Goal: Task Accomplishment & Management: Use online tool/utility

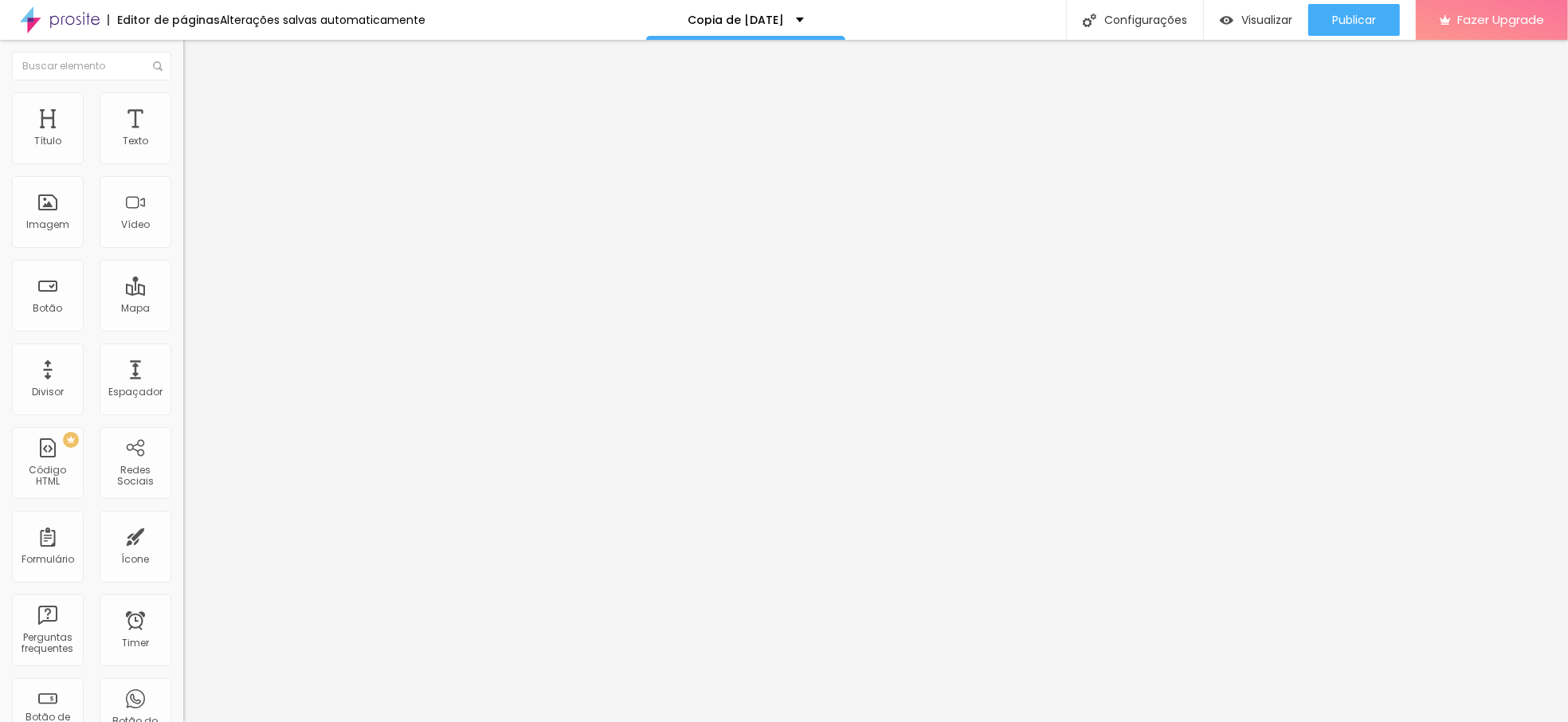
click at [45, 13] on img at bounding box center [60, 20] width 80 height 40
drag, startPoint x: 113, startPoint y: 177, endPoint x: -284, endPoint y: 156, distance: 397.6
click at [0, 156] on html "Editor de páginas Salvando... Copia de [DATE] Configurações Configurações da pá…" at bounding box center [784, 361] width 1568 height 722
type input "RESERVAR AGORA"
drag, startPoint x: 106, startPoint y: 184, endPoint x: 70, endPoint y: 184, distance: 36.0
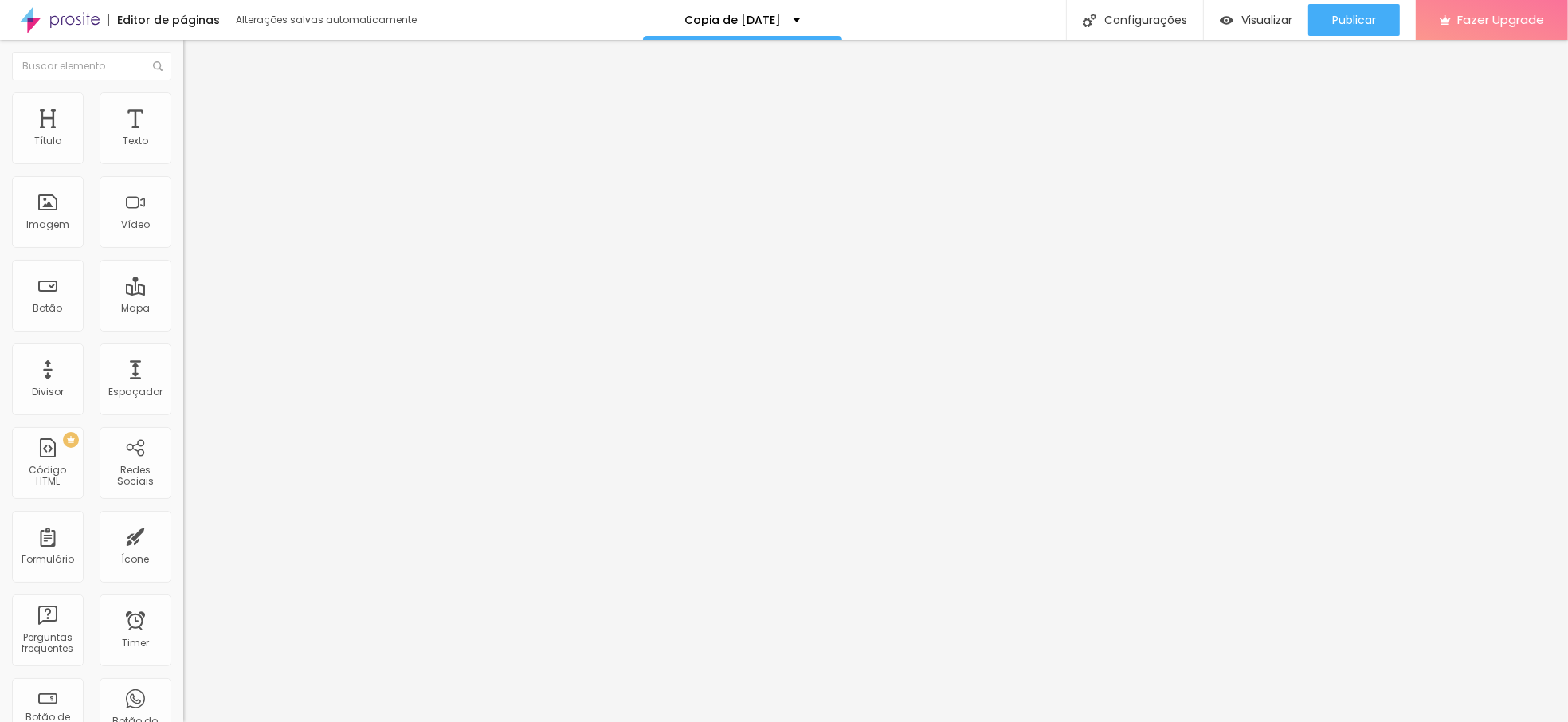
click at [183, 149] on input "RESERVAR AGORA" at bounding box center [279, 142] width 191 height 16
drag, startPoint x: -14, startPoint y: 182, endPoint x: -97, endPoint y: 182, distance: 83.0
click at [0, 182] on html "Editor de páginas Alterações salvas automaticamente Copia de Natal 2024 Configu…" at bounding box center [784, 361] width 1568 height 722
drag, startPoint x: 92, startPoint y: 176, endPoint x: -145, endPoint y: 160, distance: 237.5
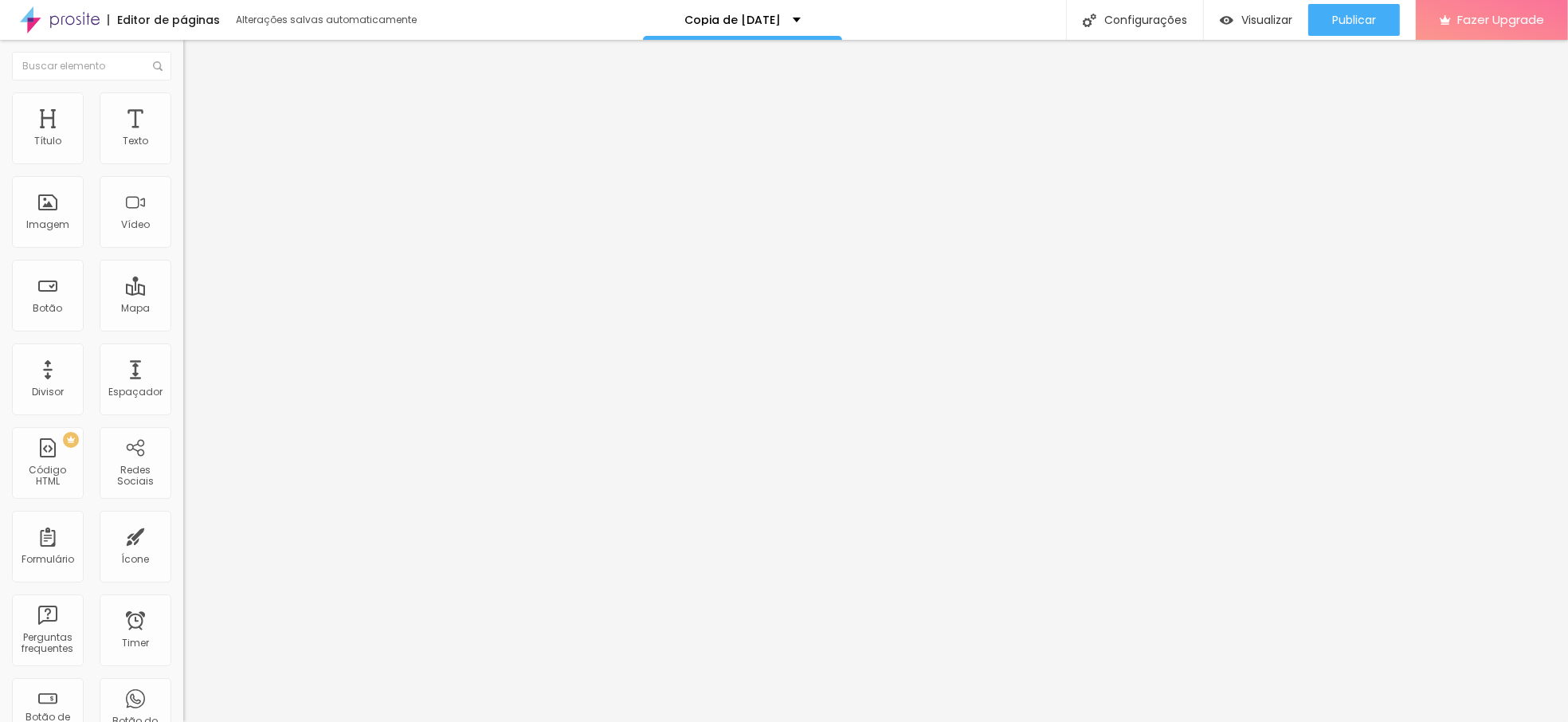
click at [0, 160] on html "Editor de páginas Alterações salvas automaticamente Copia de Natal 2024 Configu…" at bounding box center [784, 361] width 1568 height 722
paste input "RESERVAR AGORA"
type input "RESERVAR AGORA"
drag, startPoint x: 87, startPoint y: 173, endPoint x: -305, endPoint y: 144, distance: 393.1
click at [0, 144] on html "Editor de páginas Salvando... Copia de Natal 2024 Configurações Configurações d…" at bounding box center [784, 361] width 1568 height 722
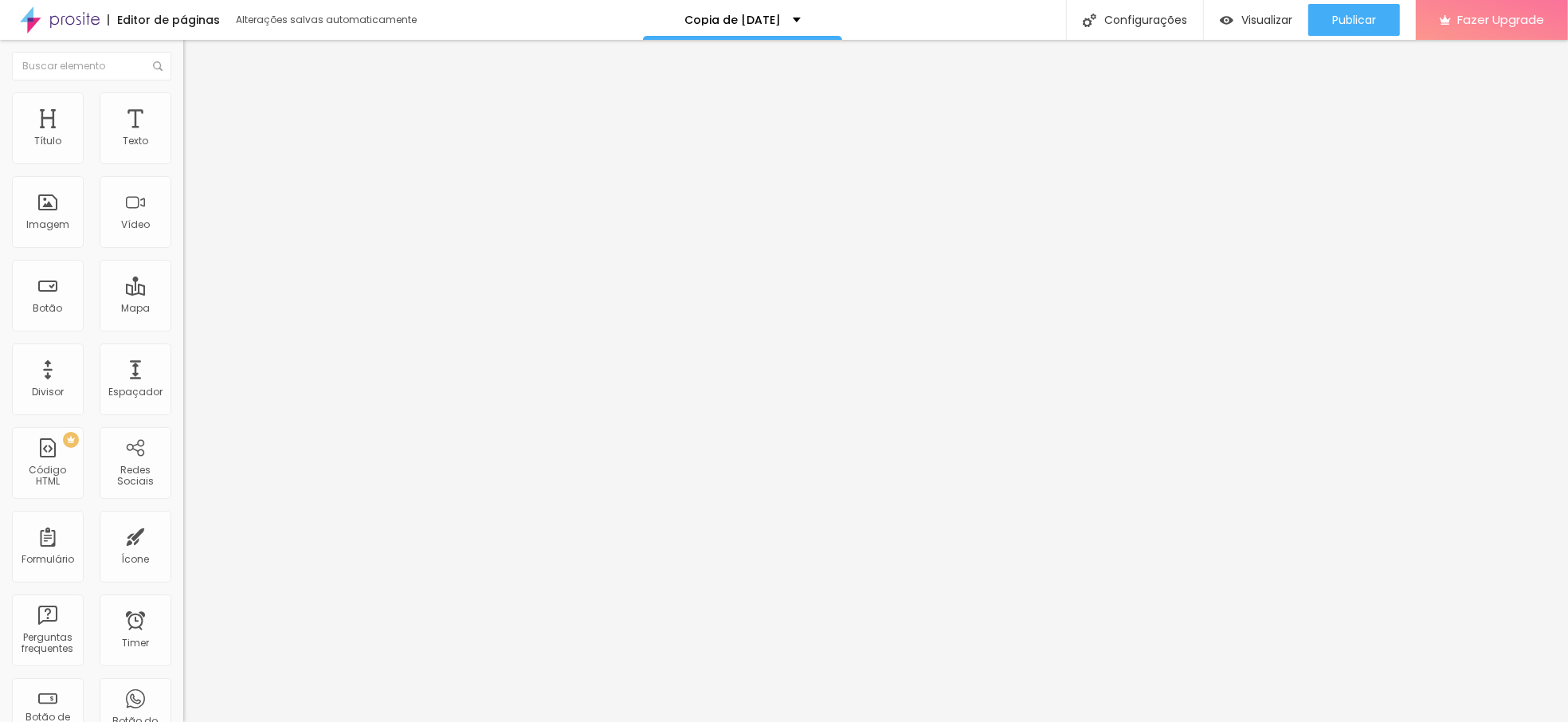
paste input "RESERVAR AGORA"
type input "RESERVAR AGORA"
drag, startPoint x: -169, startPoint y: 158, endPoint x: -263, endPoint y: 151, distance: 94.3
click at [0, 151] on html "Editor de páginas Alterações salvas automaticamente Copia de Natal 2024 Configu…" at bounding box center [784, 361] width 1568 height 722
paste input "RESERVAR AGORA"
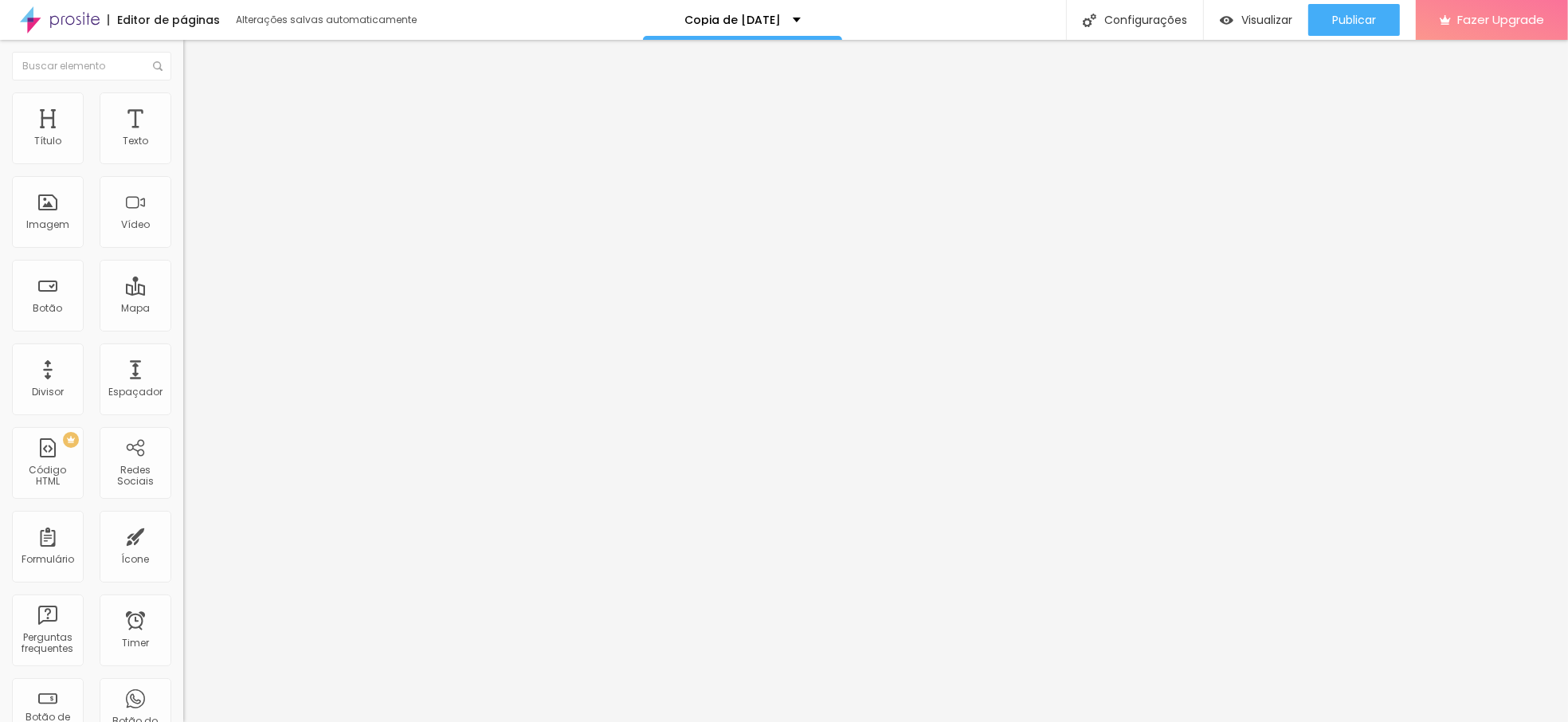
type input "RESERVAR AGORA"
click at [183, 497] on div "Editar Botão Conteúdo Estilo Avançado Texto RESERVAR AGORA Alinhamento Tamanho …" at bounding box center [275, 381] width 183 height 682
click at [183, 137] on span "Trocar imagem" at bounding box center [226, 130] width 87 height 14
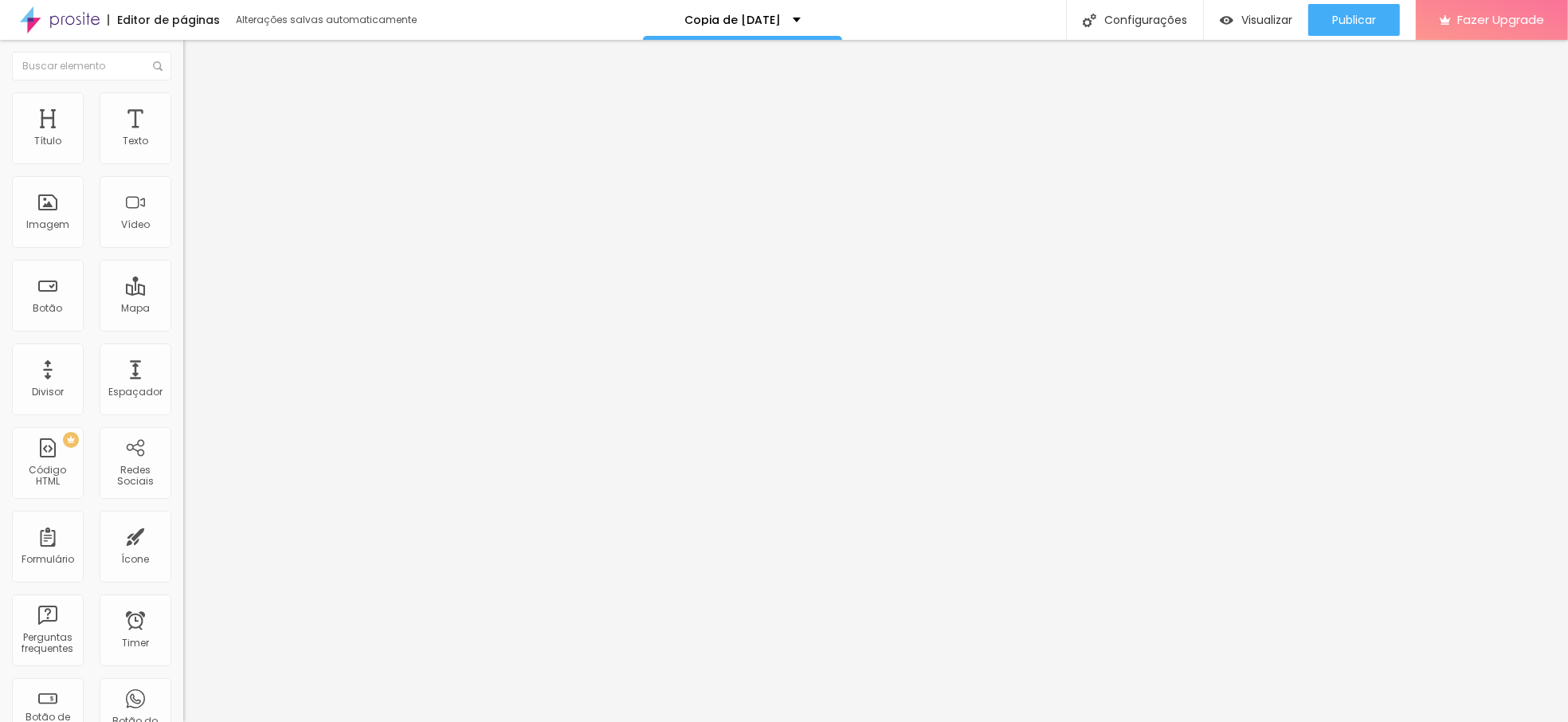
scroll to position [0, 0]
click at [183, 137] on span "Trocar imagem" at bounding box center [226, 130] width 87 height 14
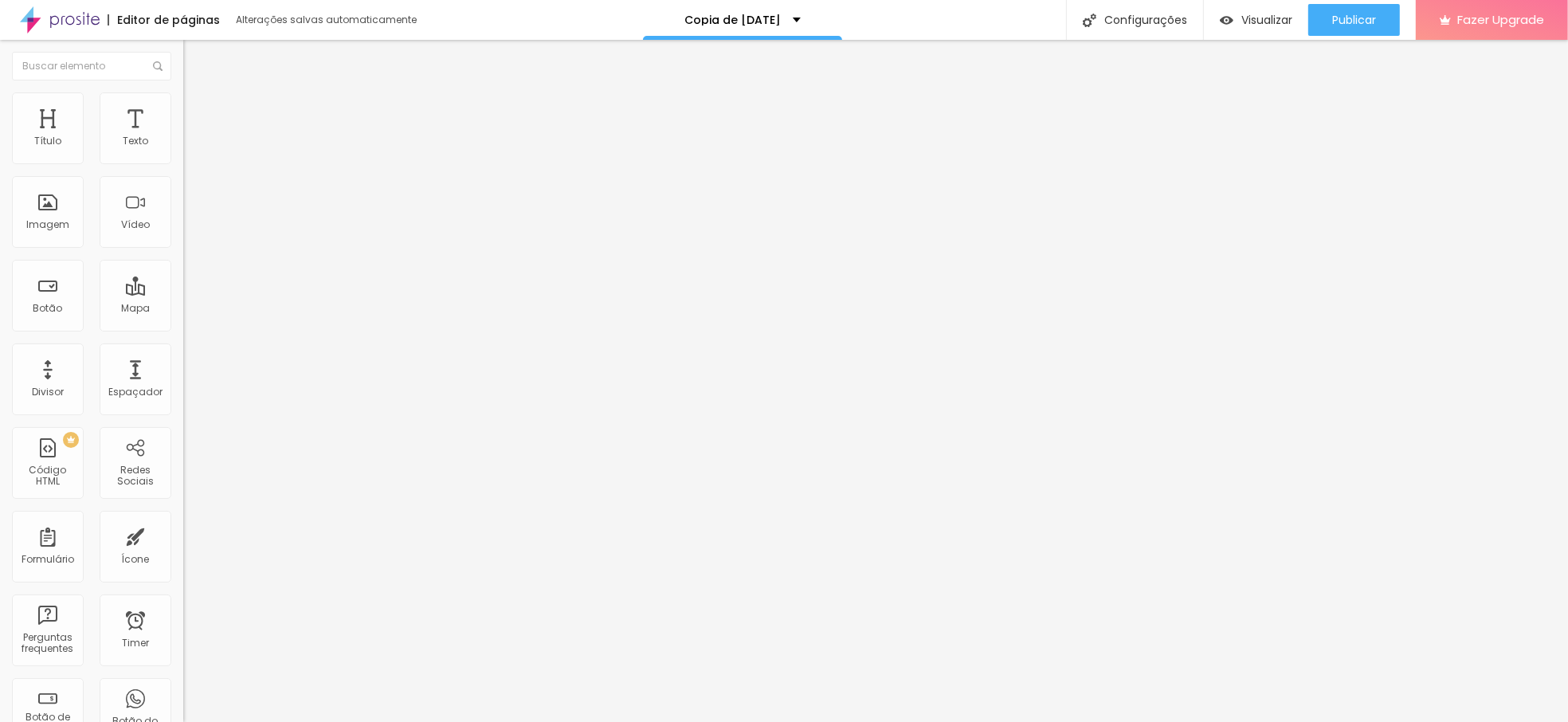
click at [347, 721] on div at bounding box center [784, 731] width 1568 height 0
click at [342, 721] on div at bounding box center [784, 731] width 1568 height 0
click at [183, 136] on div "Trocar imagem" at bounding box center [275, 130] width 183 height 11
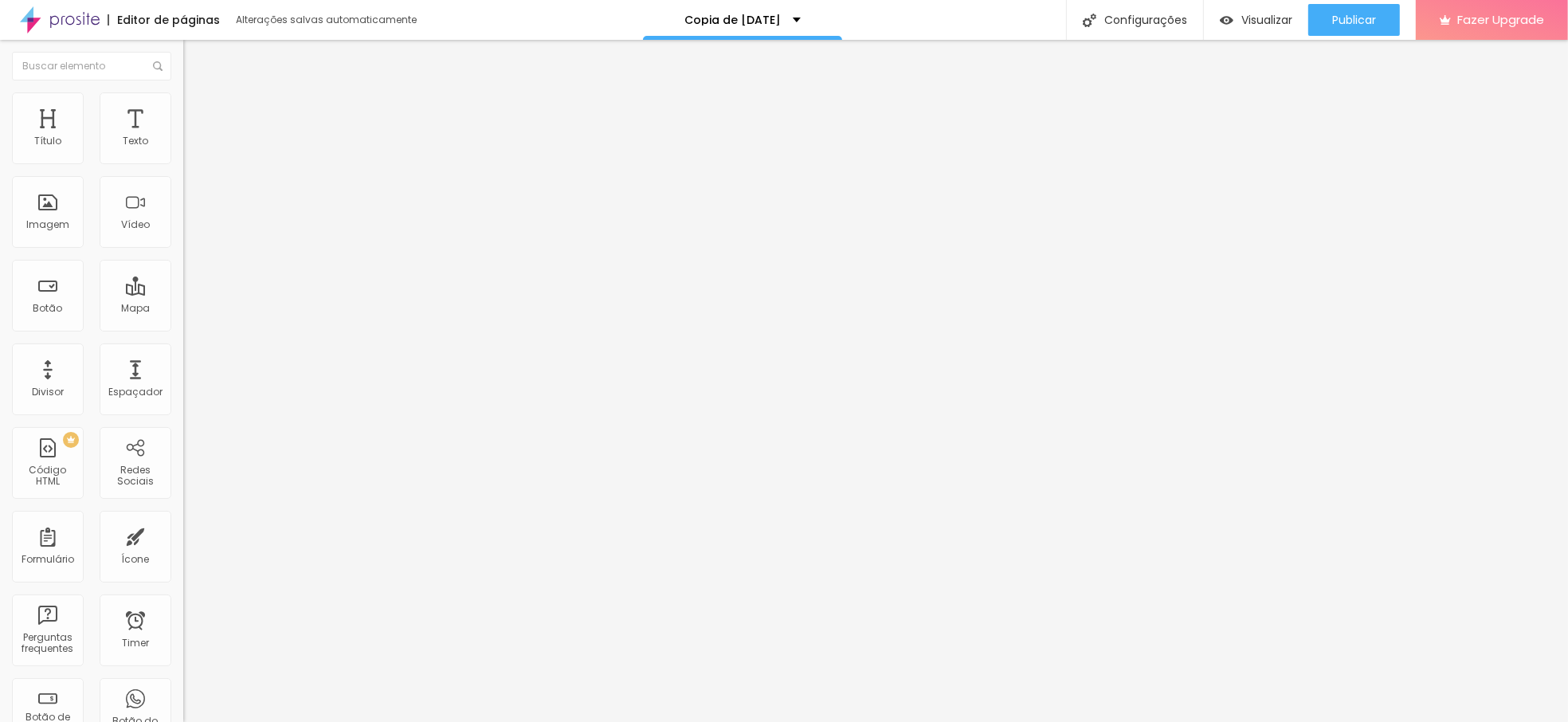
click at [183, 137] on span "Trocar imagem" at bounding box center [226, 130] width 87 height 14
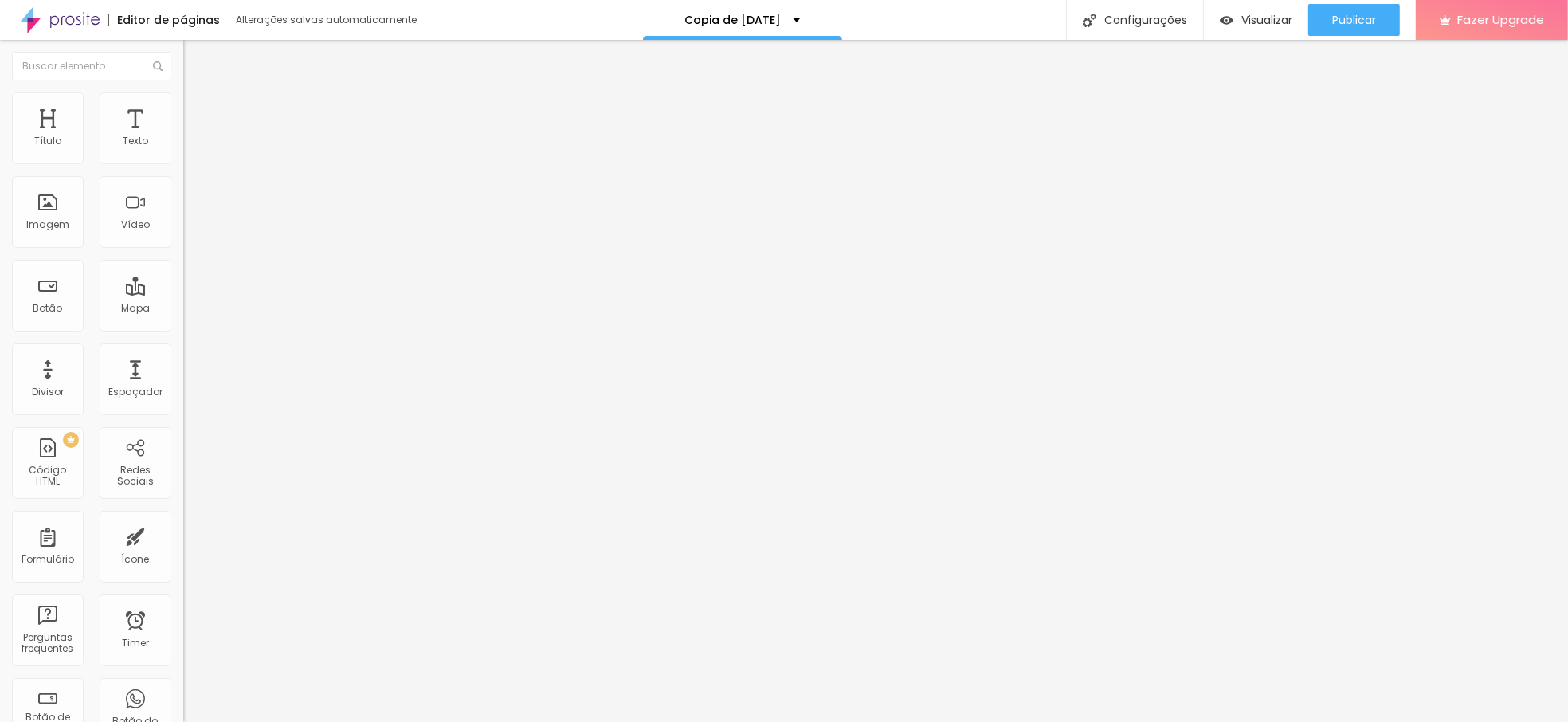
click at [41, 20] on img at bounding box center [60, 20] width 80 height 40
click at [183, 137] on span "Trocar imagem" at bounding box center [226, 130] width 87 height 14
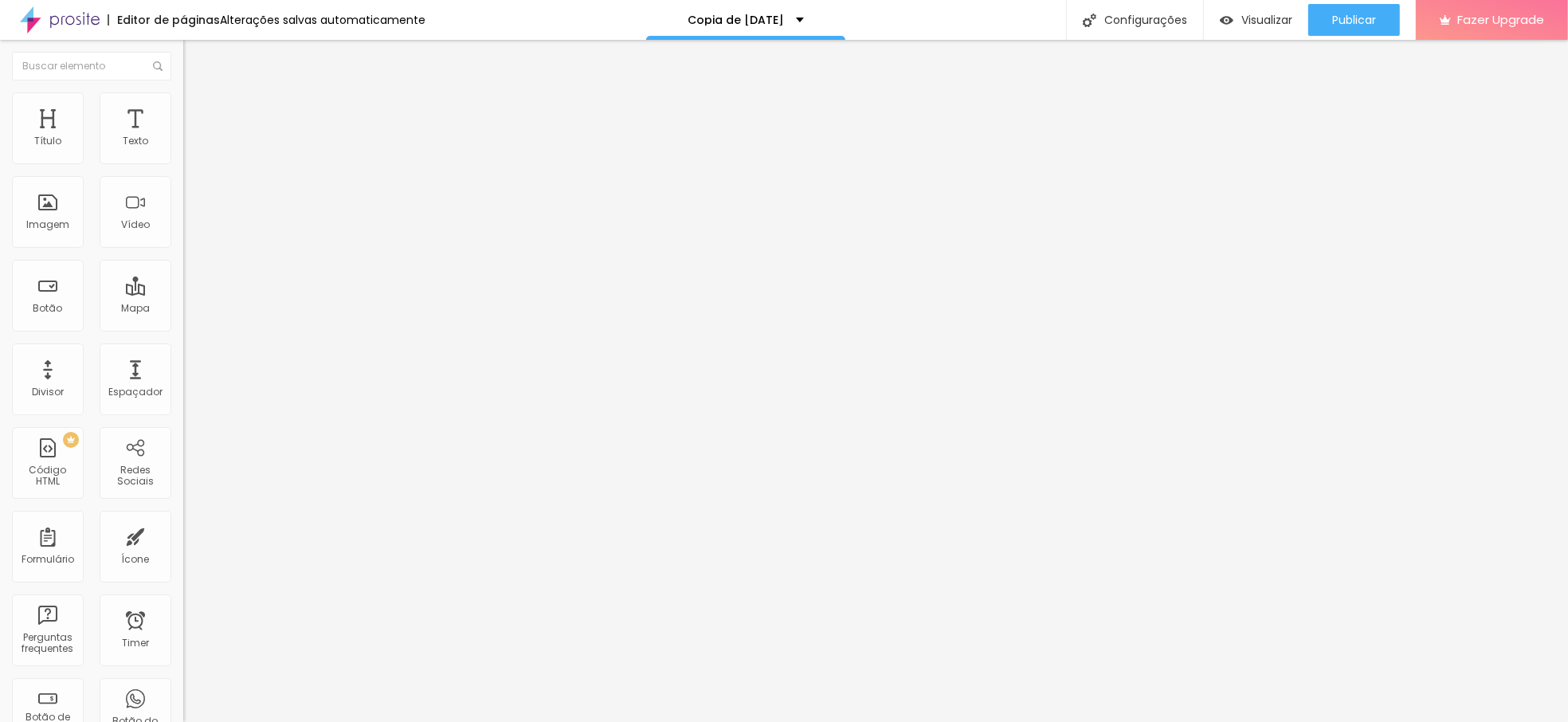
click at [183, 137] on span "Trocar imagem" at bounding box center [226, 130] width 87 height 14
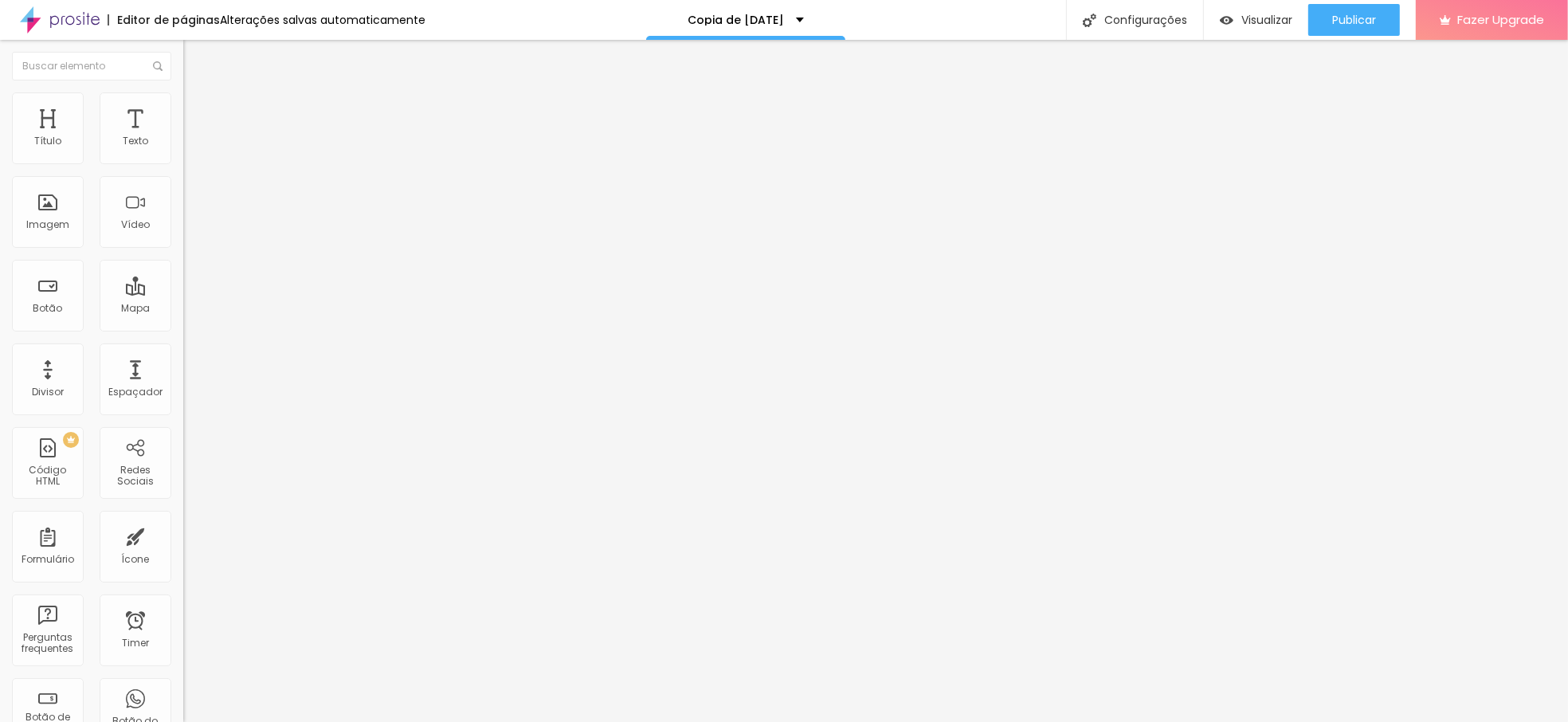
click at [183, 137] on span "Trocar imagem" at bounding box center [226, 130] width 87 height 14
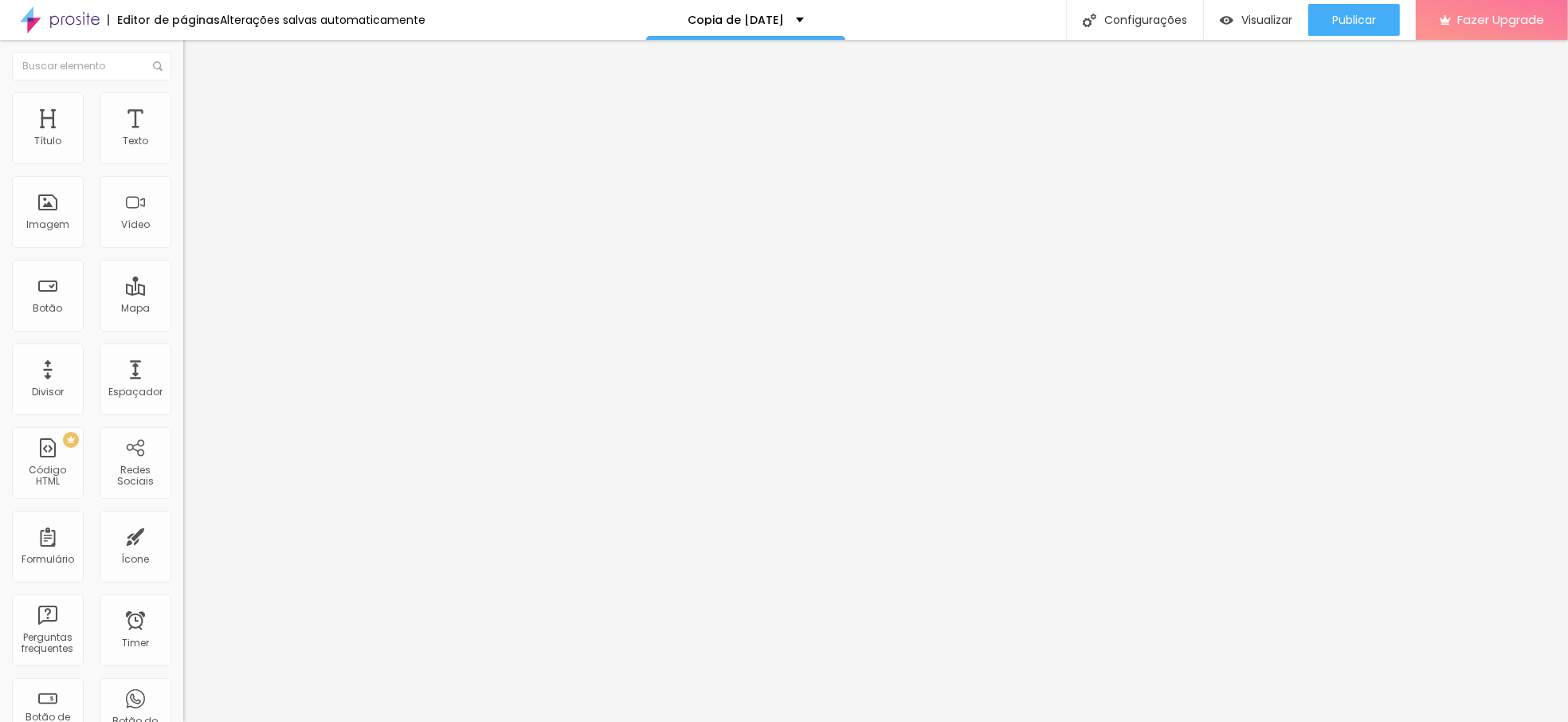
click at [183, 137] on span "Trocar imagem" at bounding box center [226, 130] width 87 height 14
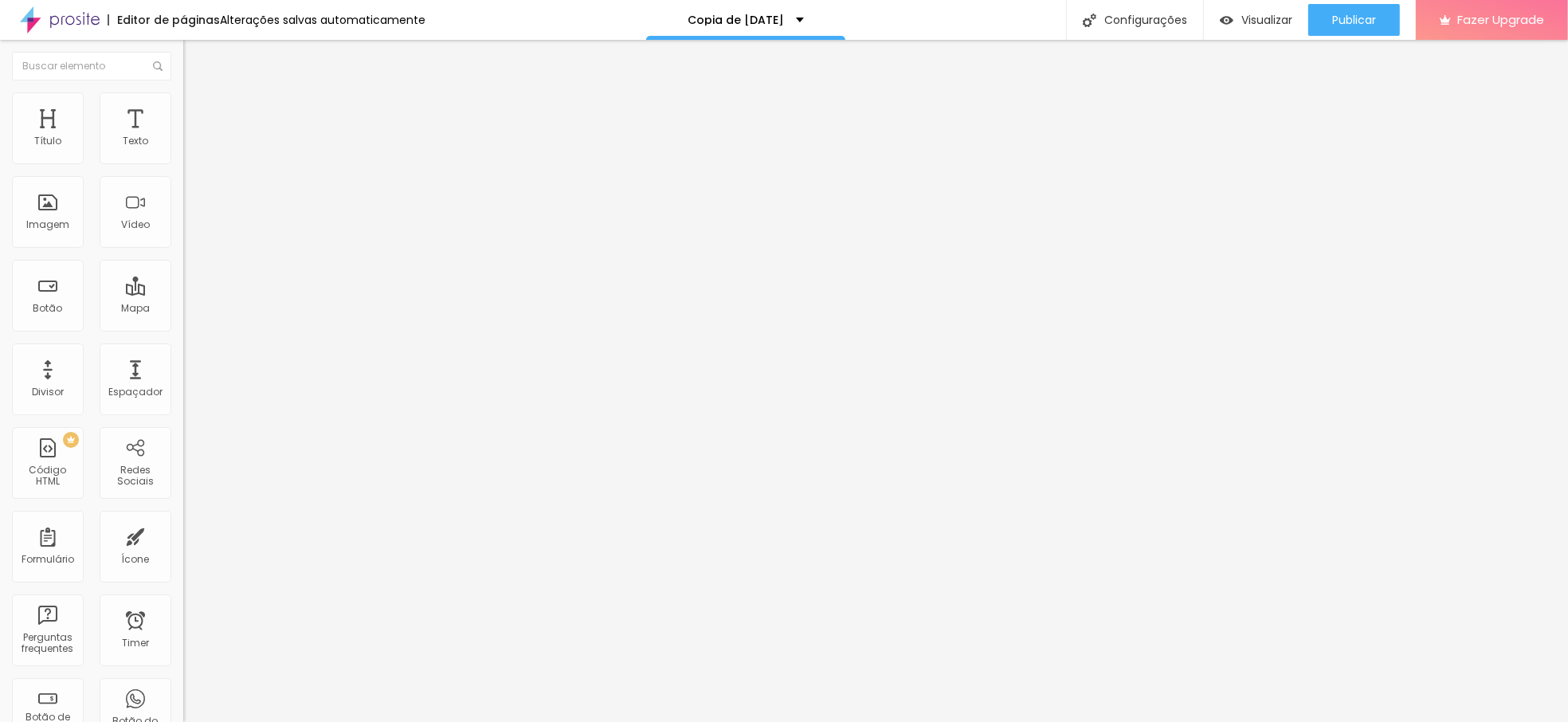
click at [183, 137] on span "Trocar imagem" at bounding box center [226, 130] width 87 height 14
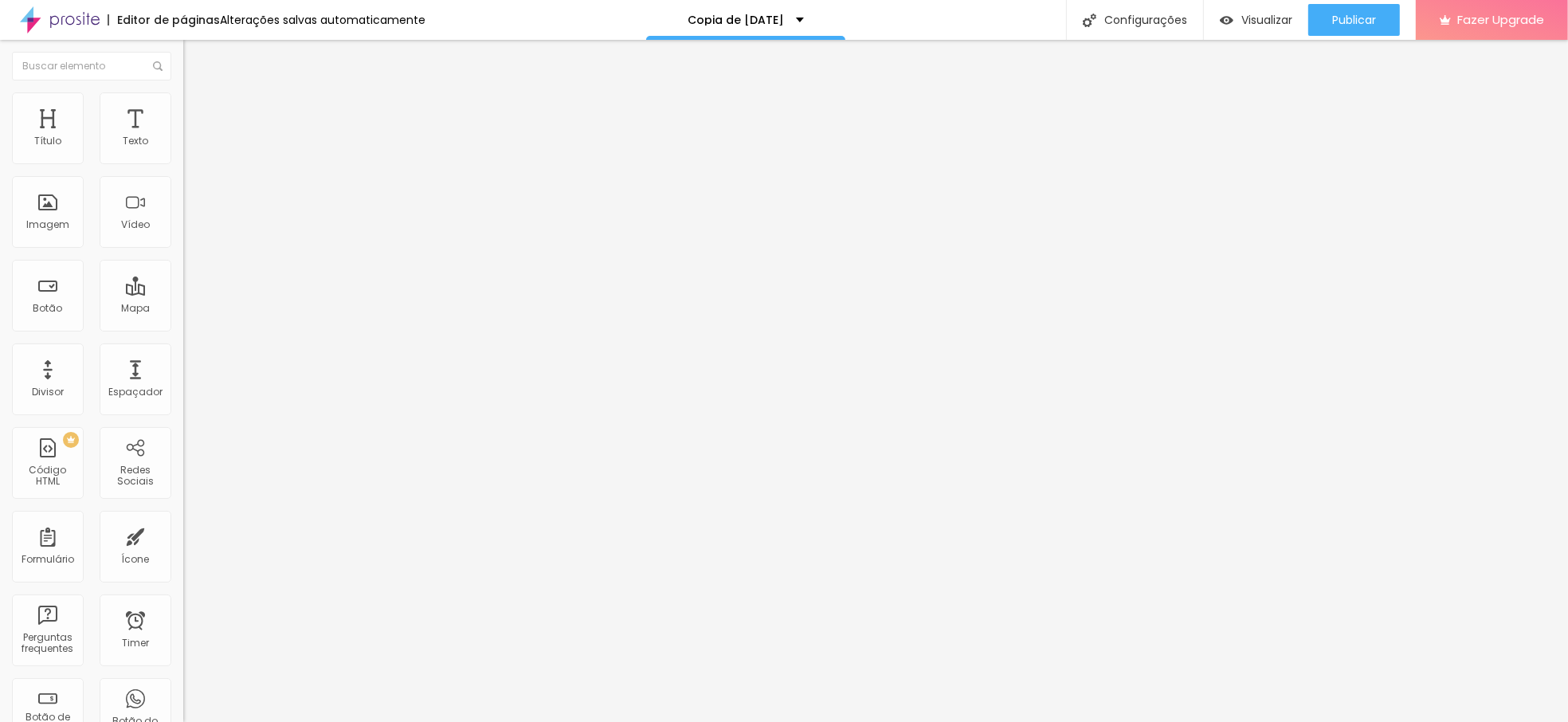
type input "75"
type input "74"
type input "72"
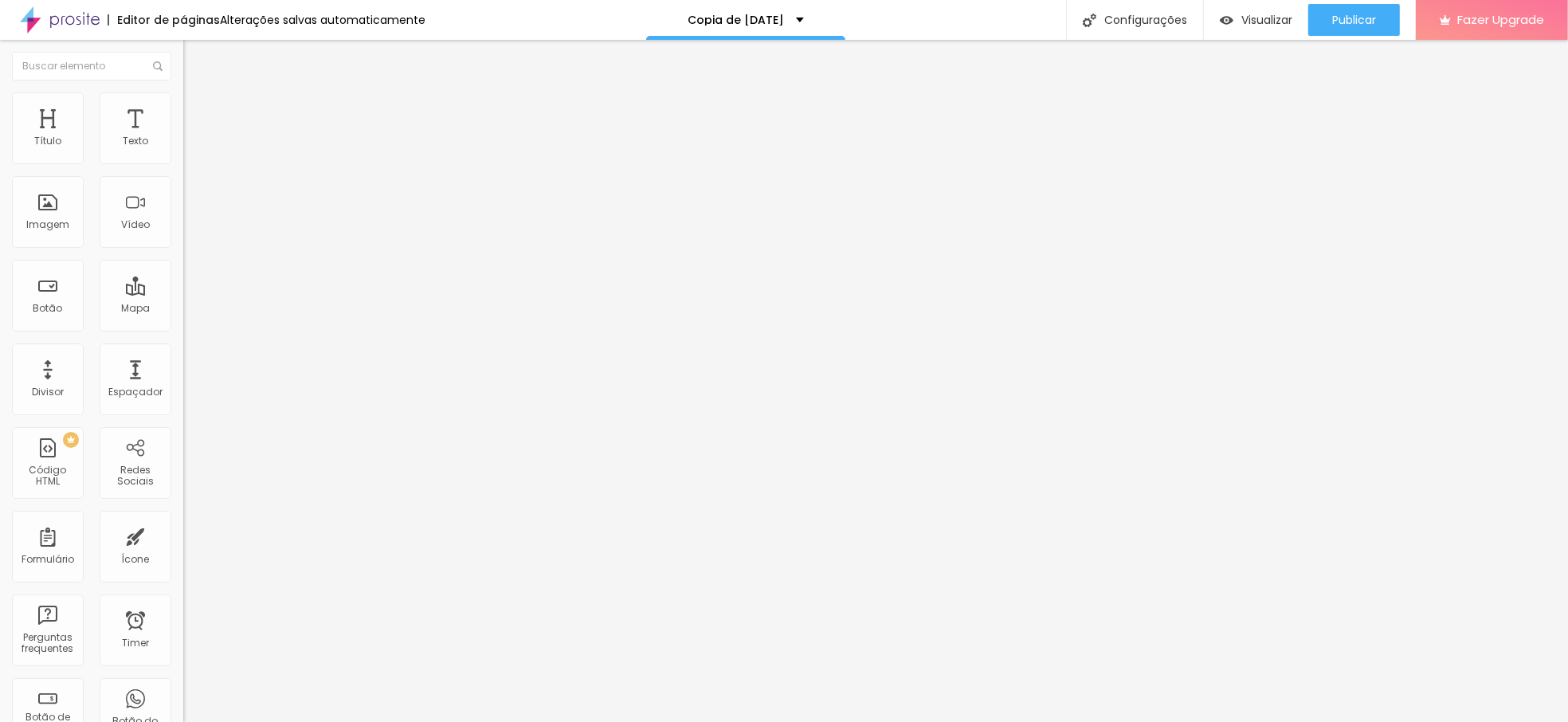
type input "72"
type input "71"
type input "70"
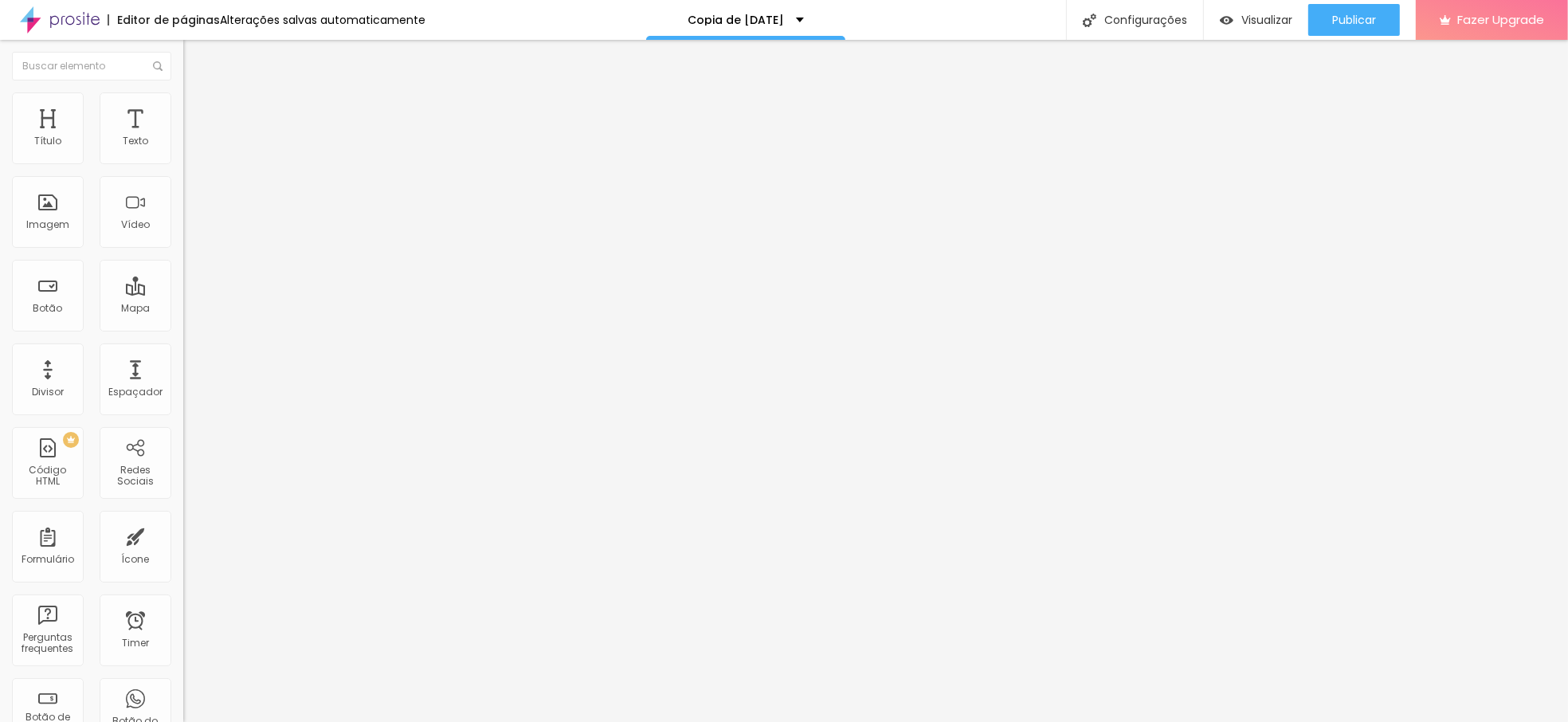
type input "69"
type input "68"
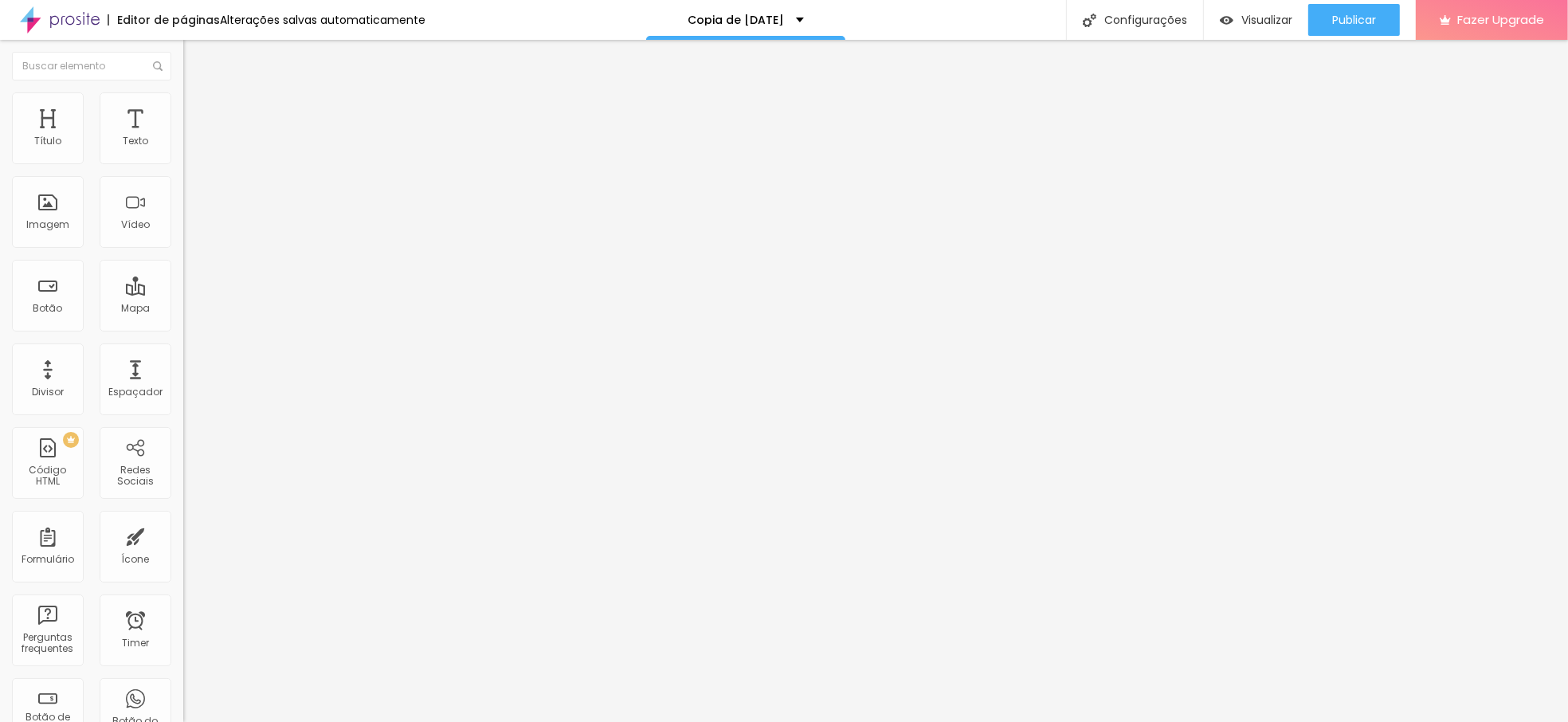
click at [183, 376] on input "range" at bounding box center [235, 382] width 103 height 13
click at [198, 110] on span "Estilo" at bounding box center [210, 103] width 25 height 14
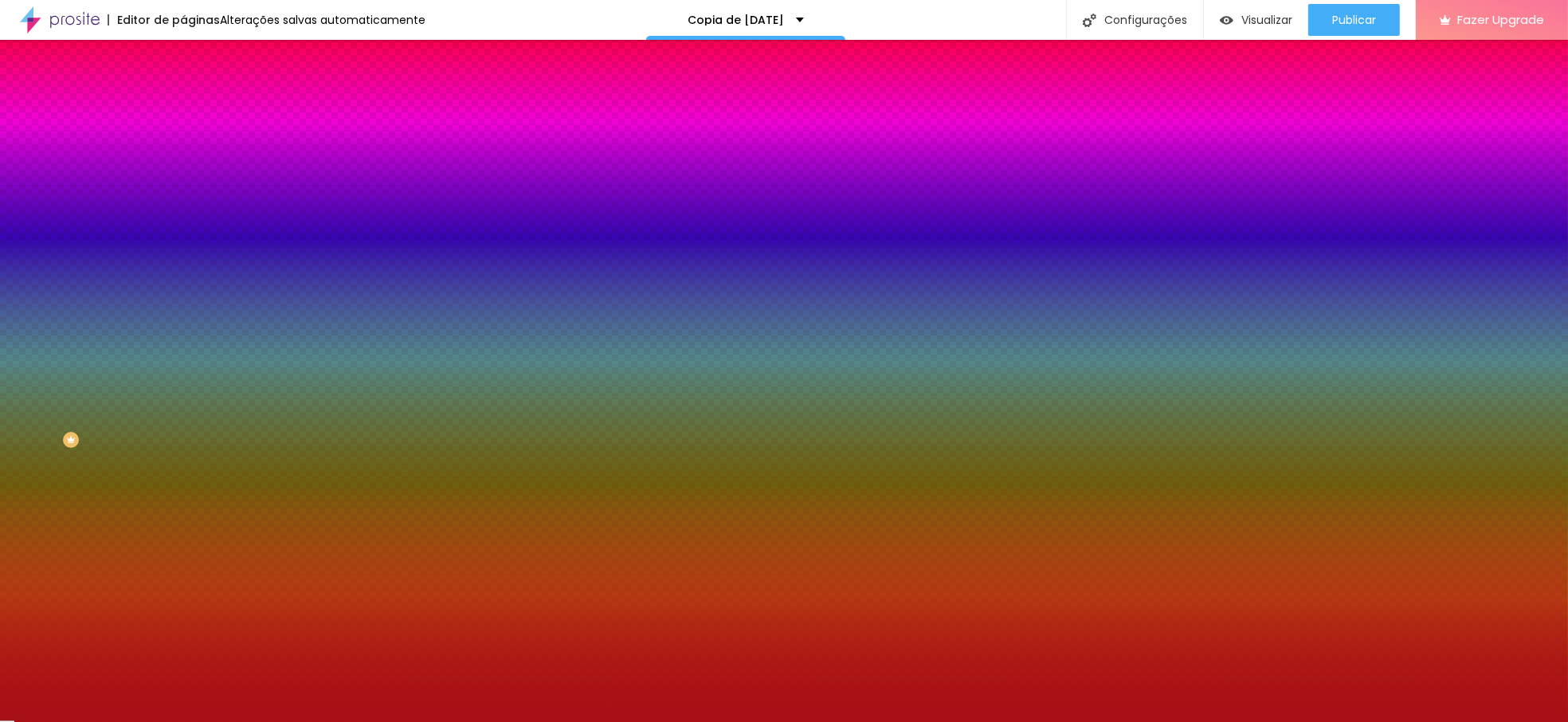
click at [183, 216] on div at bounding box center [275, 216] width 183 height 0
drag, startPoint x: 161, startPoint y: 321, endPoint x: 173, endPoint y: 405, distance: 84.9
click at [183, 331] on div "Imagem de fundo Trocar imagem Efeito da Imagem Parallax Nenhum Parallax Cor de …" at bounding box center [275, 227] width 183 height 207
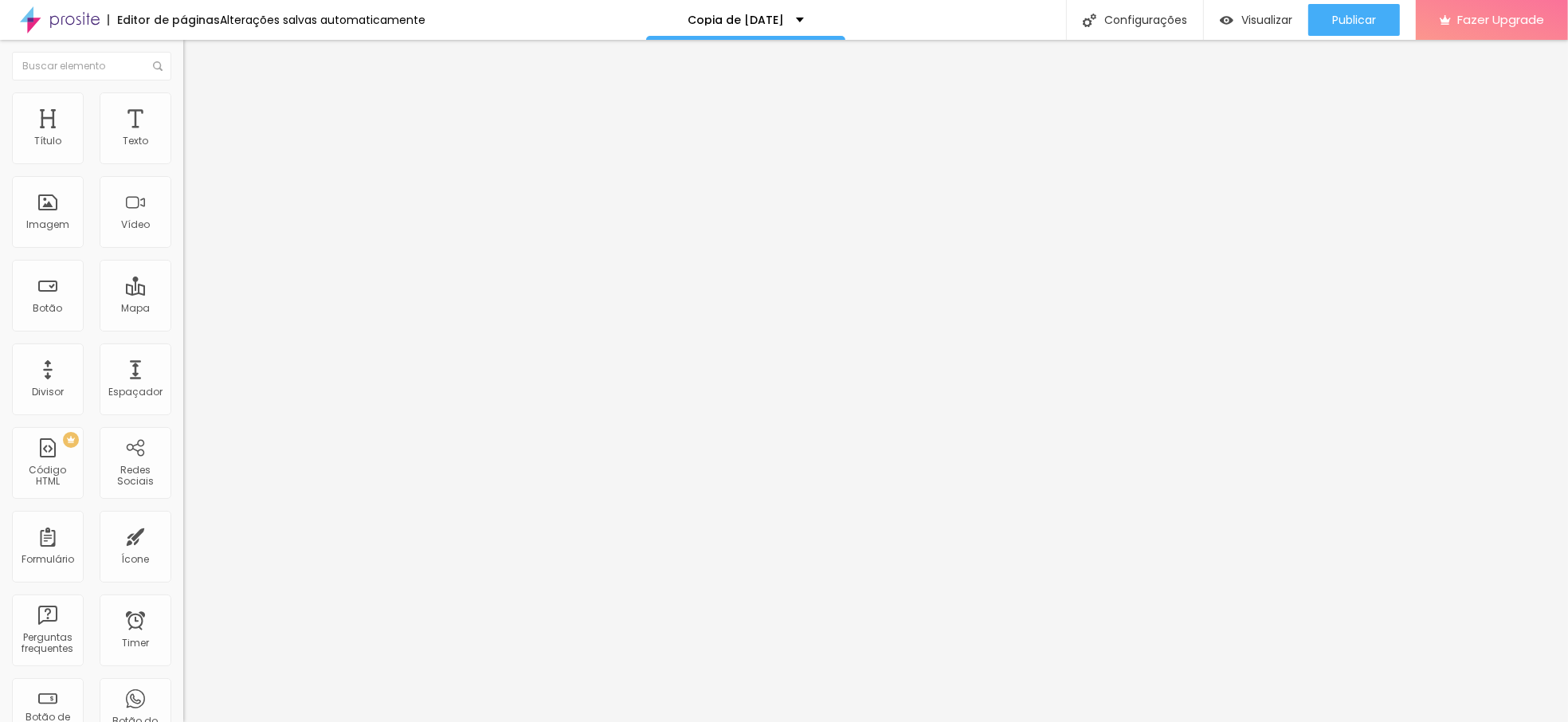
click at [183, 96] on li "Estilo" at bounding box center [275, 100] width 183 height 16
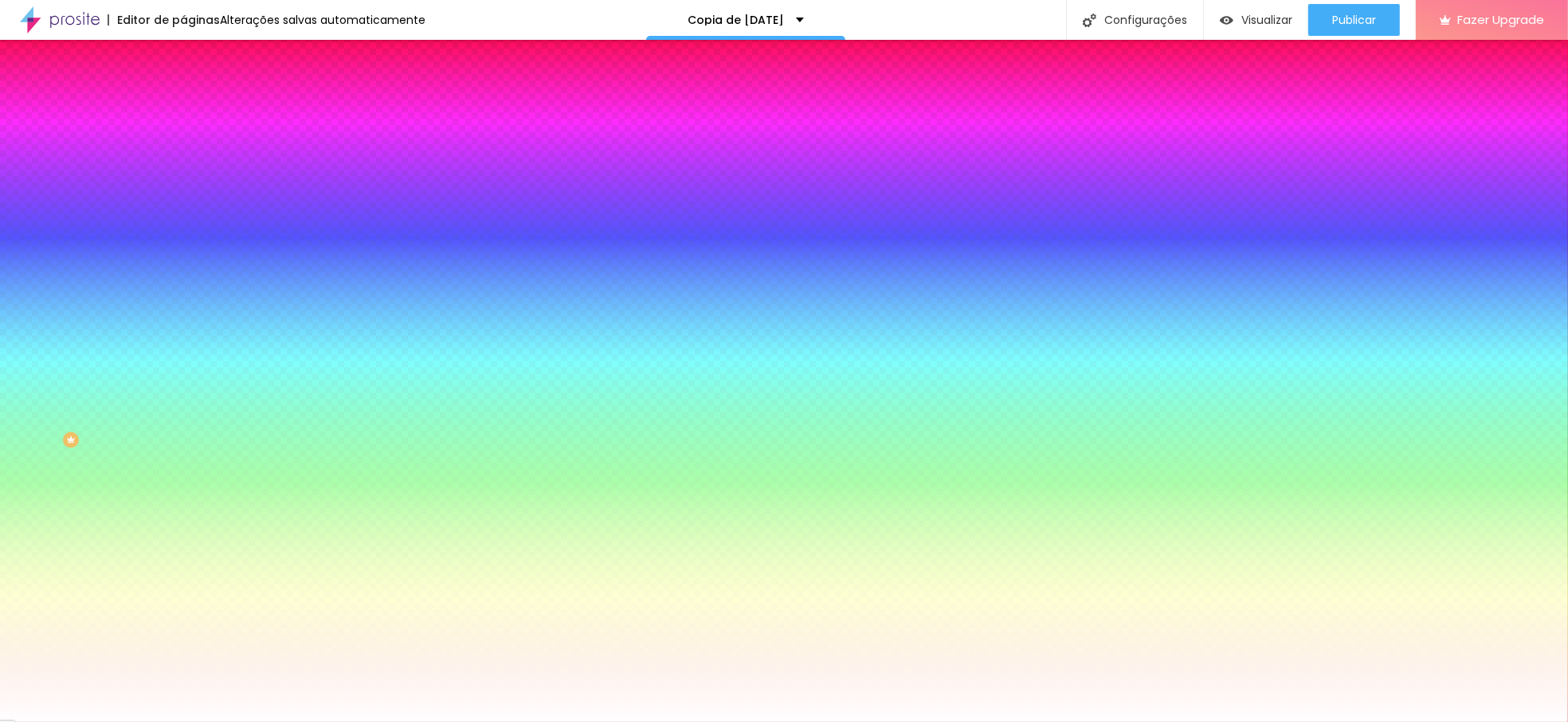
click at [183, 92] on li "Conteúdo" at bounding box center [275, 85] width 183 height 16
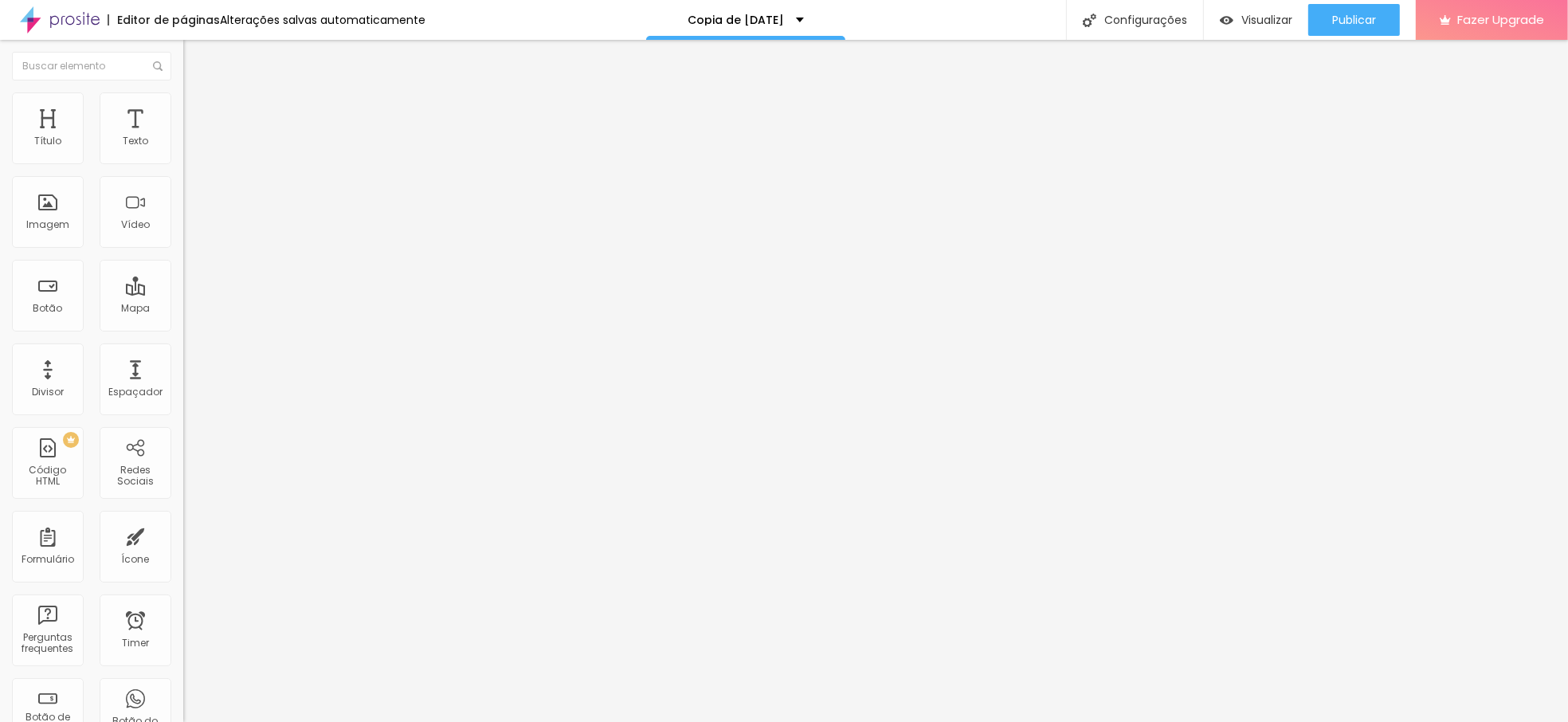
click at [198, 113] on span "Avançado" at bounding box center [224, 119] width 52 height 14
type input "15"
type input "10"
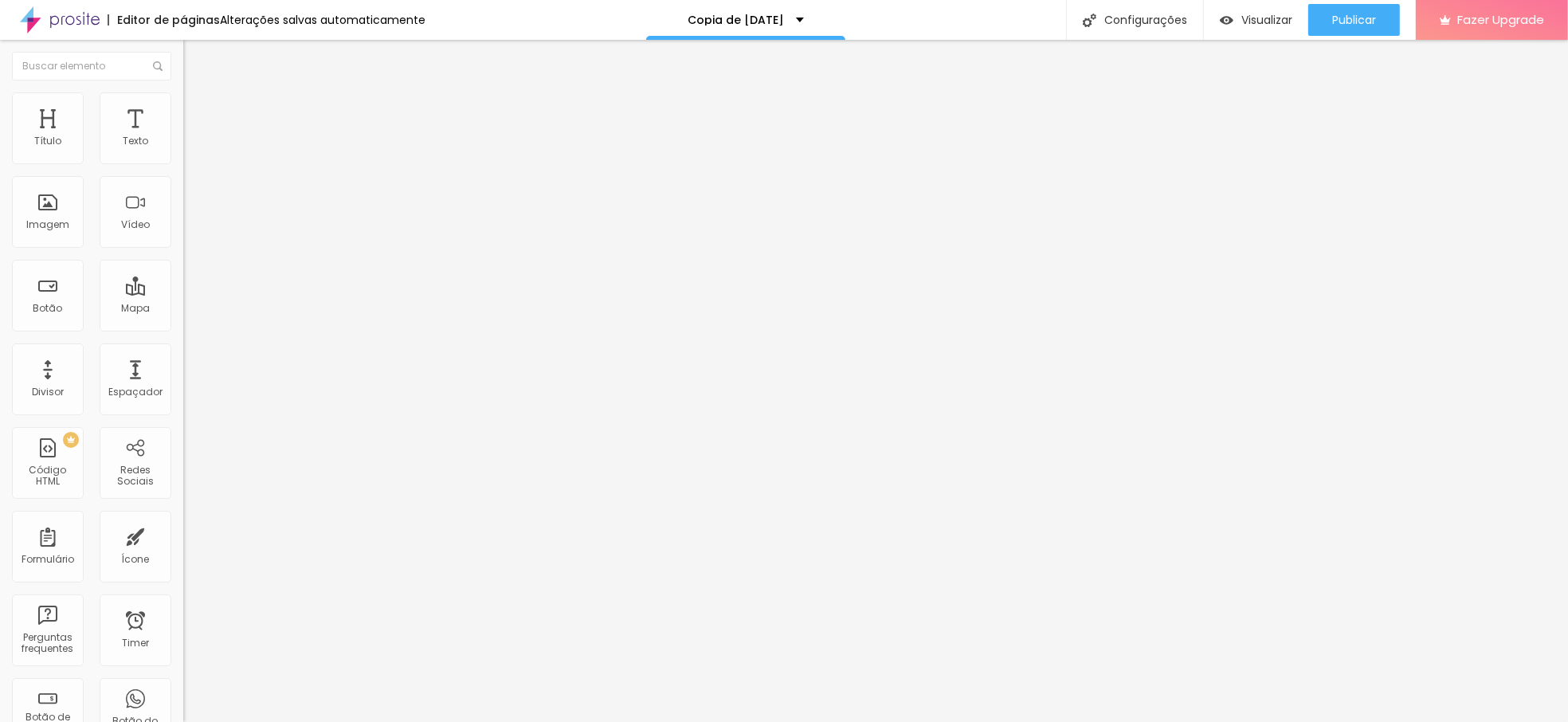
type input "15"
type input "20"
click at [183, 309] on input "range" at bounding box center [235, 315] width 103 height 13
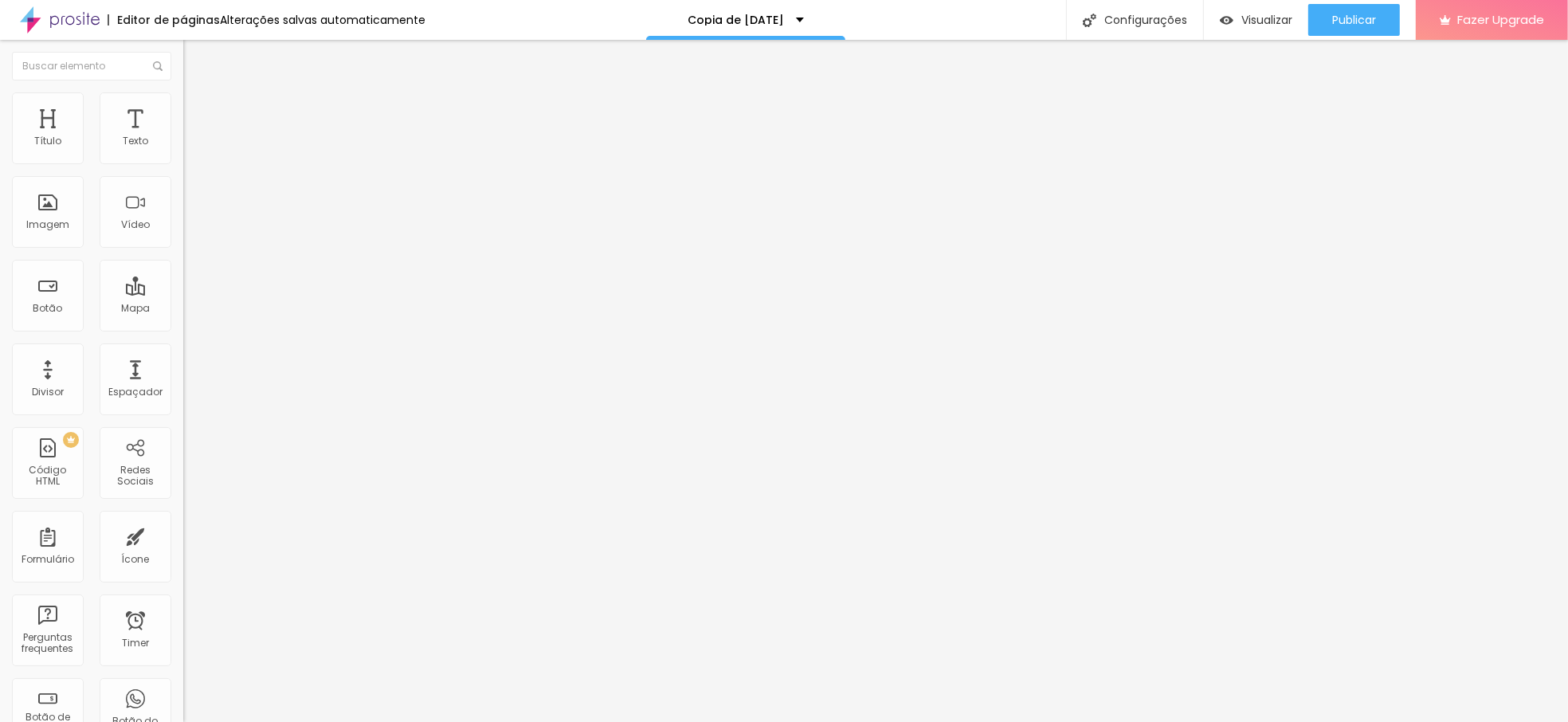
click at [183, 91] on img at bounding box center [190, 84] width 15 height 15
click at [198, 110] on span "Estilo" at bounding box center [210, 103] width 25 height 14
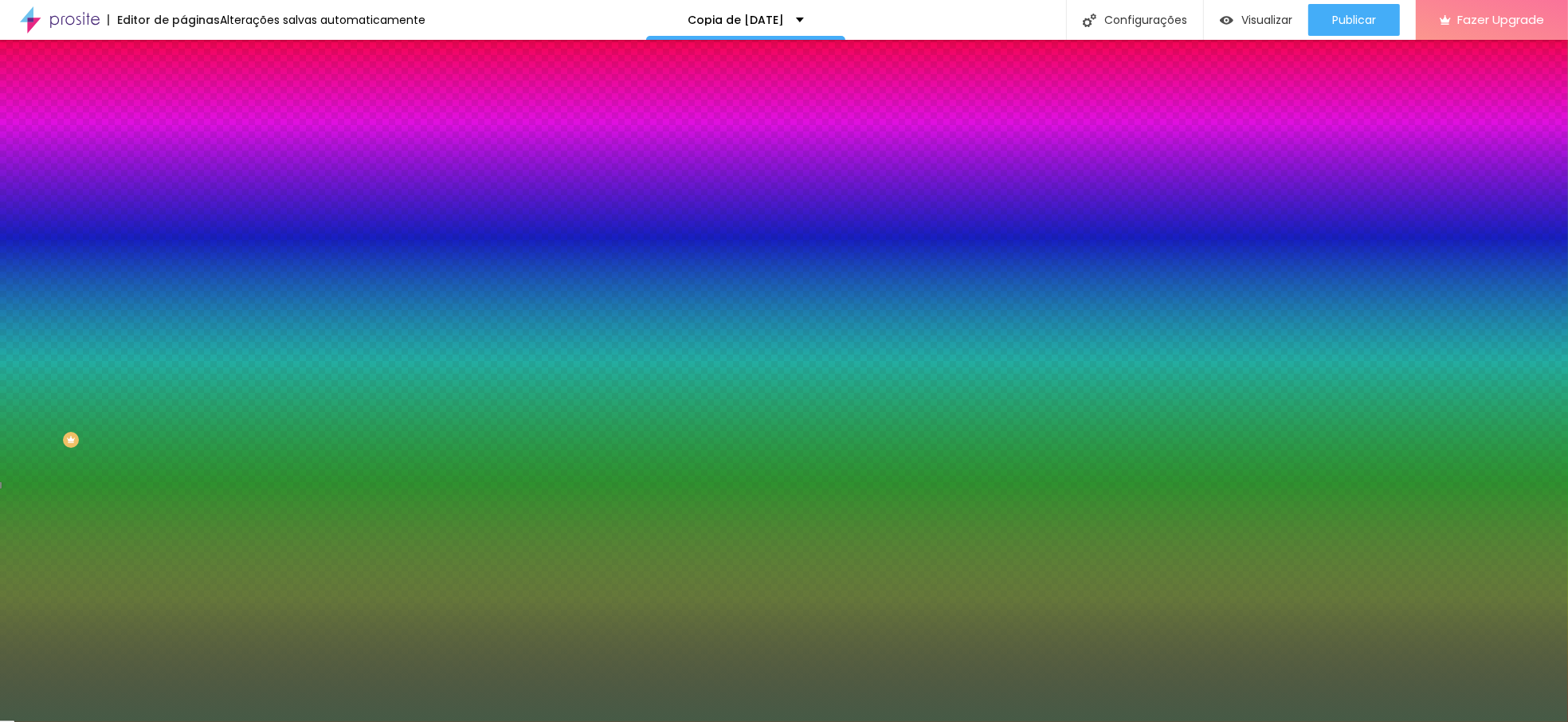
click at [183, 109] on img at bounding box center [190, 116] width 15 height 15
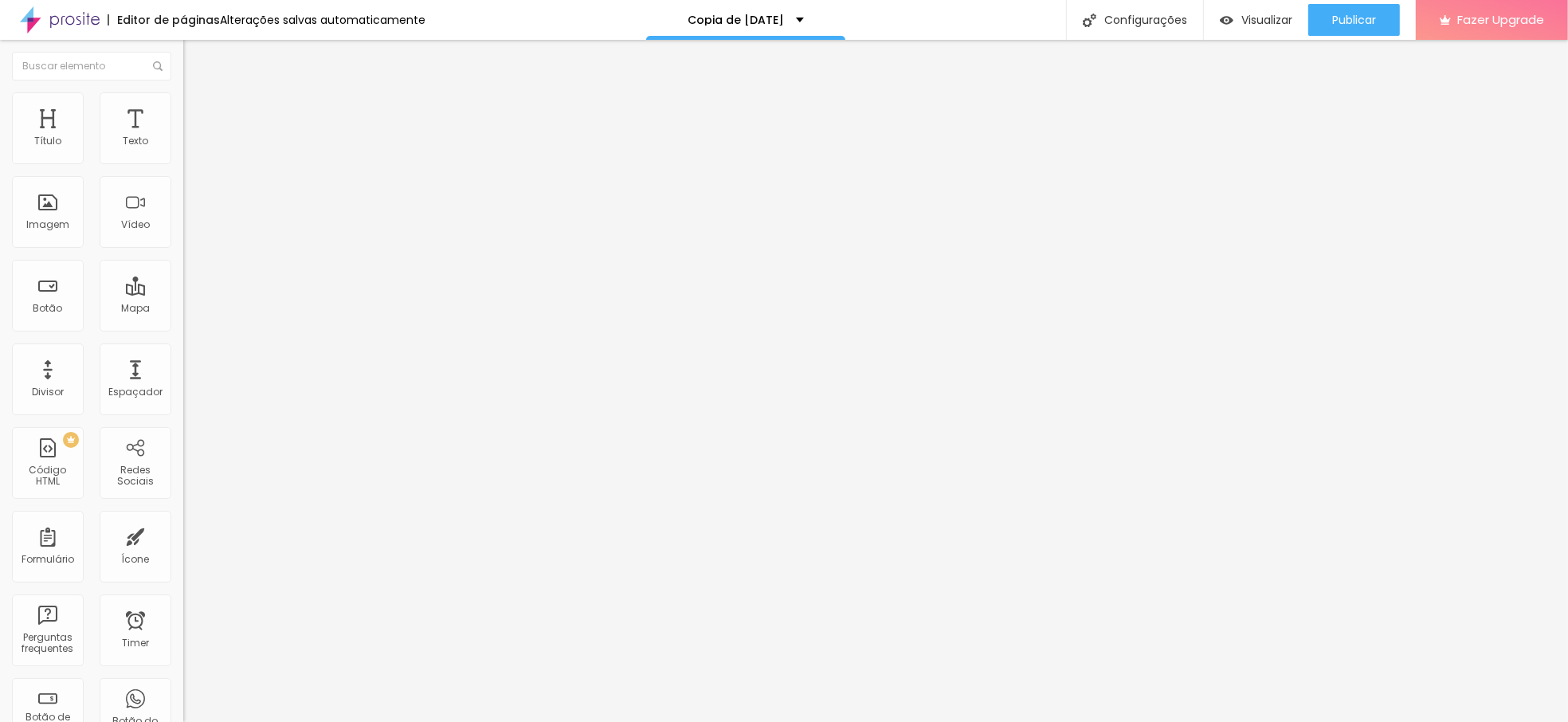
type input "30"
type input "24"
type input "19"
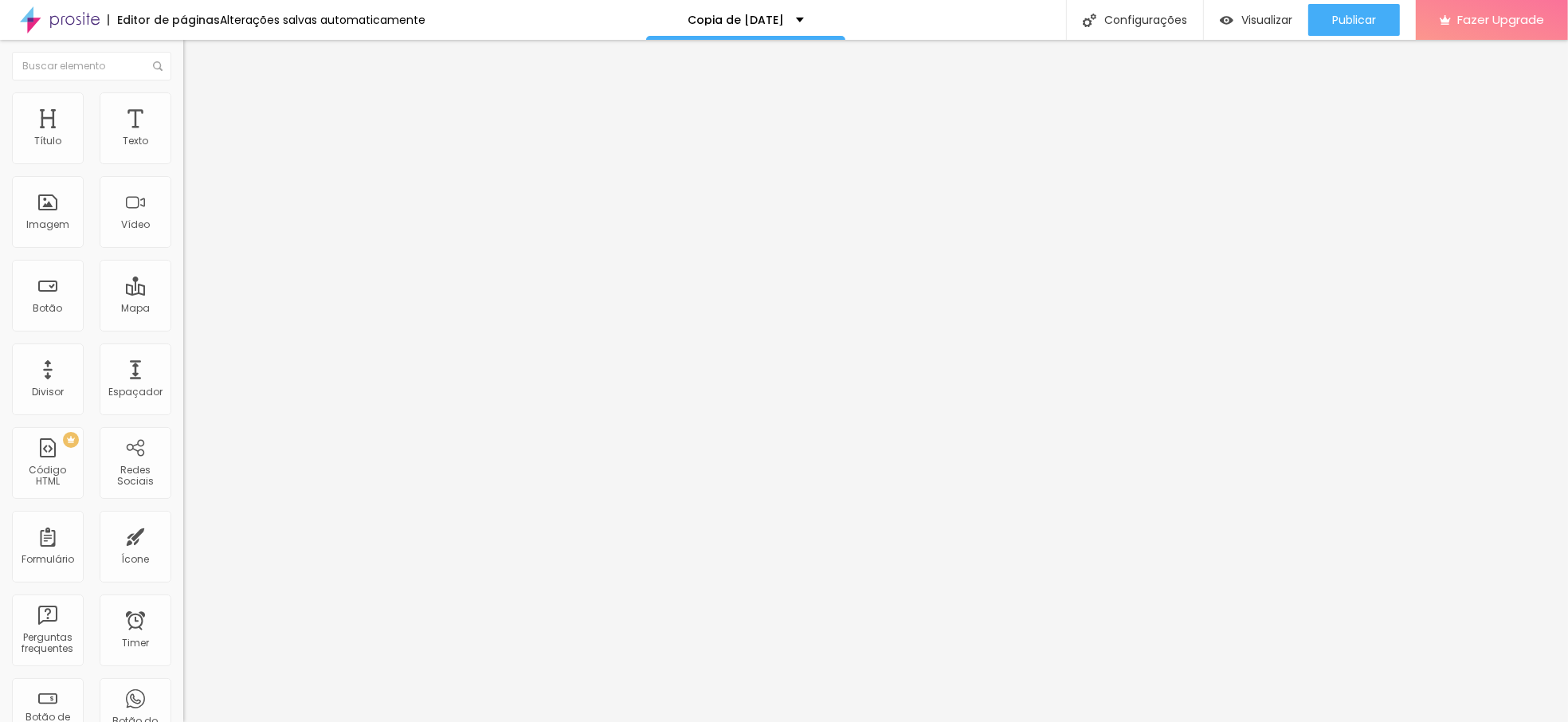
type input "19"
type input "13"
type input "0"
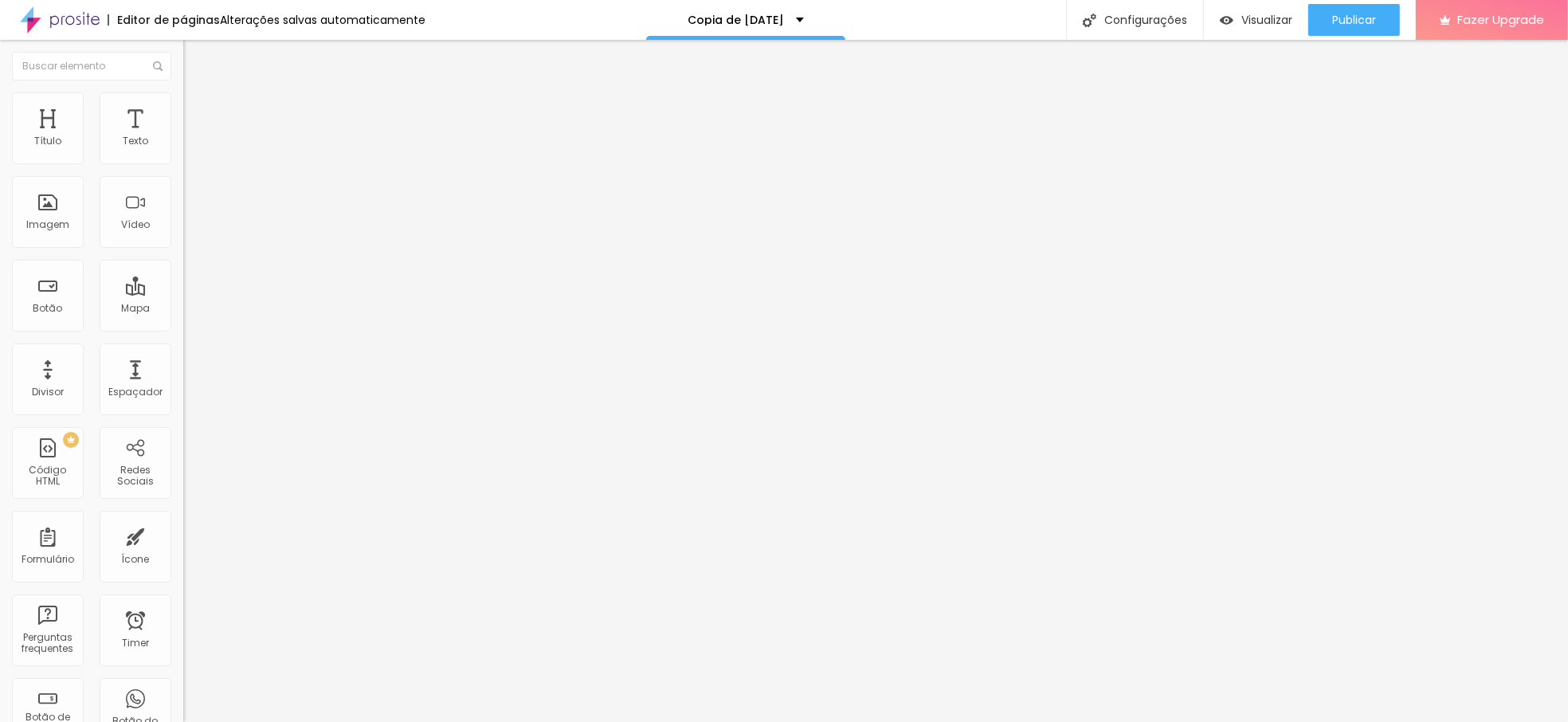
drag, startPoint x: 41, startPoint y: 189, endPoint x: 20, endPoint y: 189, distance: 21.0
type input "0"
click at [183, 534] on input "range" at bounding box center [235, 541] width 103 height 13
click at [183, 97] on img at bounding box center [190, 100] width 15 height 15
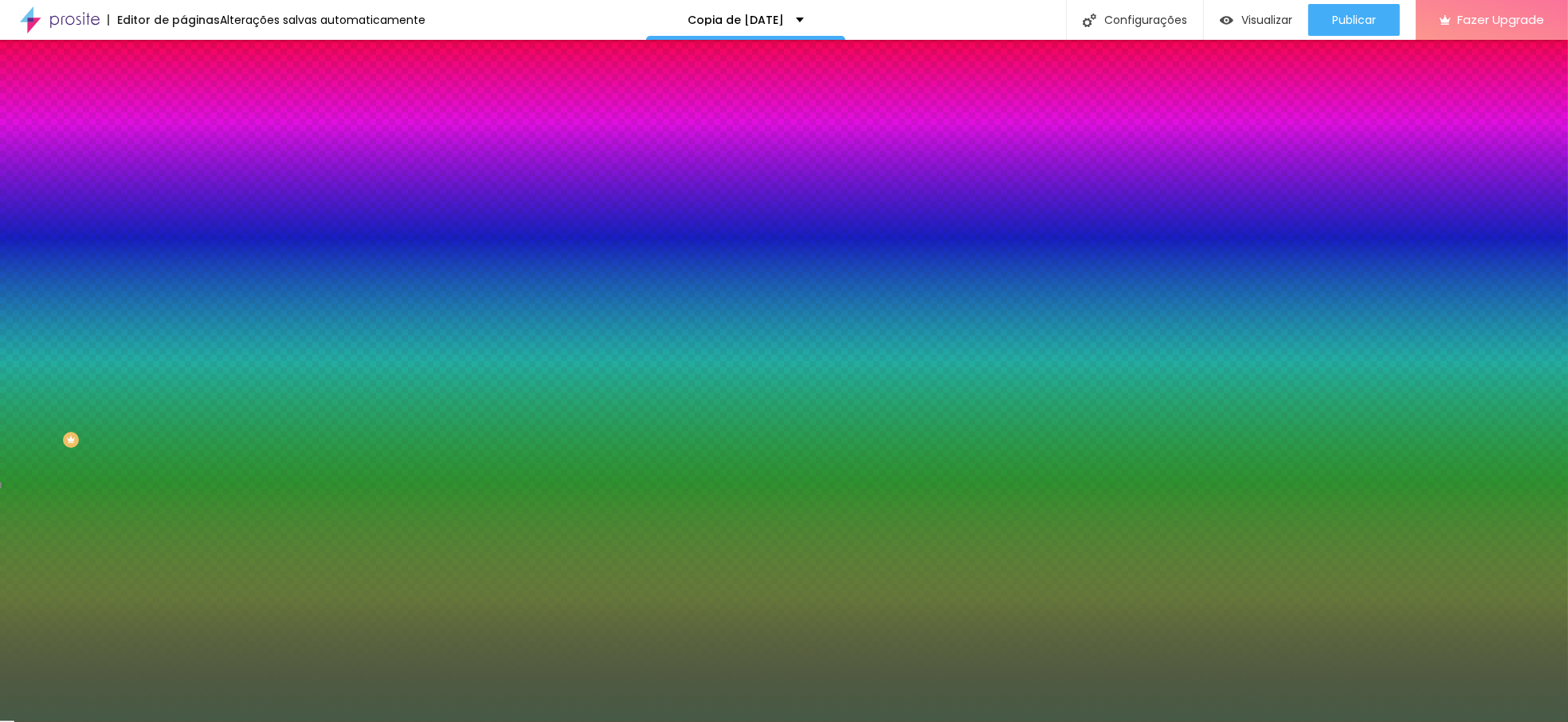
click at [183, 109] on li "Avançado" at bounding box center [275, 117] width 183 height 16
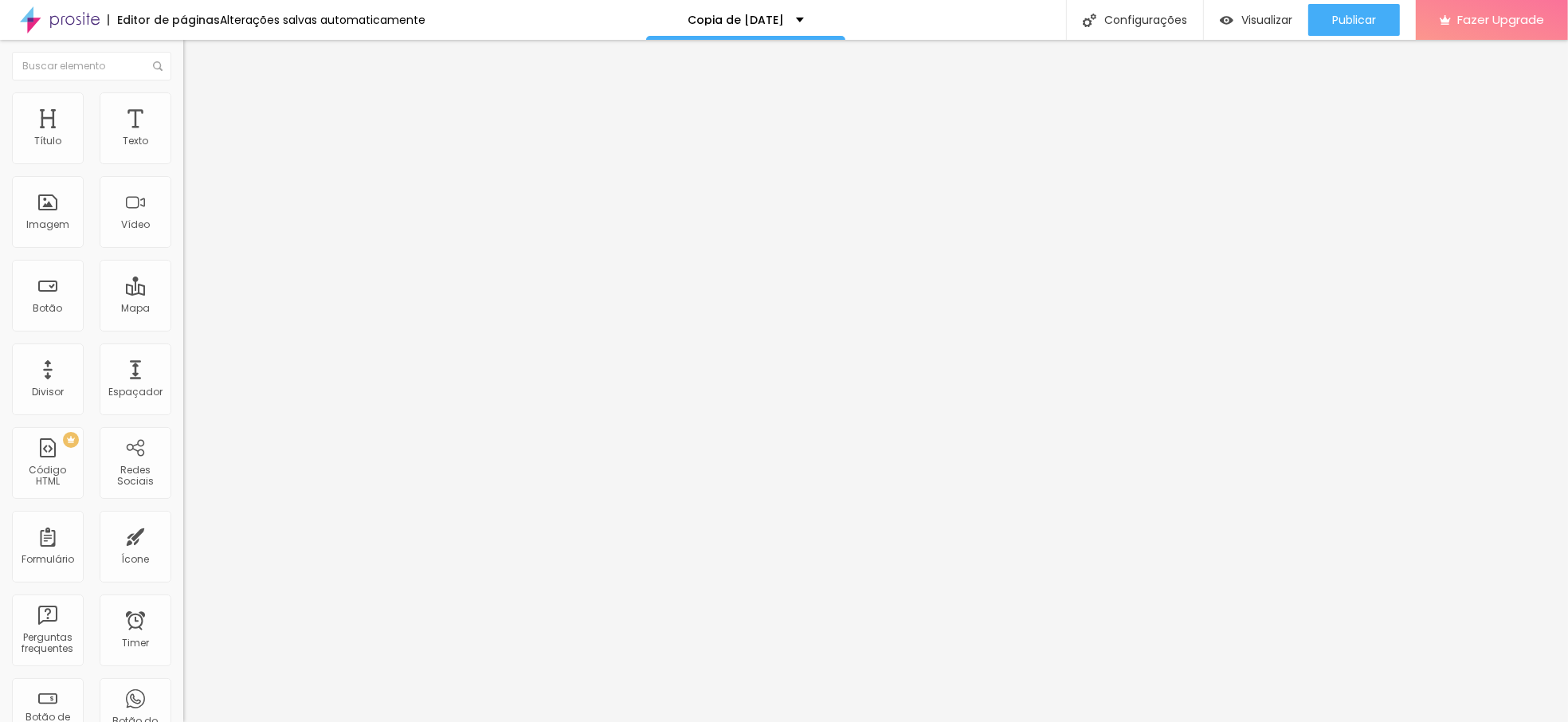
type input "0"
click at [183, 534] on input "range" at bounding box center [235, 541] width 103 height 13
click at [198, 109] on span "Estilo" at bounding box center [210, 103] width 25 height 14
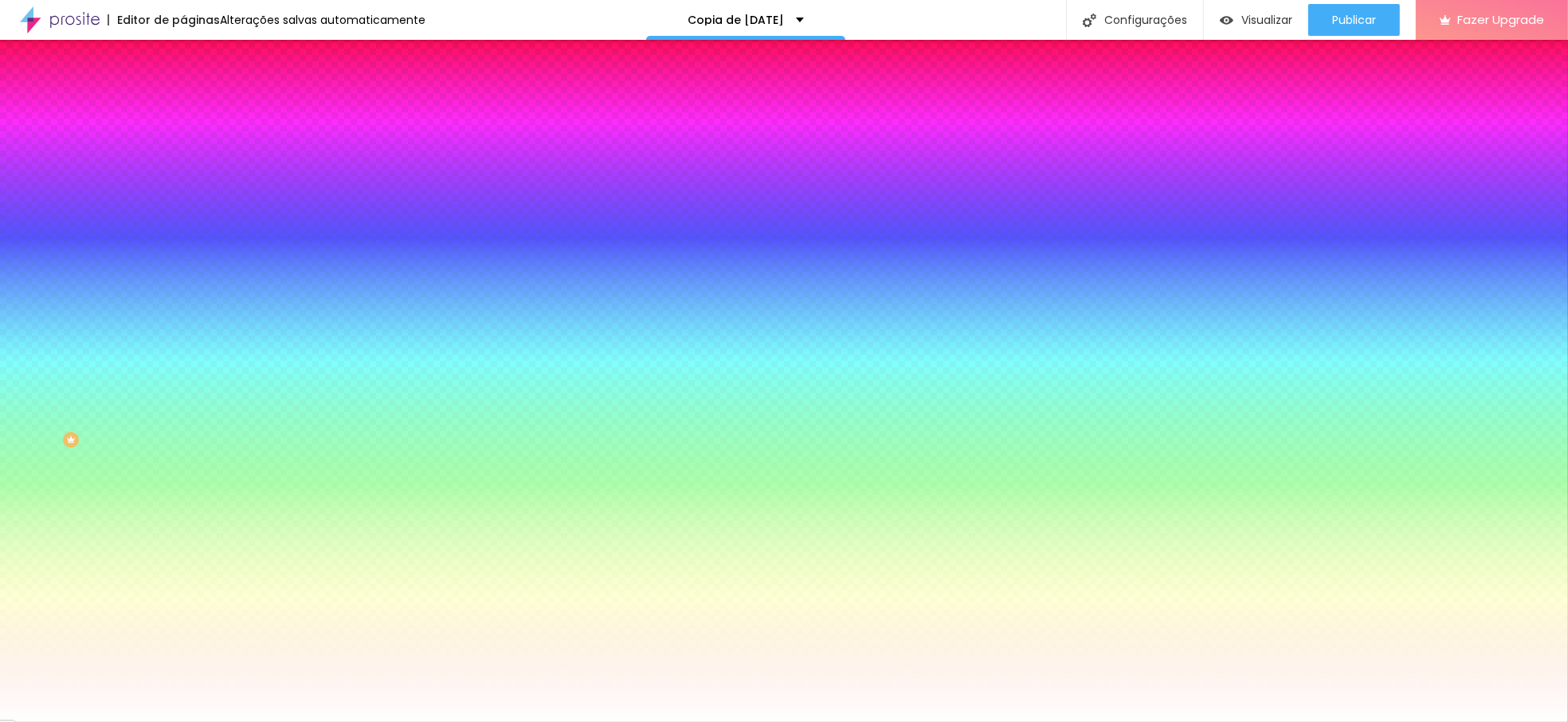
click at [183, 109] on li "Avançado" at bounding box center [275, 117] width 183 height 16
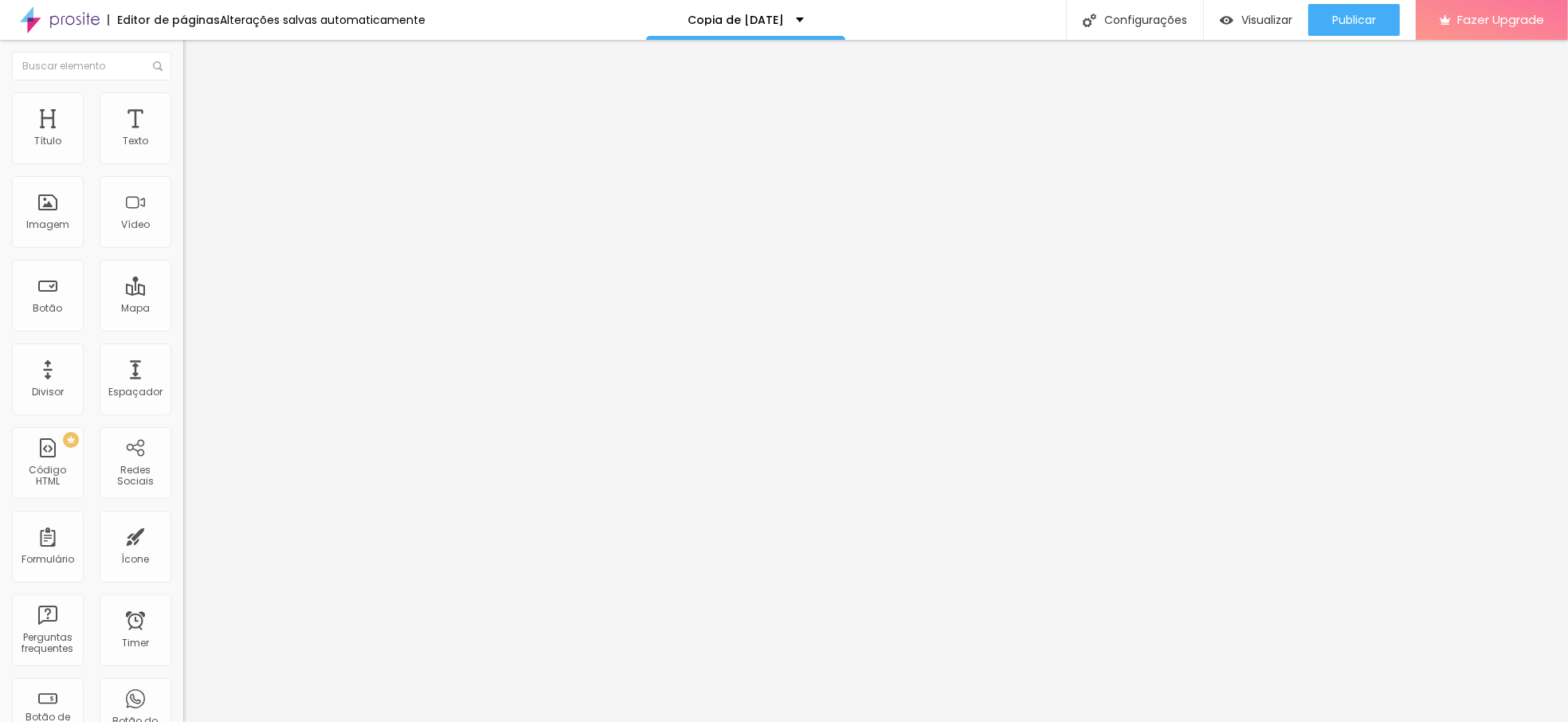
click at [183, 91] on img at bounding box center [190, 84] width 15 height 15
click at [183, 158] on img at bounding box center [189, 152] width 11 height 11
click at [198, 108] on span "Avançado" at bounding box center [224, 103] width 52 height 14
type input "9"
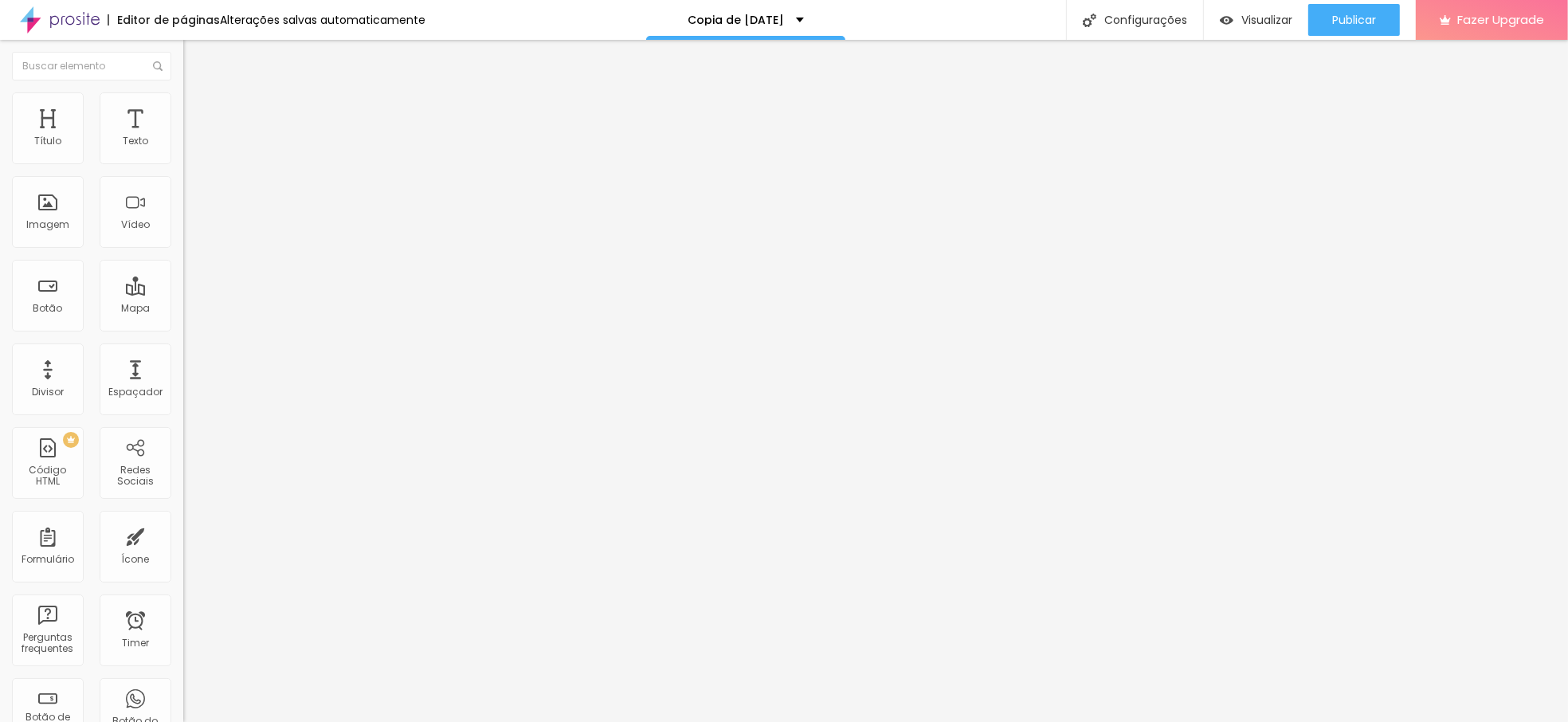
type input "8"
type input "7"
type input "6"
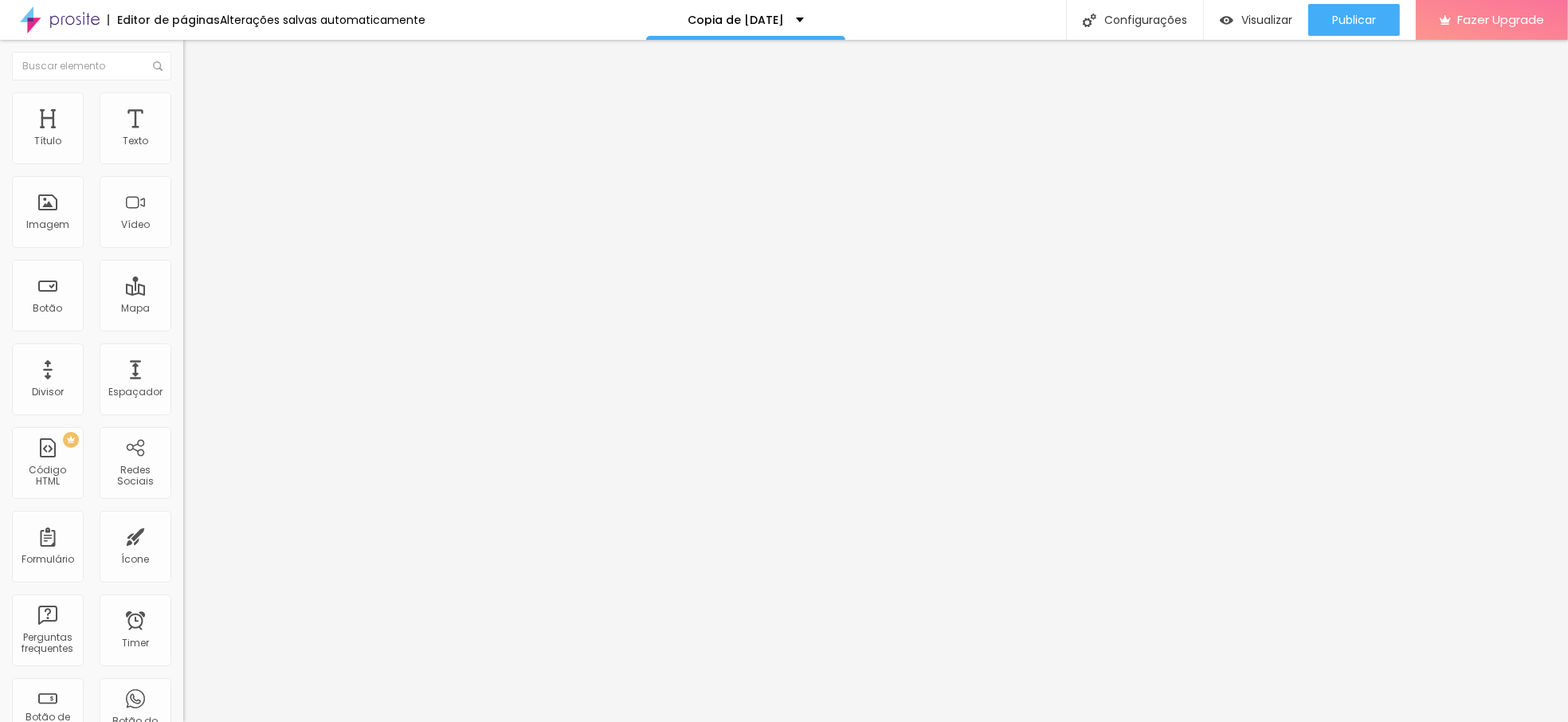
type input "6"
type input "4"
type input "3"
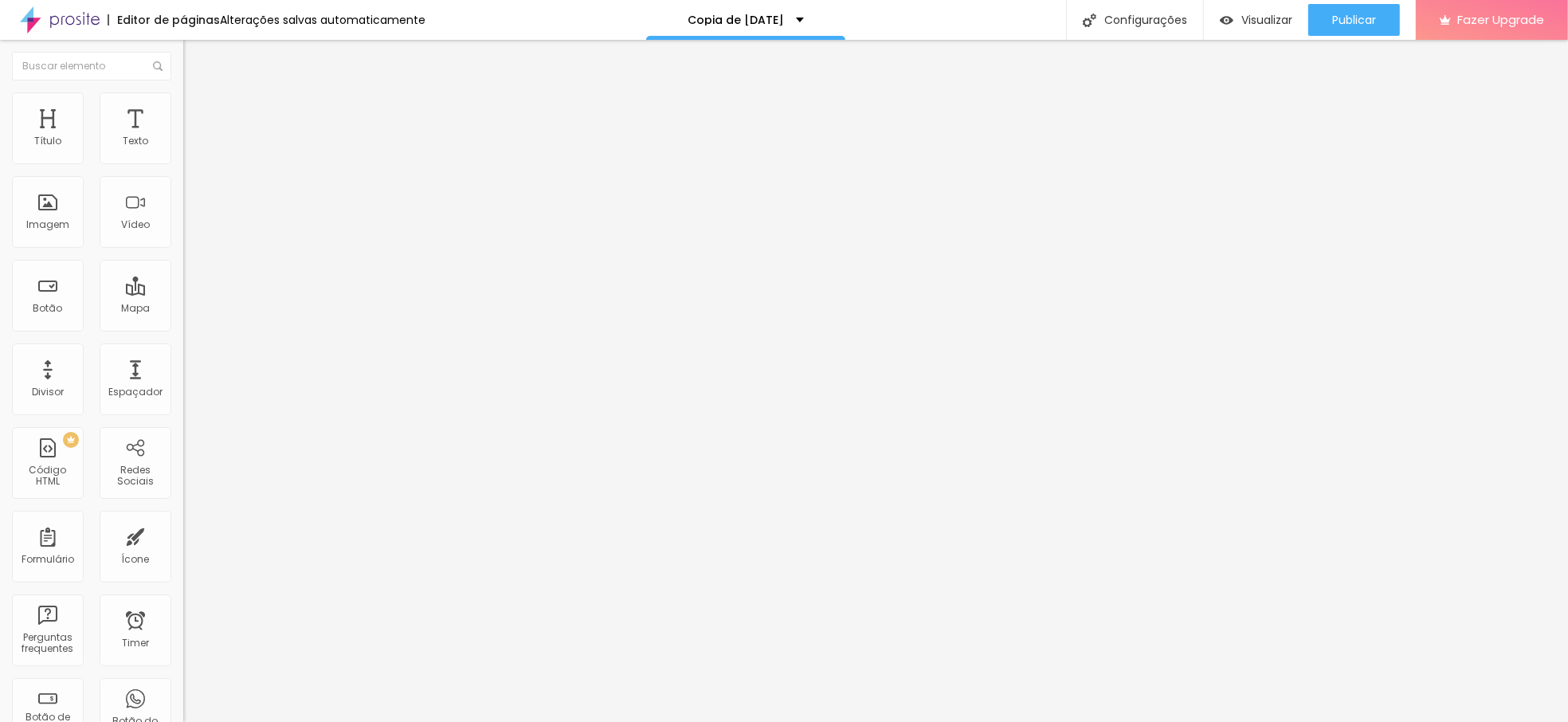
type input "2"
type input "3"
type input "7"
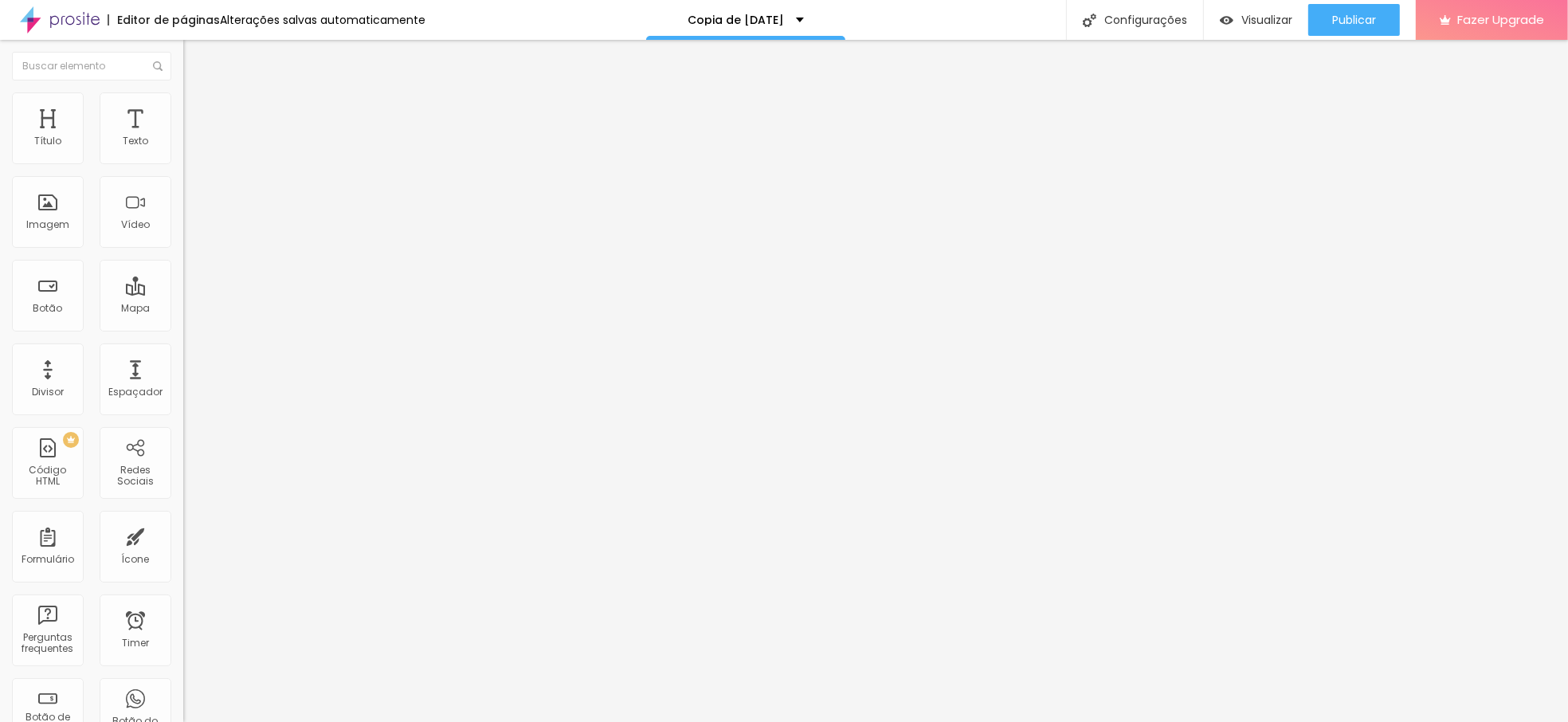
type input "7"
type input "9"
type input "11"
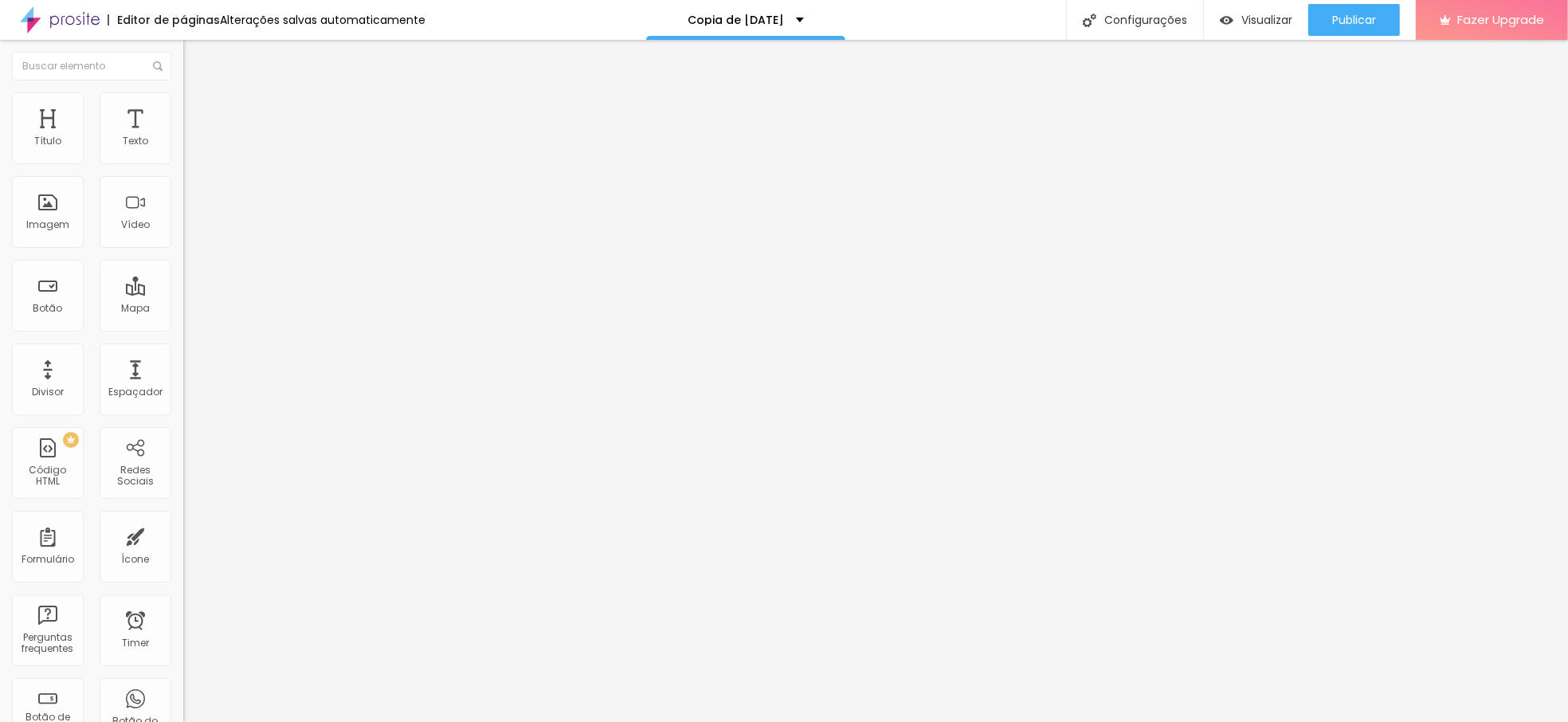
type input "12"
type input "13"
type input "14"
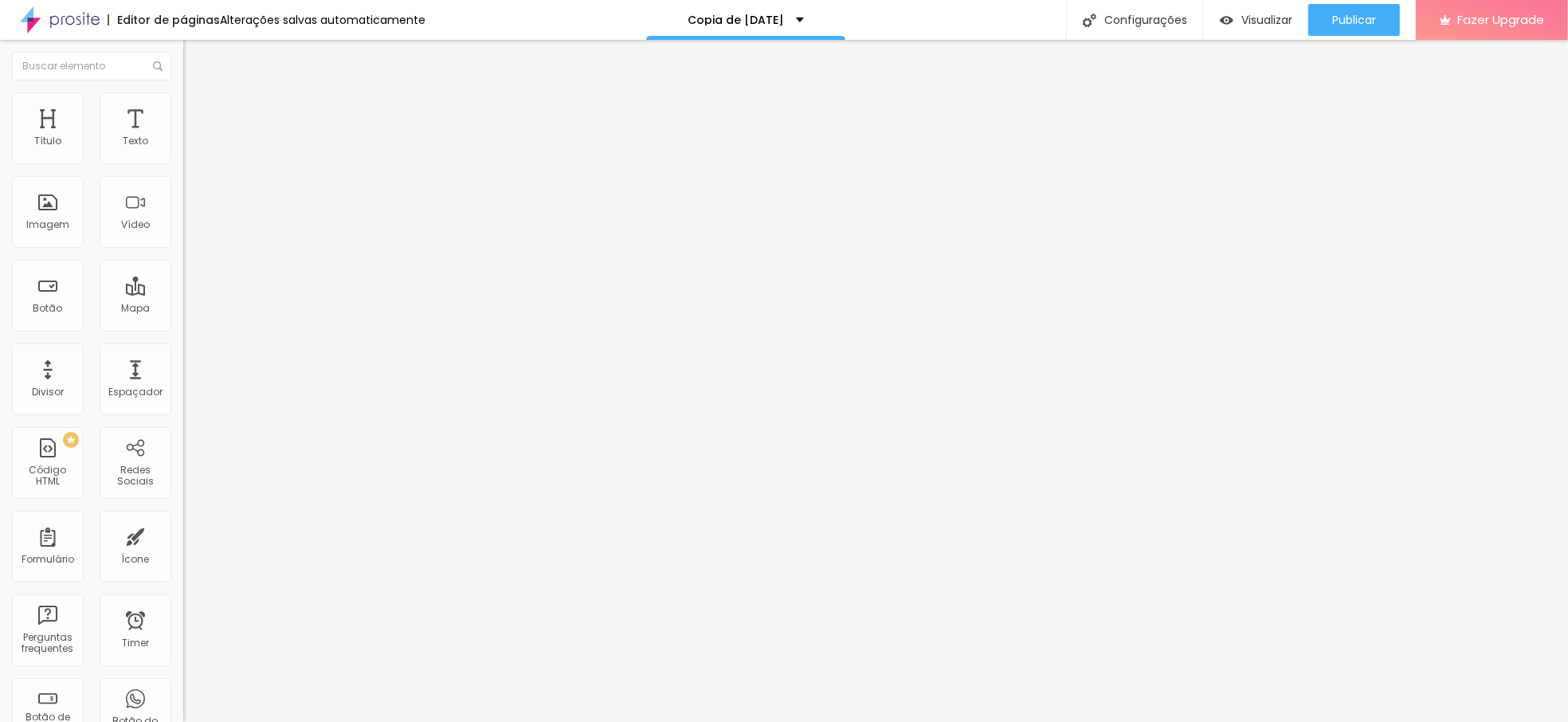
type input "14"
type input "15"
type input "16"
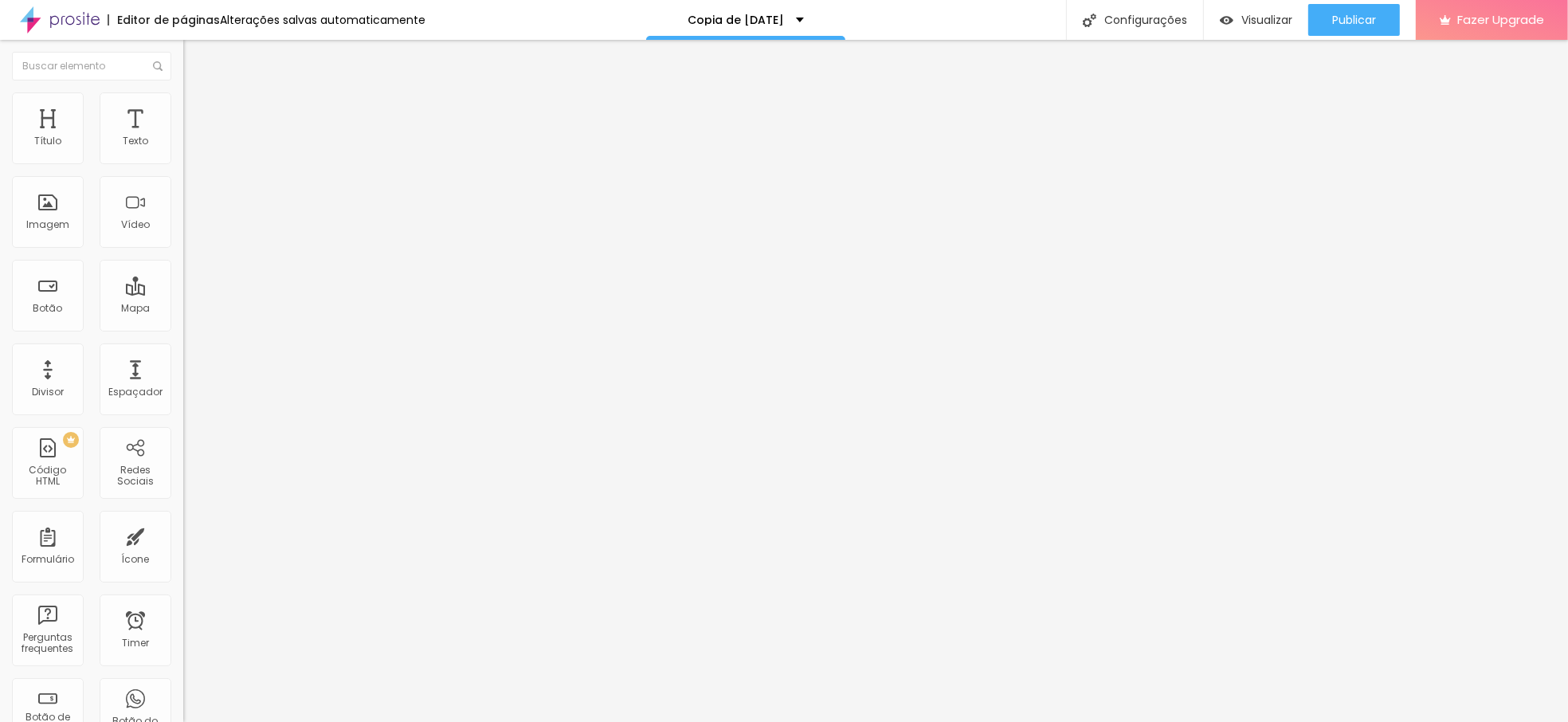
type input "17"
type input "18"
type input "19"
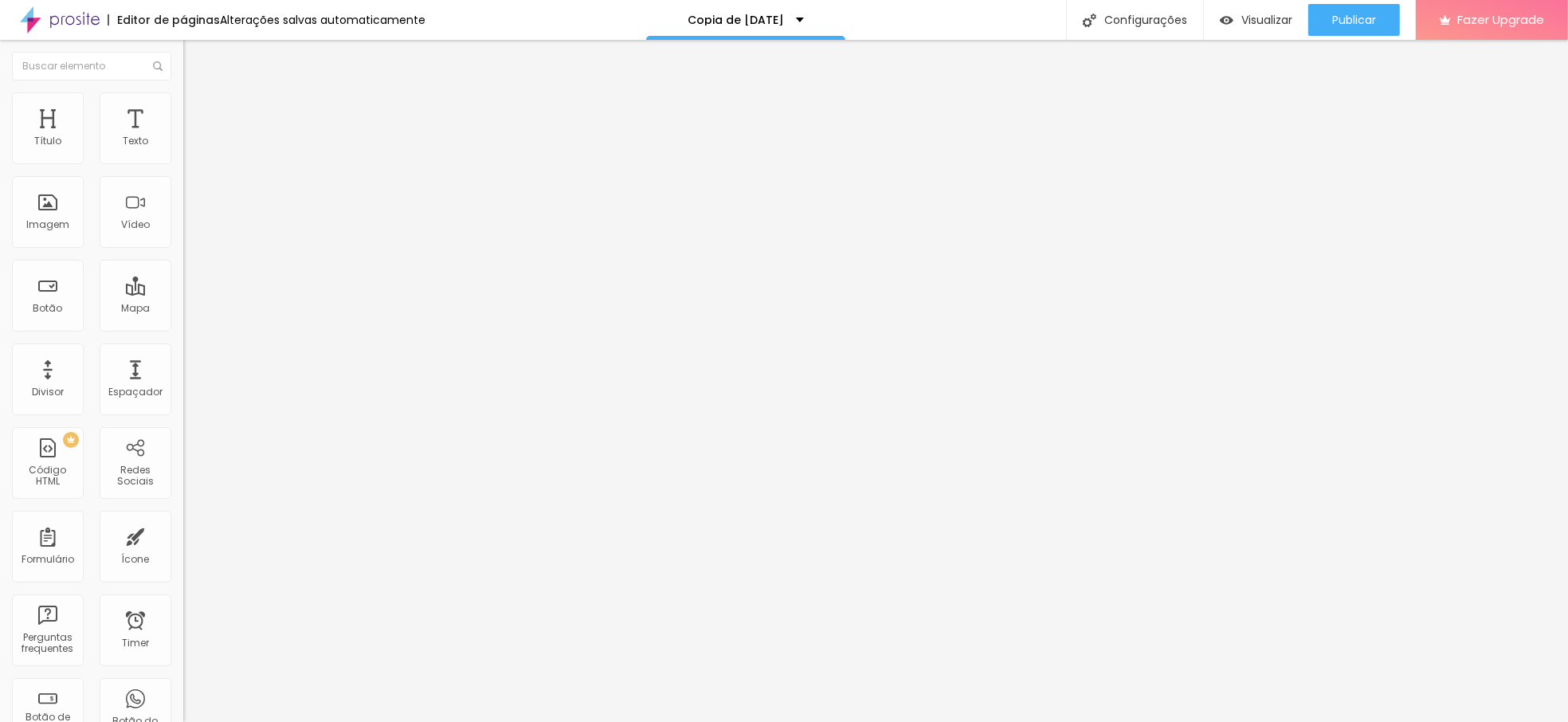
type input "19"
drag, startPoint x: 47, startPoint y: 189, endPoint x: 56, endPoint y: 189, distance: 9.0
type input "19"
click at [183, 519] on input "range" at bounding box center [235, 525] width 103 height 13
type input "5"
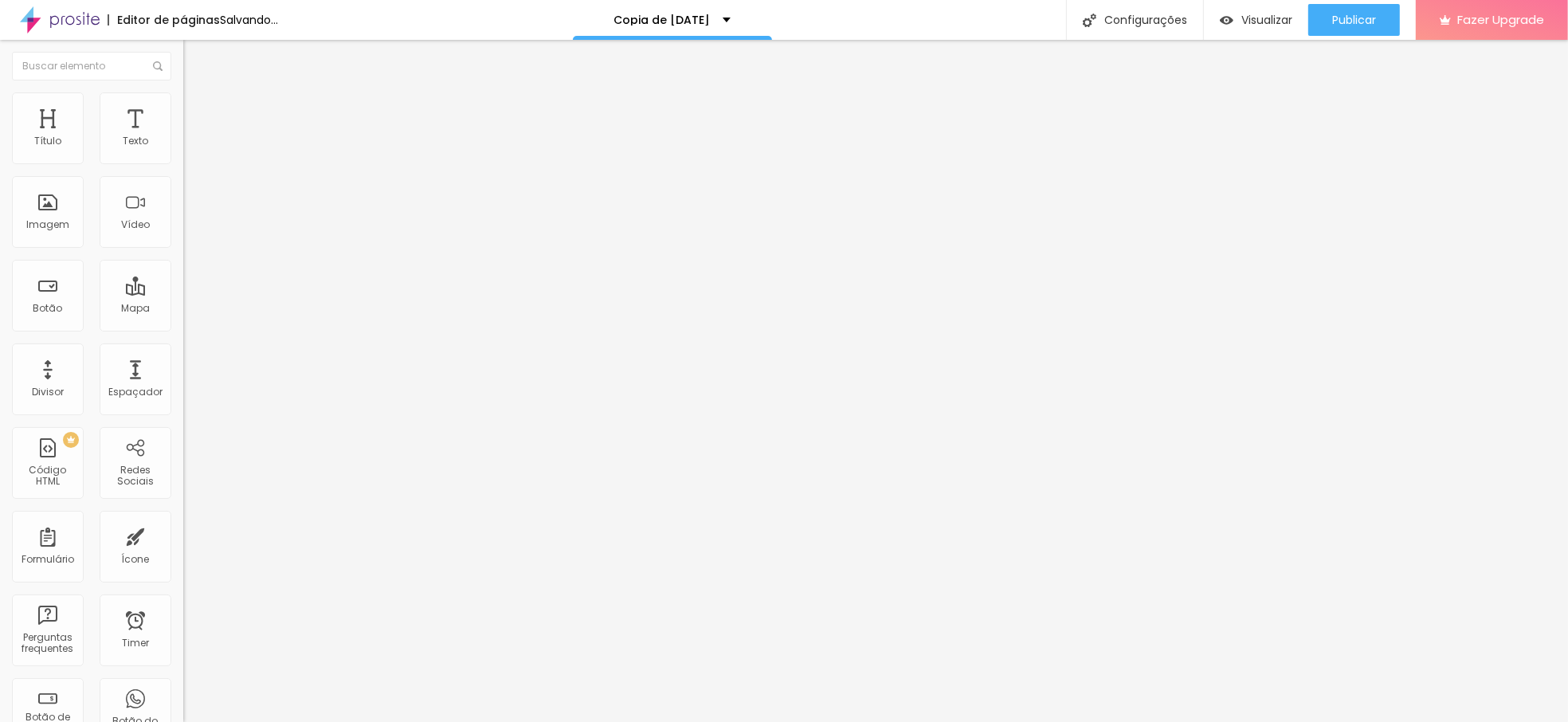
type input "5"
type input "3"
type input "7"
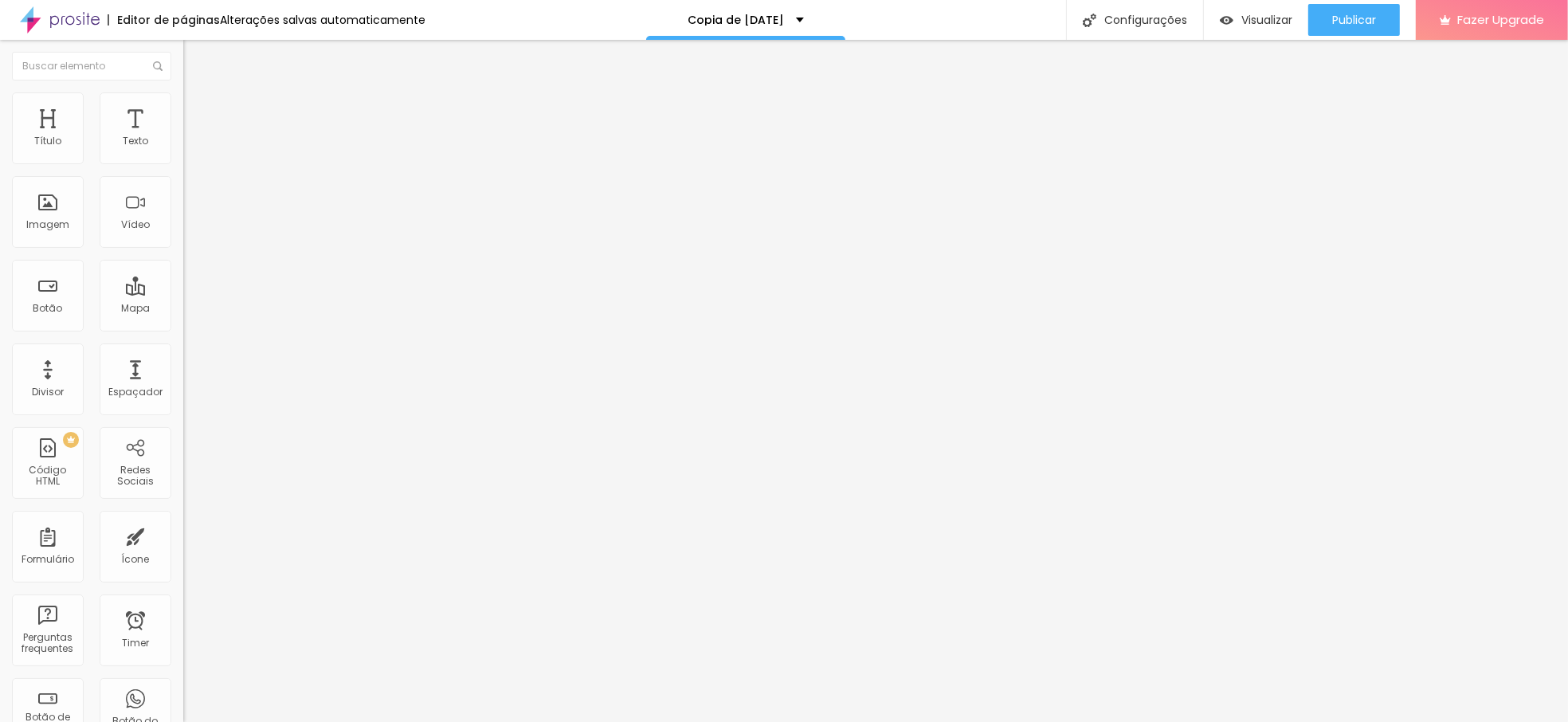
type input "8"
type input "9"
type input "10"
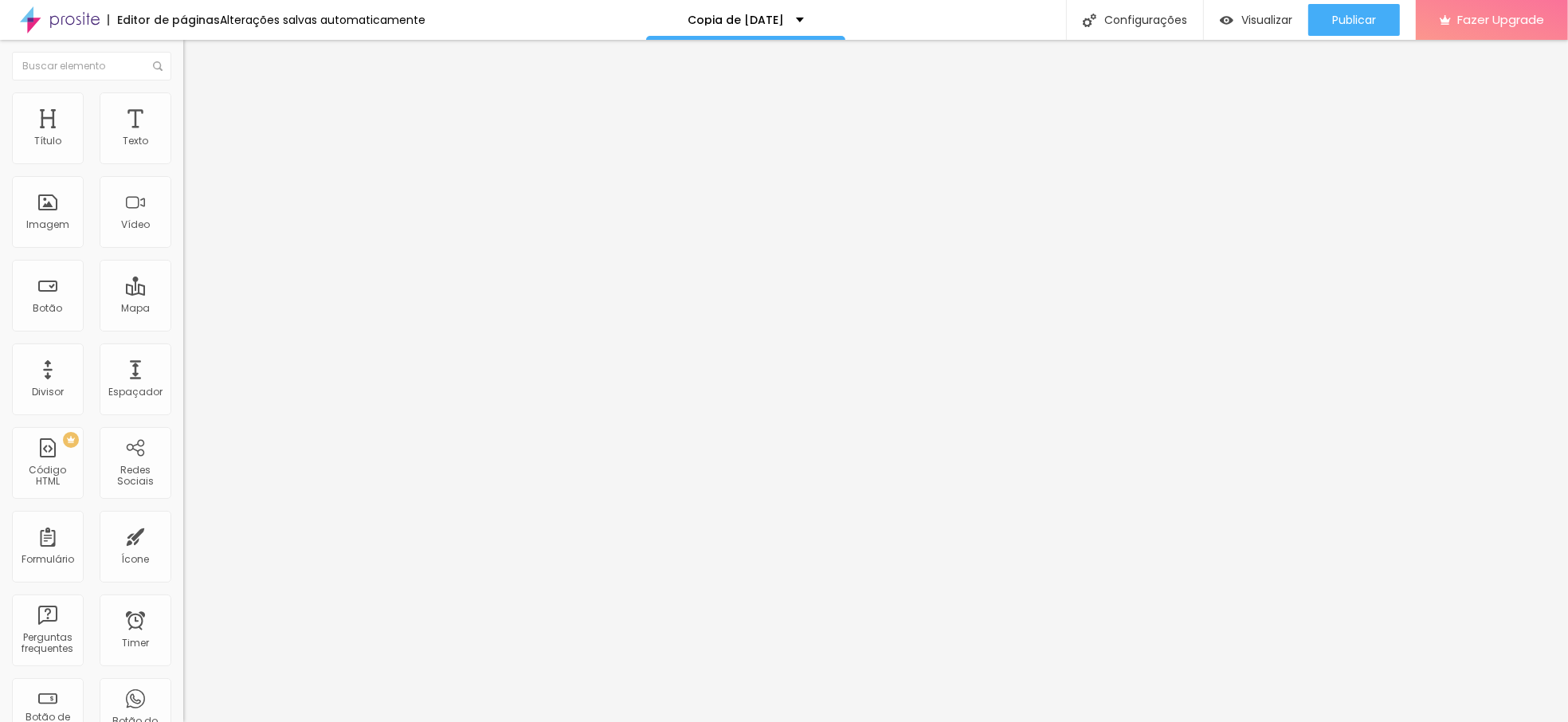
type input "10"
type input "11"
type input "13"
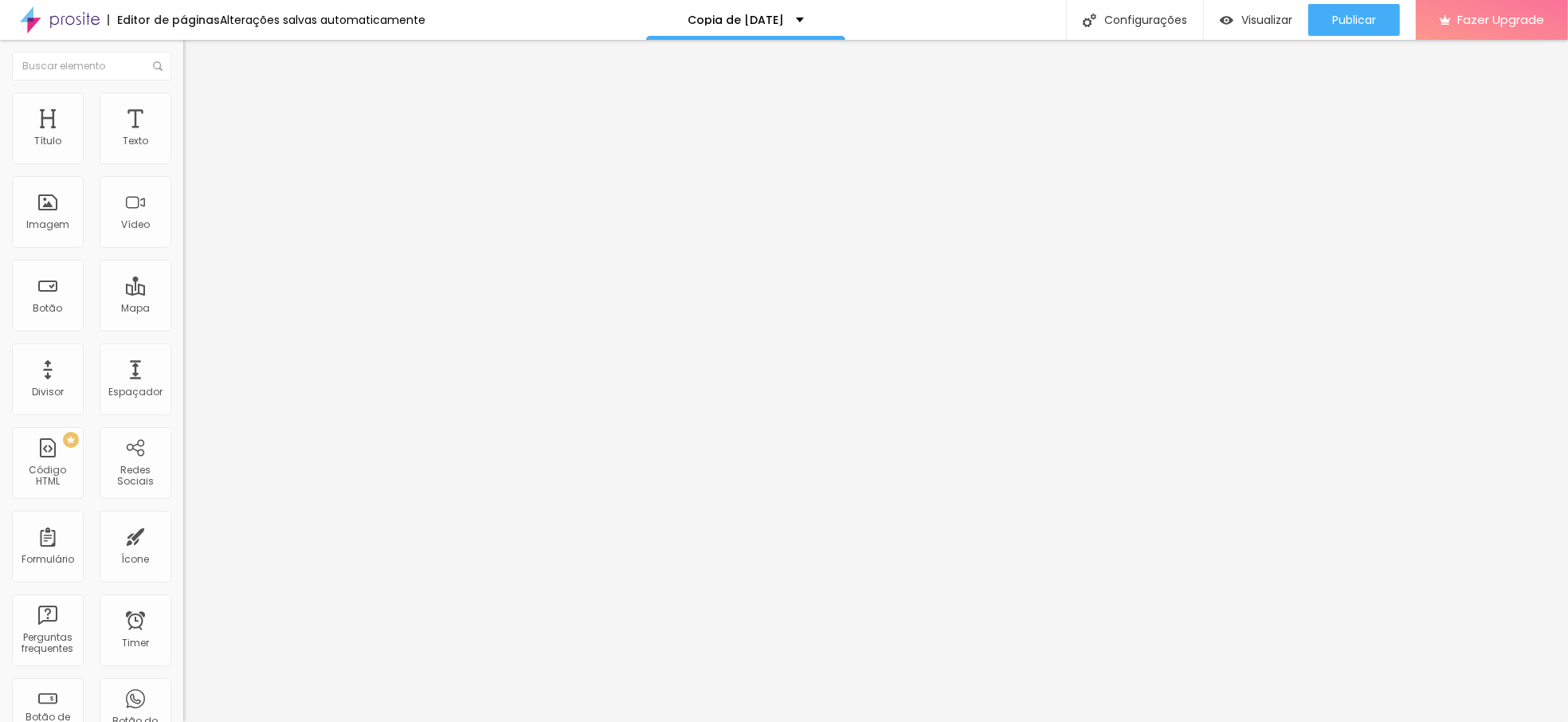
type input "18"
type input "20"
type input "25"
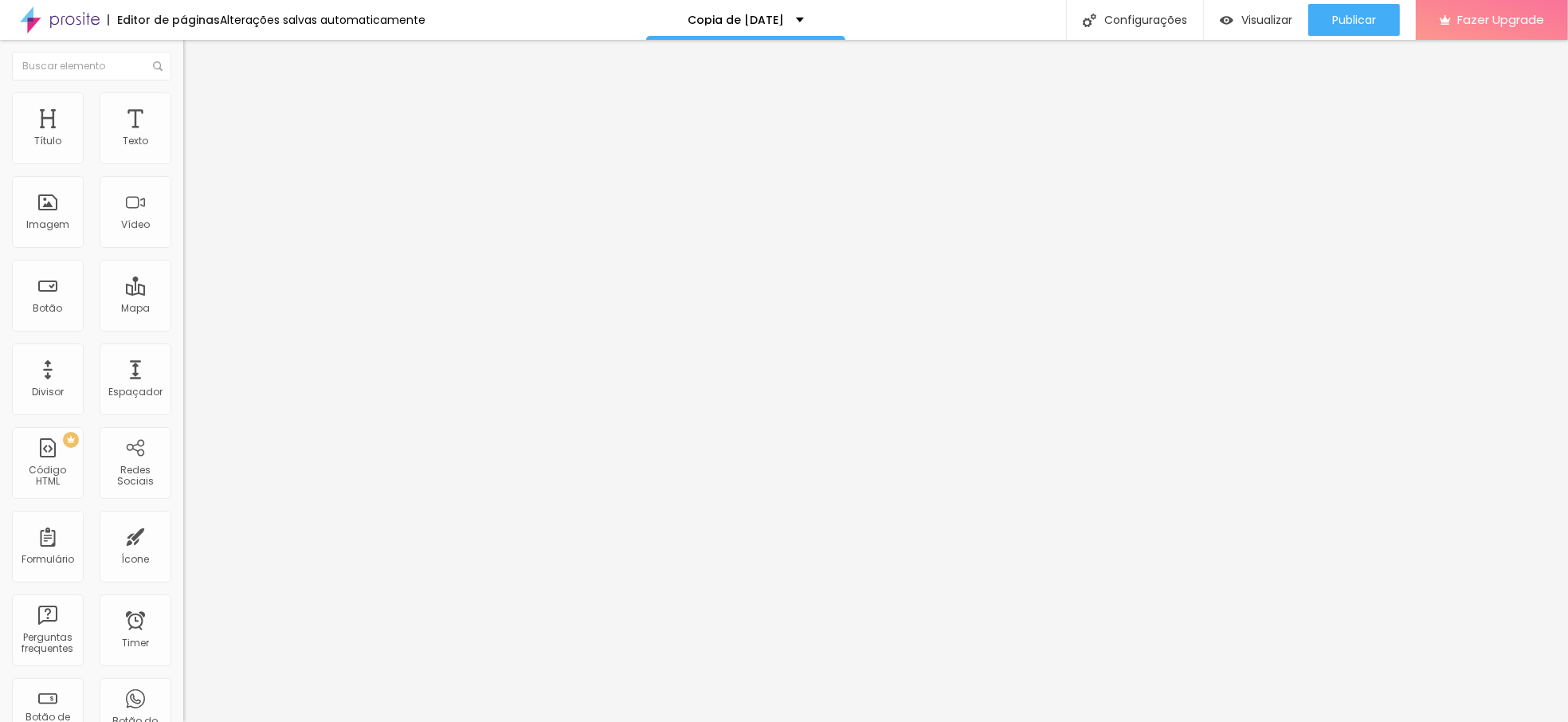
type input "25"
type input "24"
type input "23"
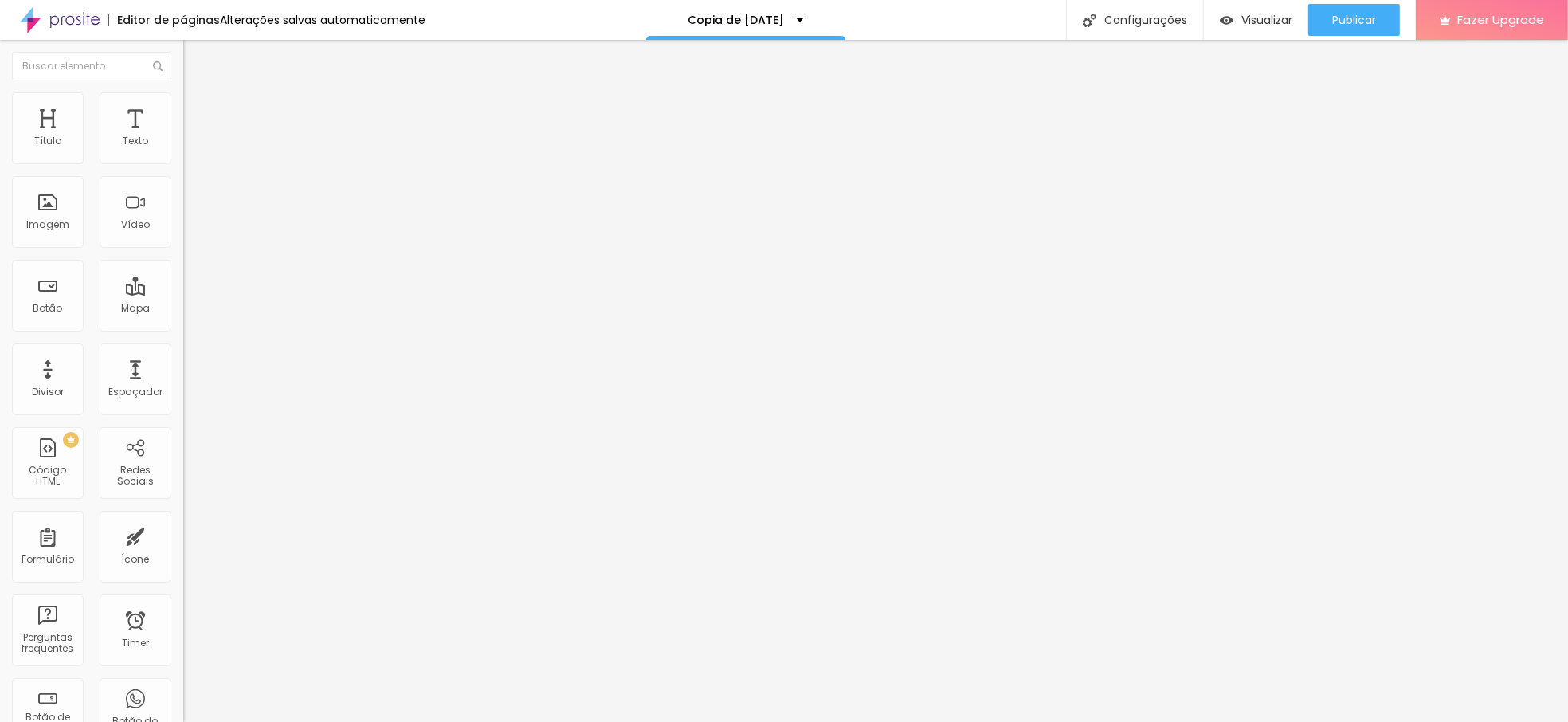
type input "22"
type input "21"
type input "20"
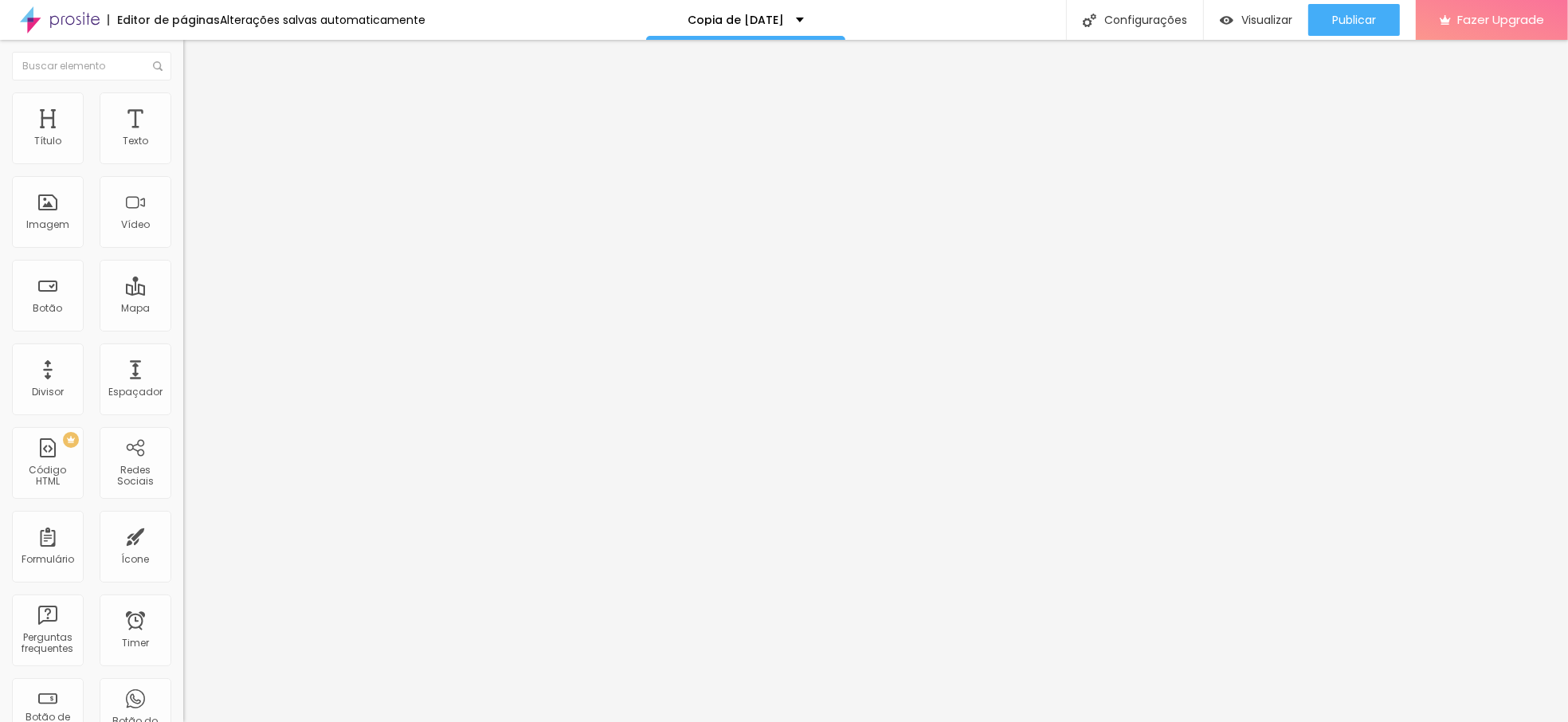
type input "20"
drag, startPoint x: 41, startPoint y: 157, endPoint x: 56, endPoint y: 157, distance: 15.0
type input "20"
click at [183, 293] on input "range" at bounding box center [235, 300] width 103 height 13
click at [183, 99] on li "Estilo" at bounding box center [275, 100] width 183 height 16
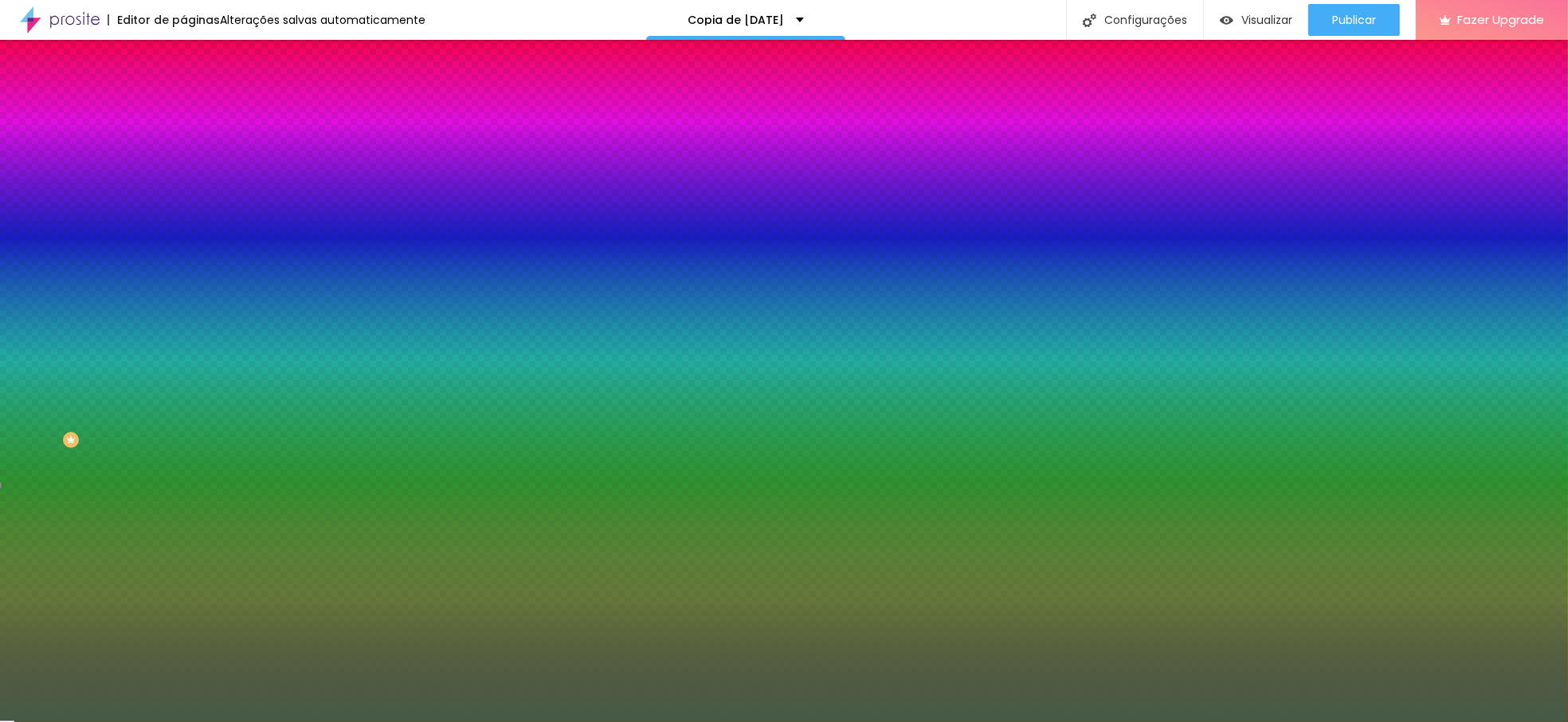
click at [198, 113] on span "Avançado" at bounding box center [224, 119] width 52 height 14
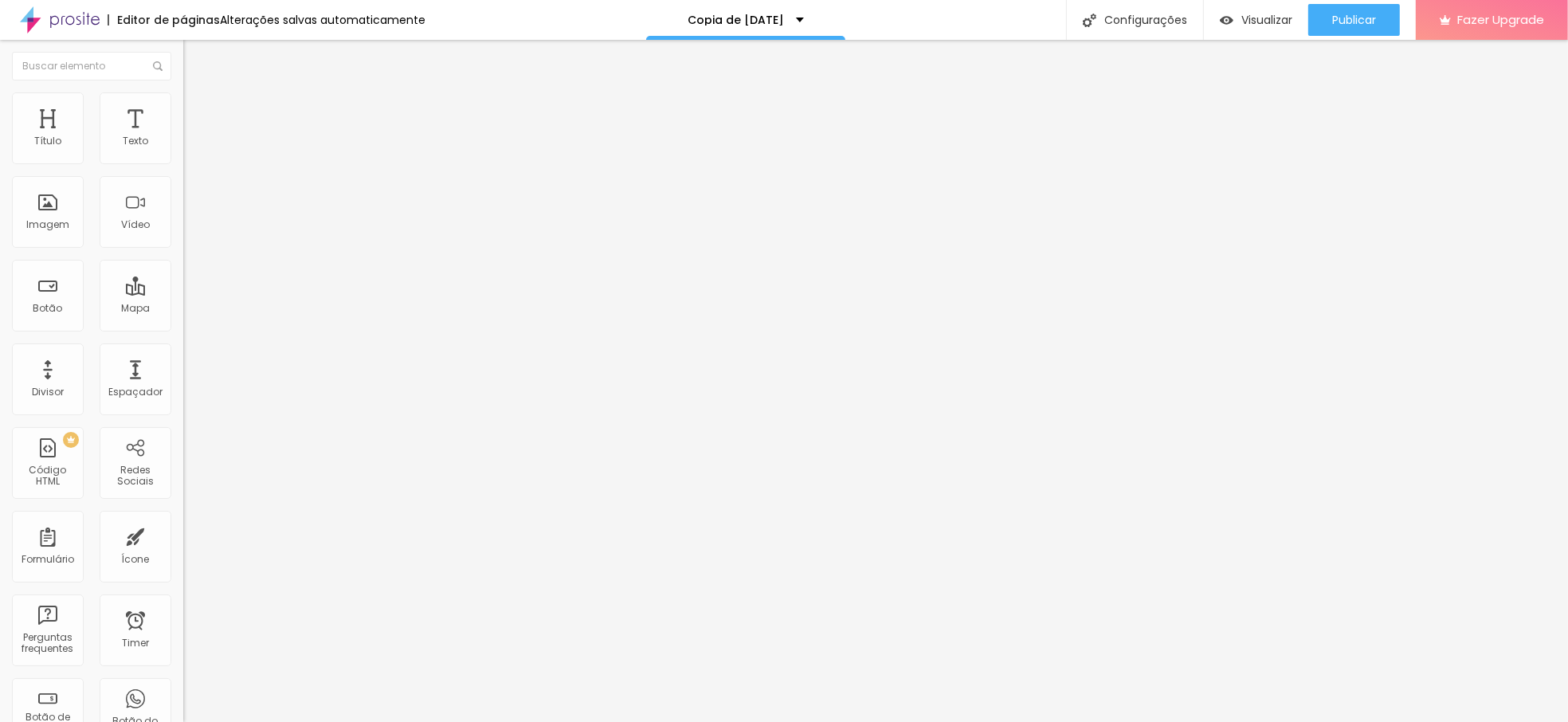
click at [183, 92] on li "Conteúdo" at bounding box center [275, 85] width 183 height 16
click at [198, 115] on span "Avançado" at bounding box center [224, 119] width 52 height 14
click at [183, 109] on li "Estilo" at bounding box center [275, 100] width 183 height 16
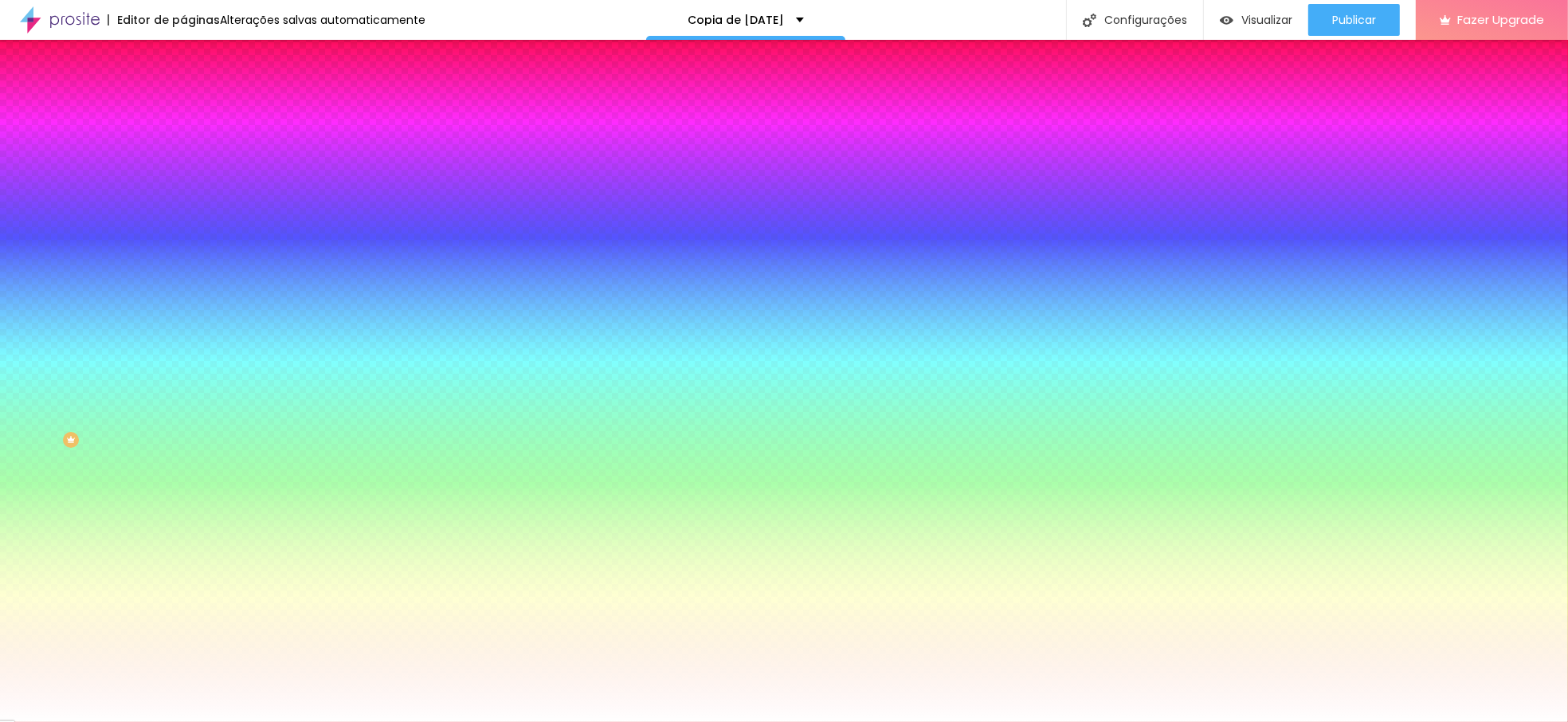
click at [183, 92] on li "Conteúdo" at bounding box center [275, 85] width 183 height 16
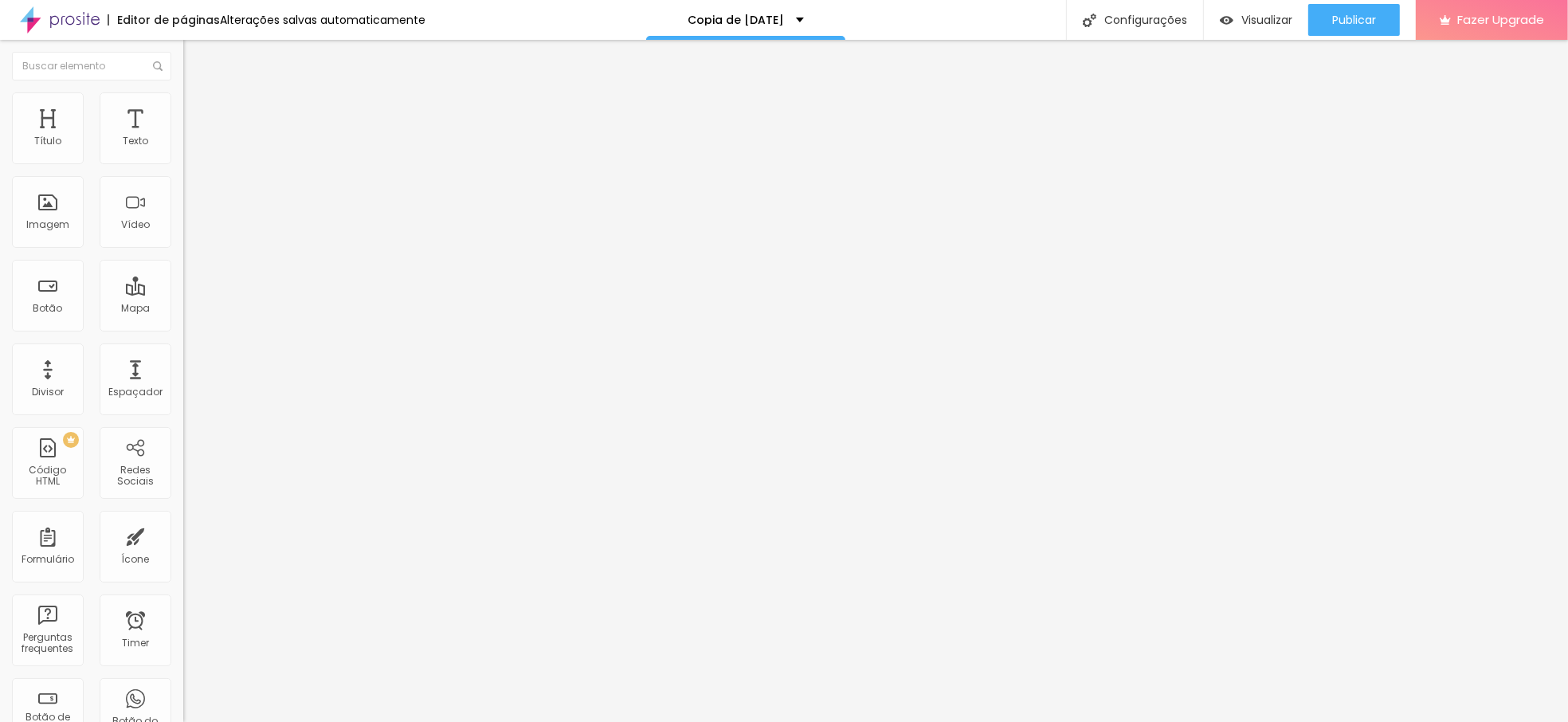
click at [183, 145] on img at bounding box center [189, 140] width 11 height 11
click at [198, 113] on span "Avançado" at bounding box center [224, 119] width 52 height 14
click at [198, 110] on span "Estilo" at bounding box center [210, 103] width 25 height 14
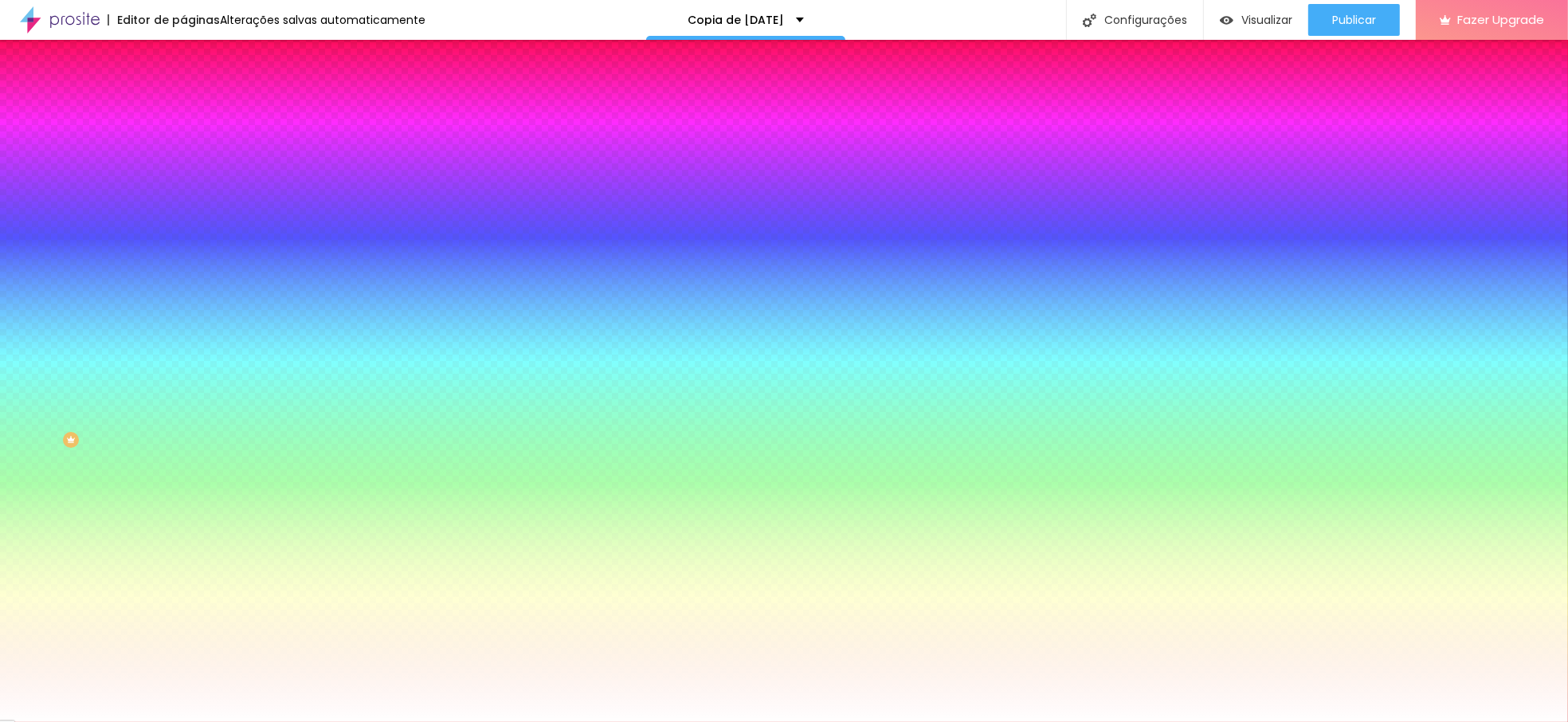
click at [183, 109] on img at bounding box center [190, 116] width 15 height 15
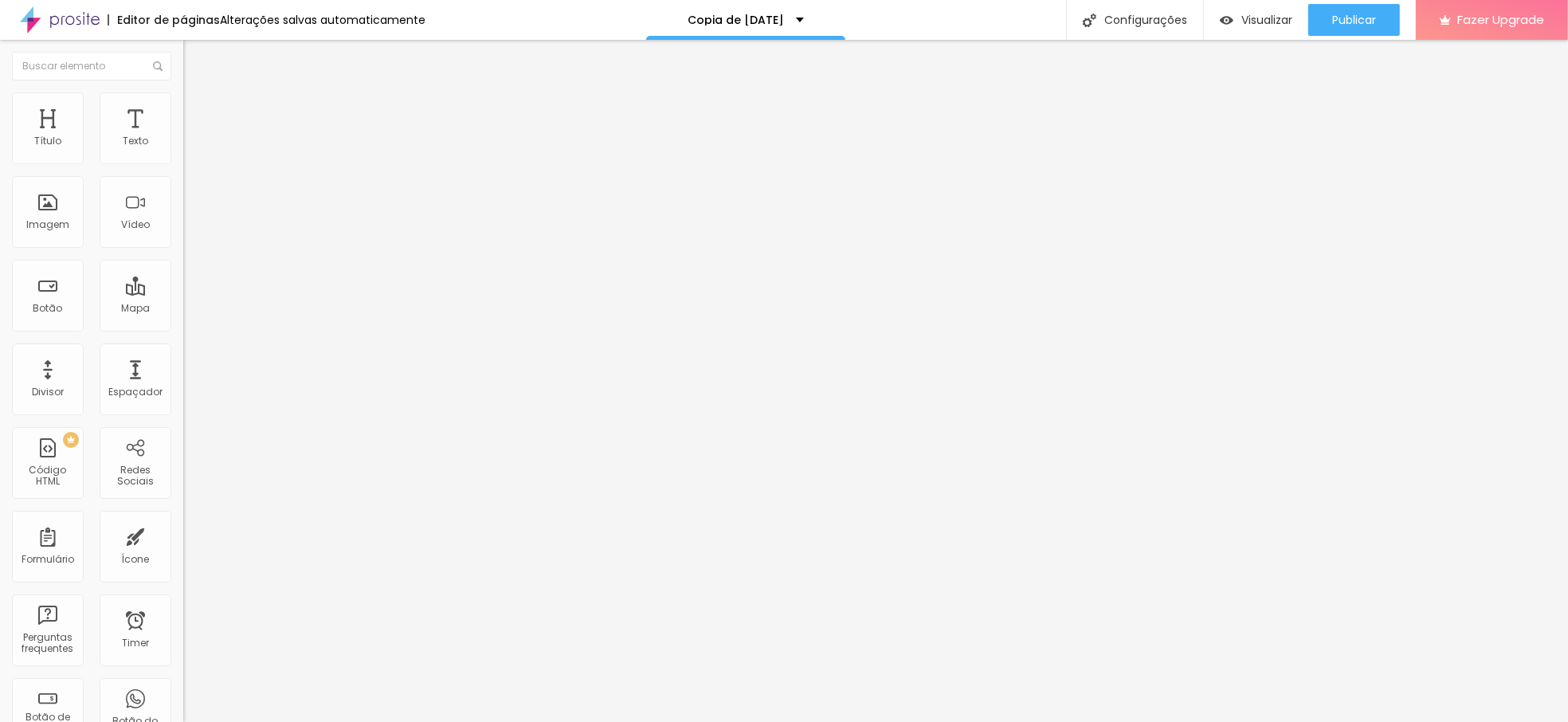
click at [198, 109] on span "Avançado" at bounding box center [224, 103] width 52 height 14
type input "15"
type input "14"
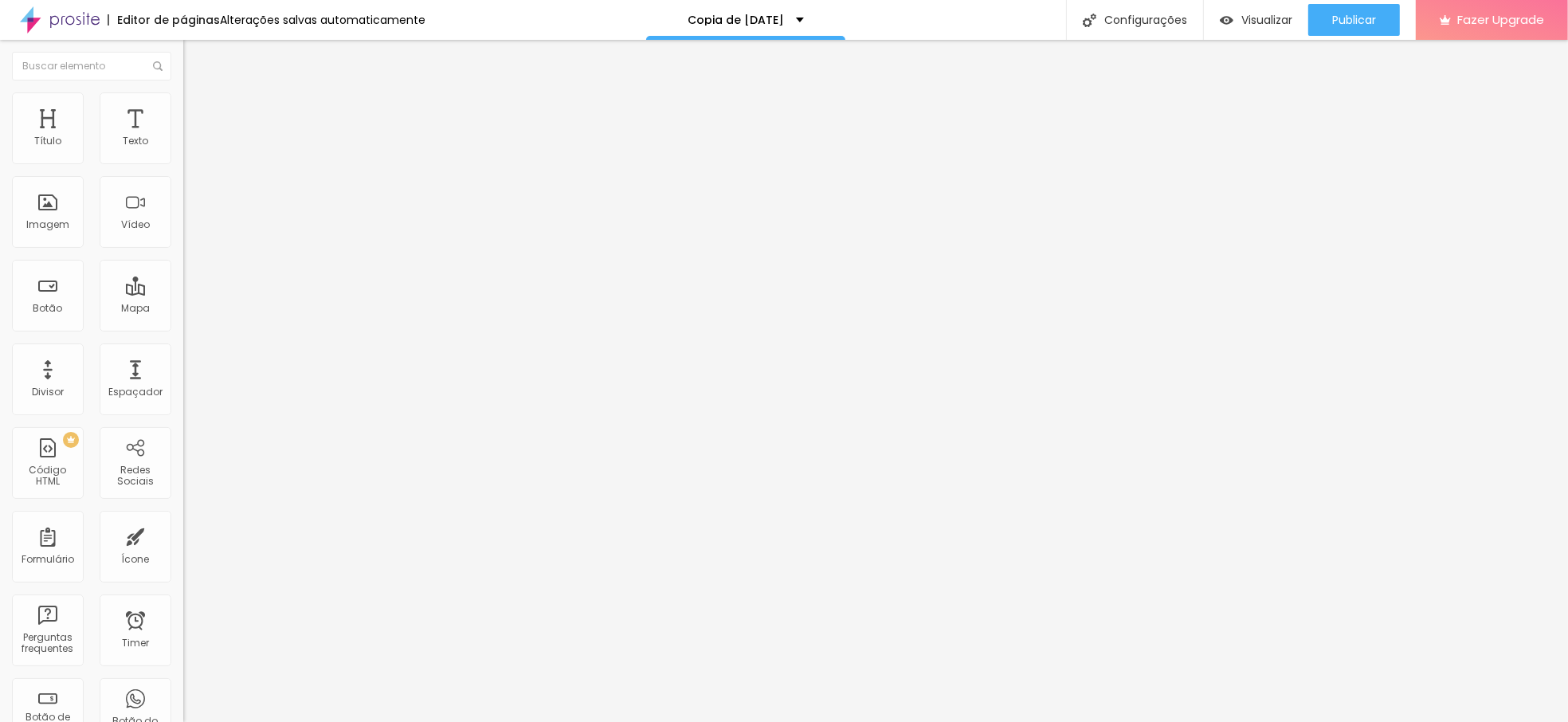
type input "13"
type input "12"
type input "11"
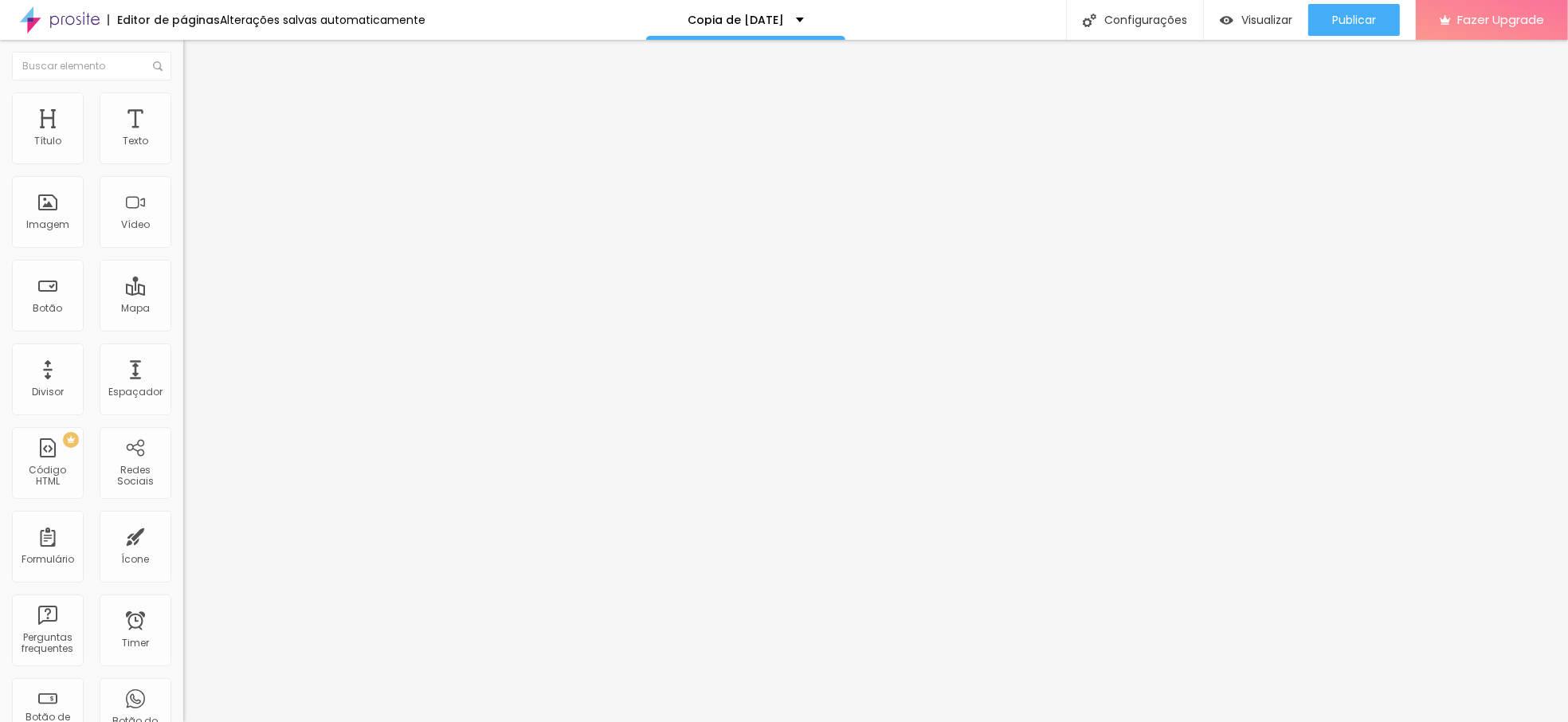
type input "11"
type input "10"
type input "9"
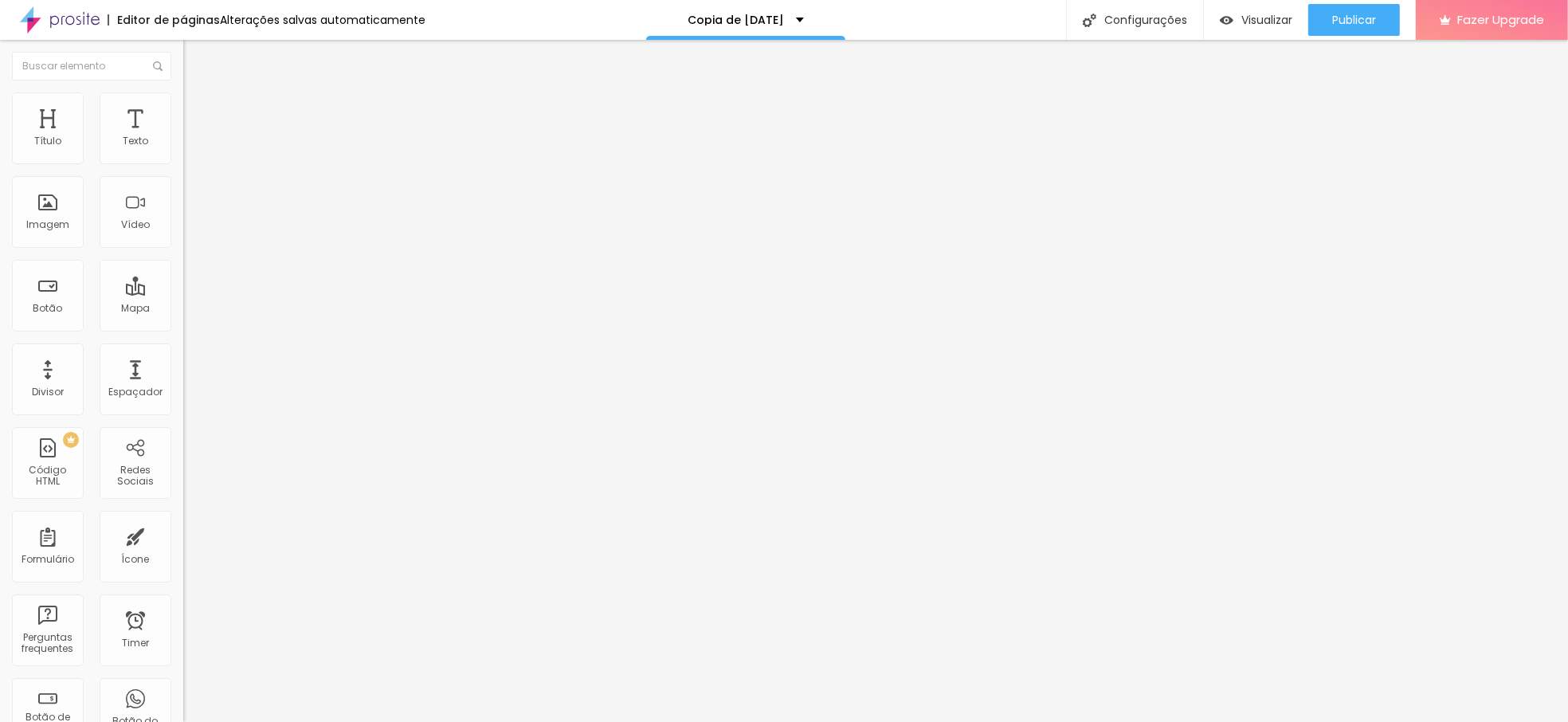
type input "9"
click at [183, 519] on input "range" at bounding box center [235, 525] width 103 height 13
click at [183, 109] on ul "Estilo Avançado" at bounding box center [275, 92] width 183 height 32
click at [183, 103] on li "Avançado" at bounding box center [275, 100] width 183 height 16
type input "4"
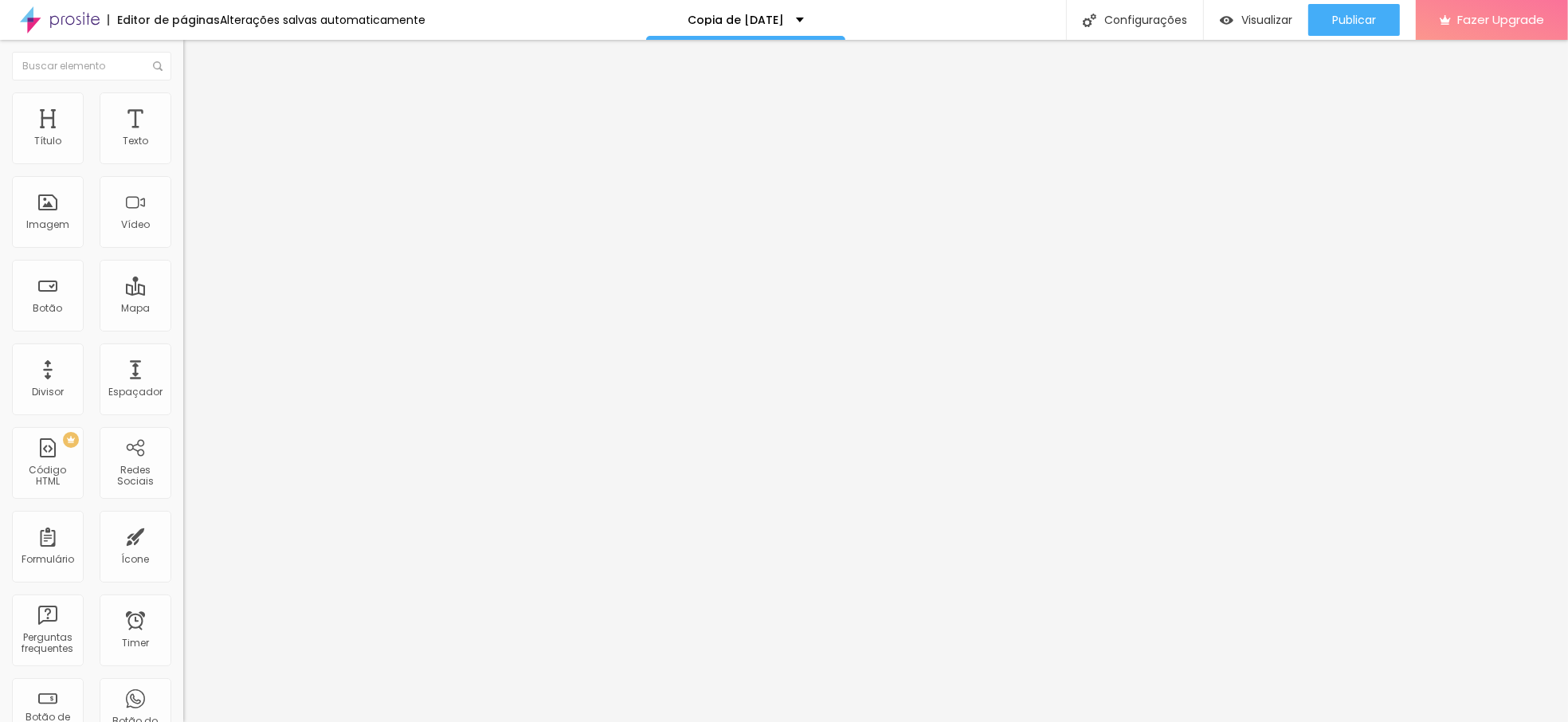
type input "4"
type input "3"
type input "2"
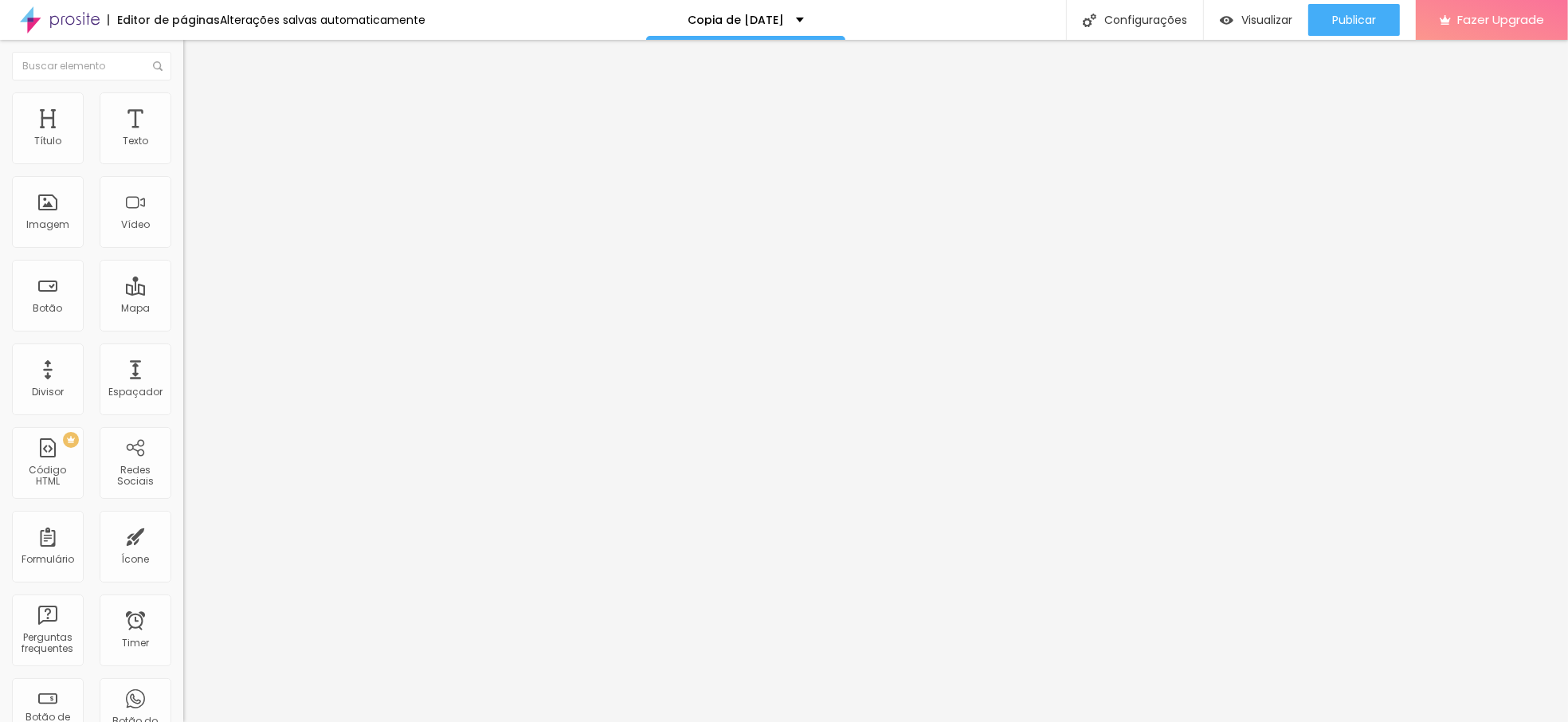
type input "1"
type input "0"
drag, startPoint x: 42, startPoint y: 155, endPoint x: 29, endPoint y: 154, distance: 13.0
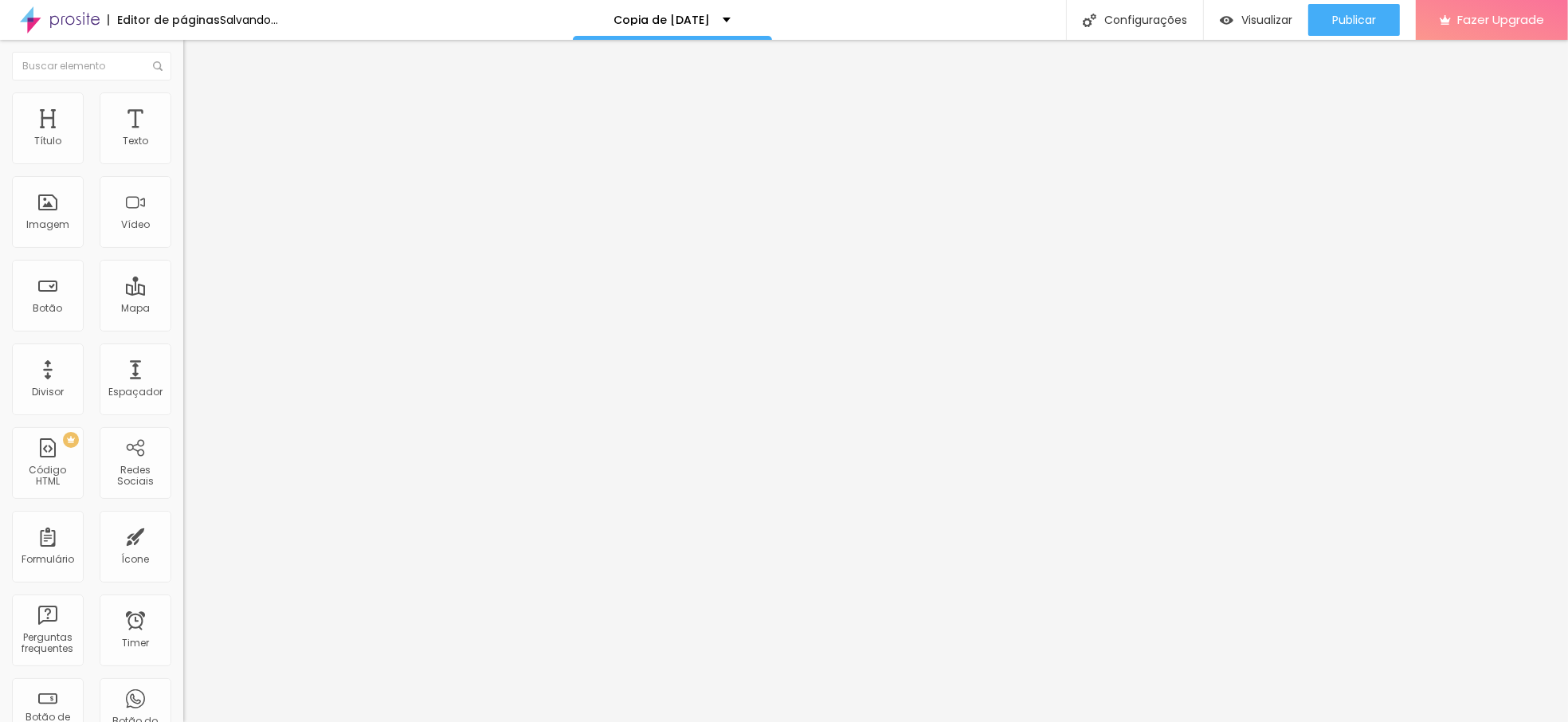
type input "0"
click at [183, 293] on input "range" at bounding box center [235, 300] width 103 height 13
click at [198, 109] on span "Avançado" at bounding box center [224, 103] width 52 height 14
type input "6"
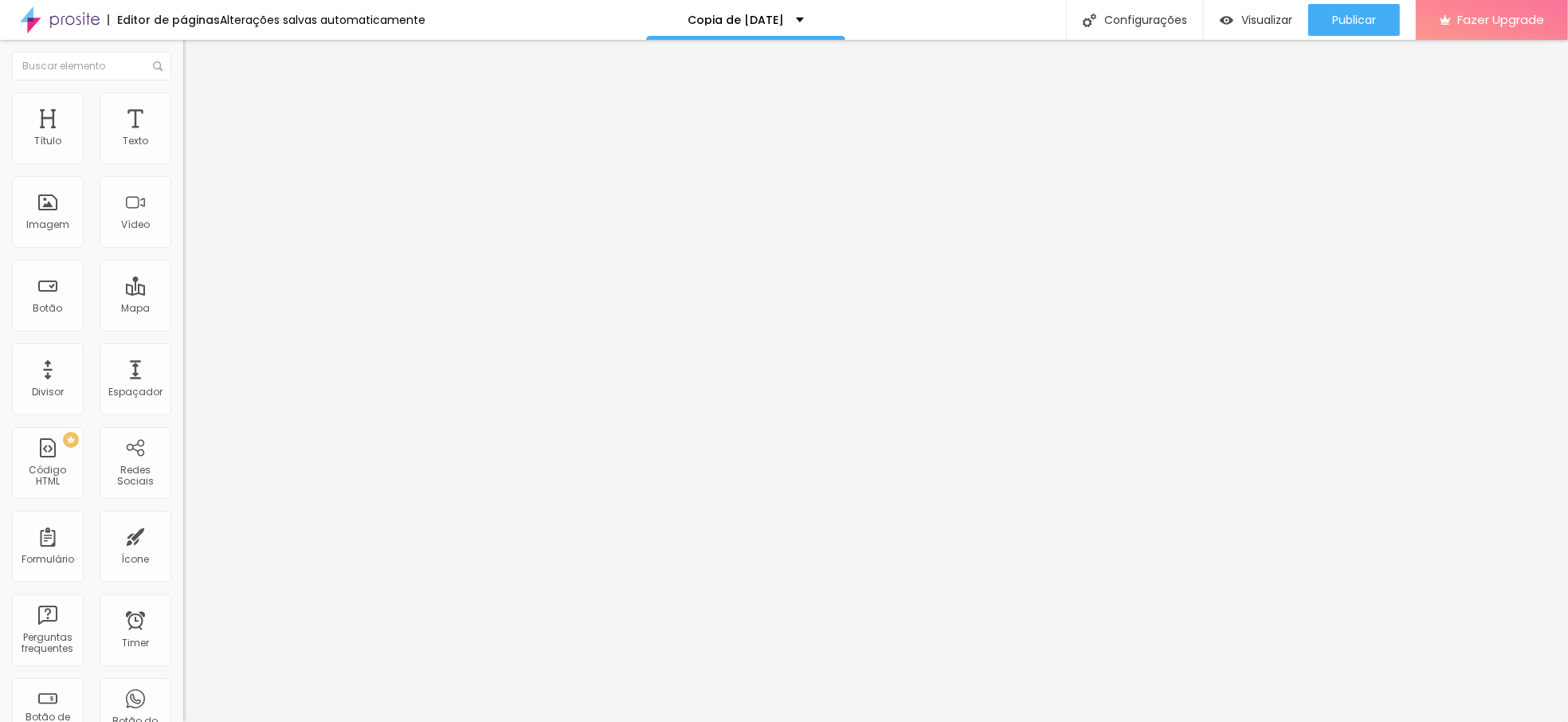
type input "9"
type input "10"
type input "11"
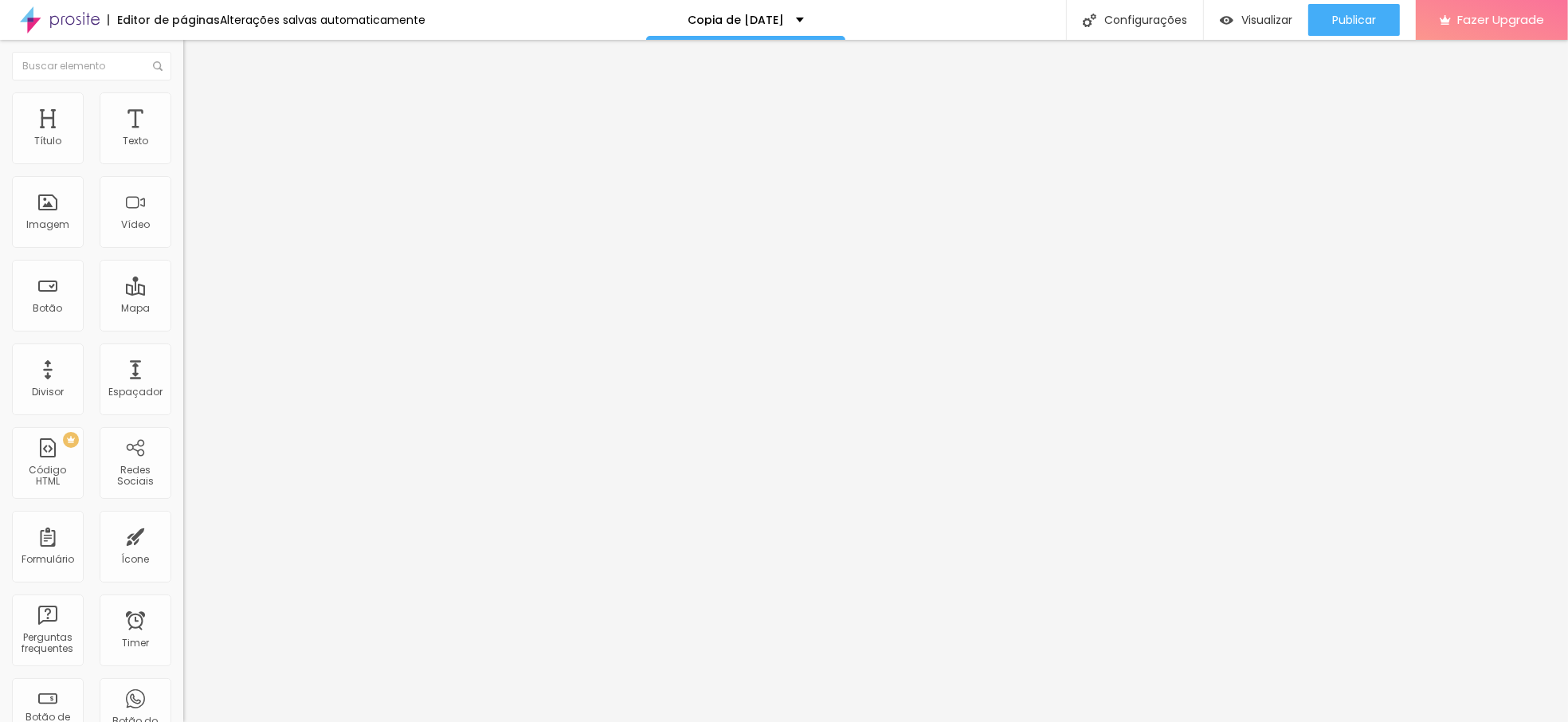
type input "11"
type input "12"
type input "13"
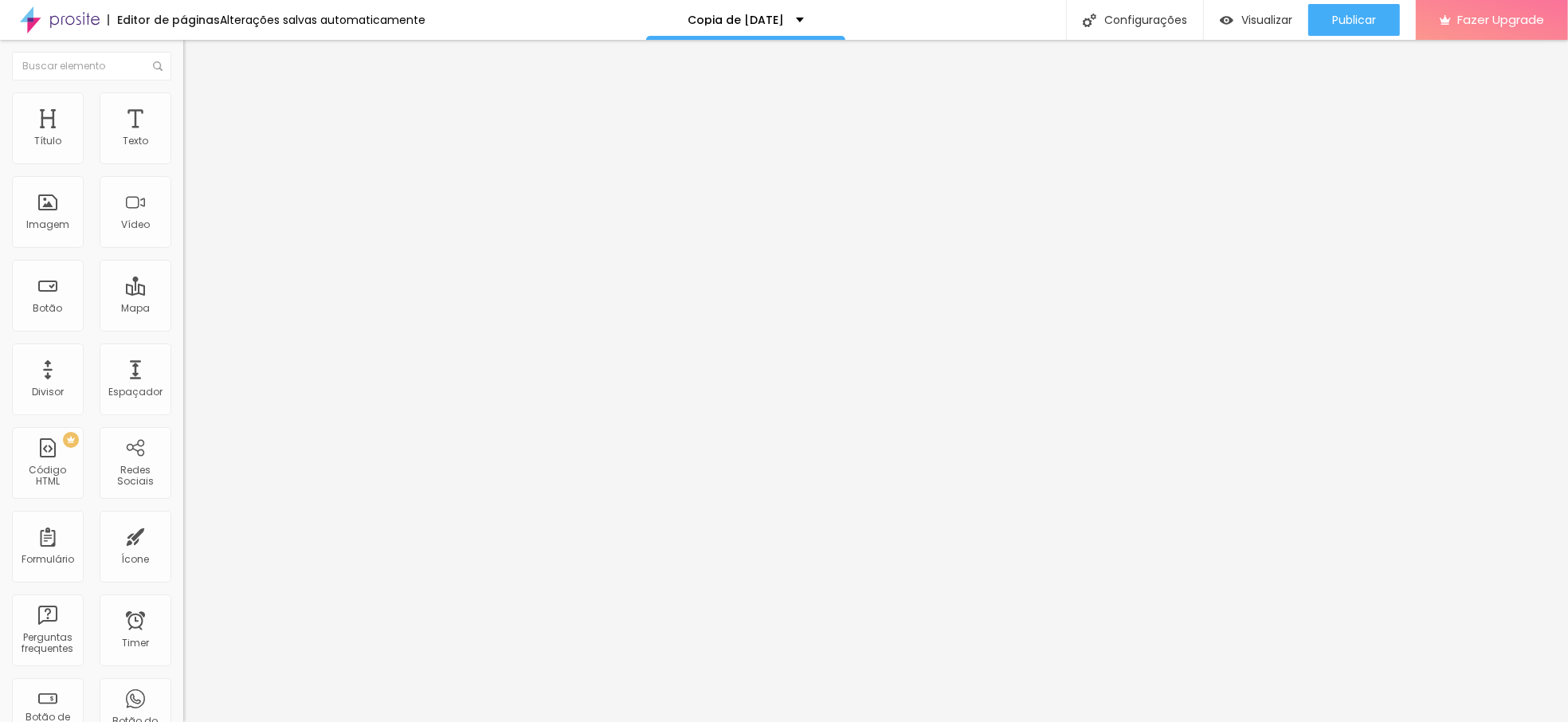
type input "14"
type input "15"
type input "16"
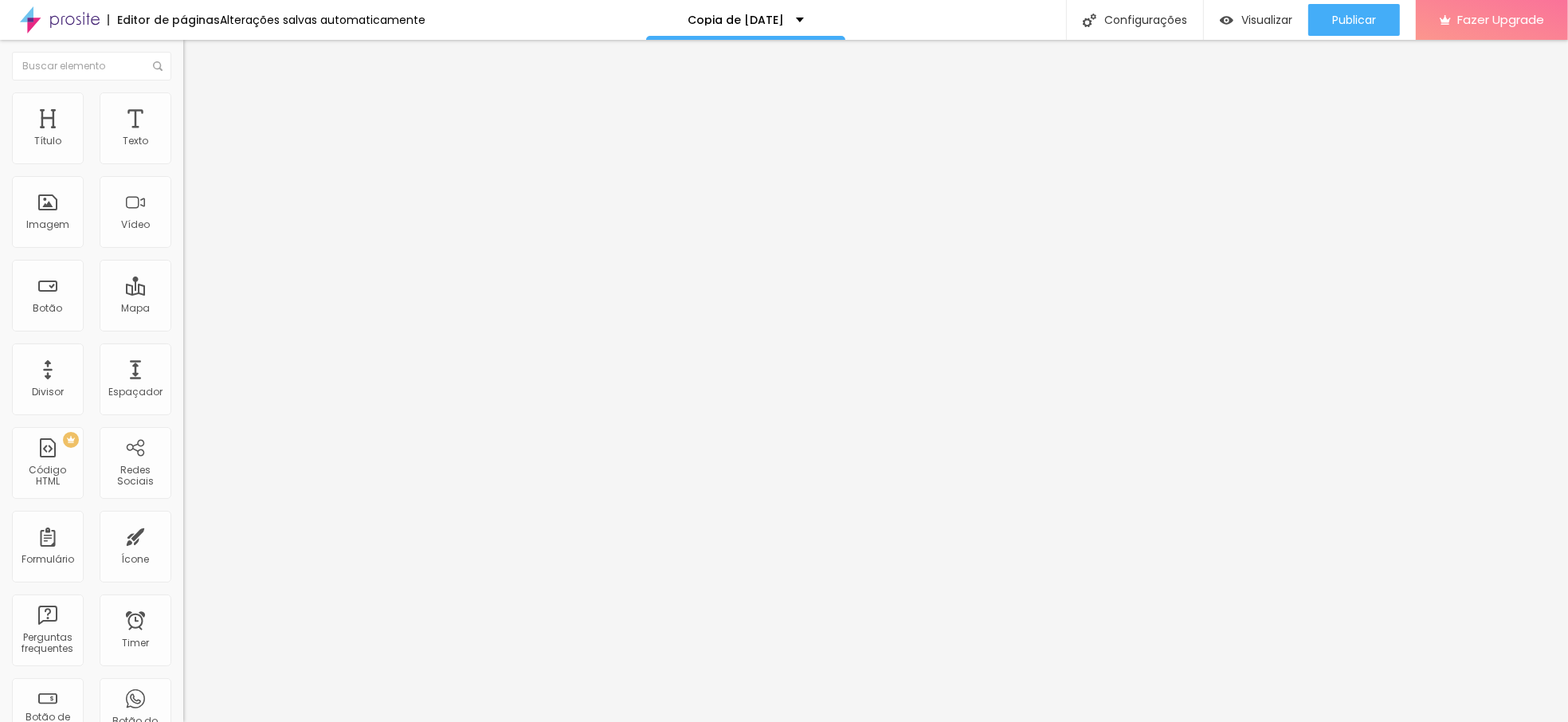
type input "16"
type input "17"
type input "18"
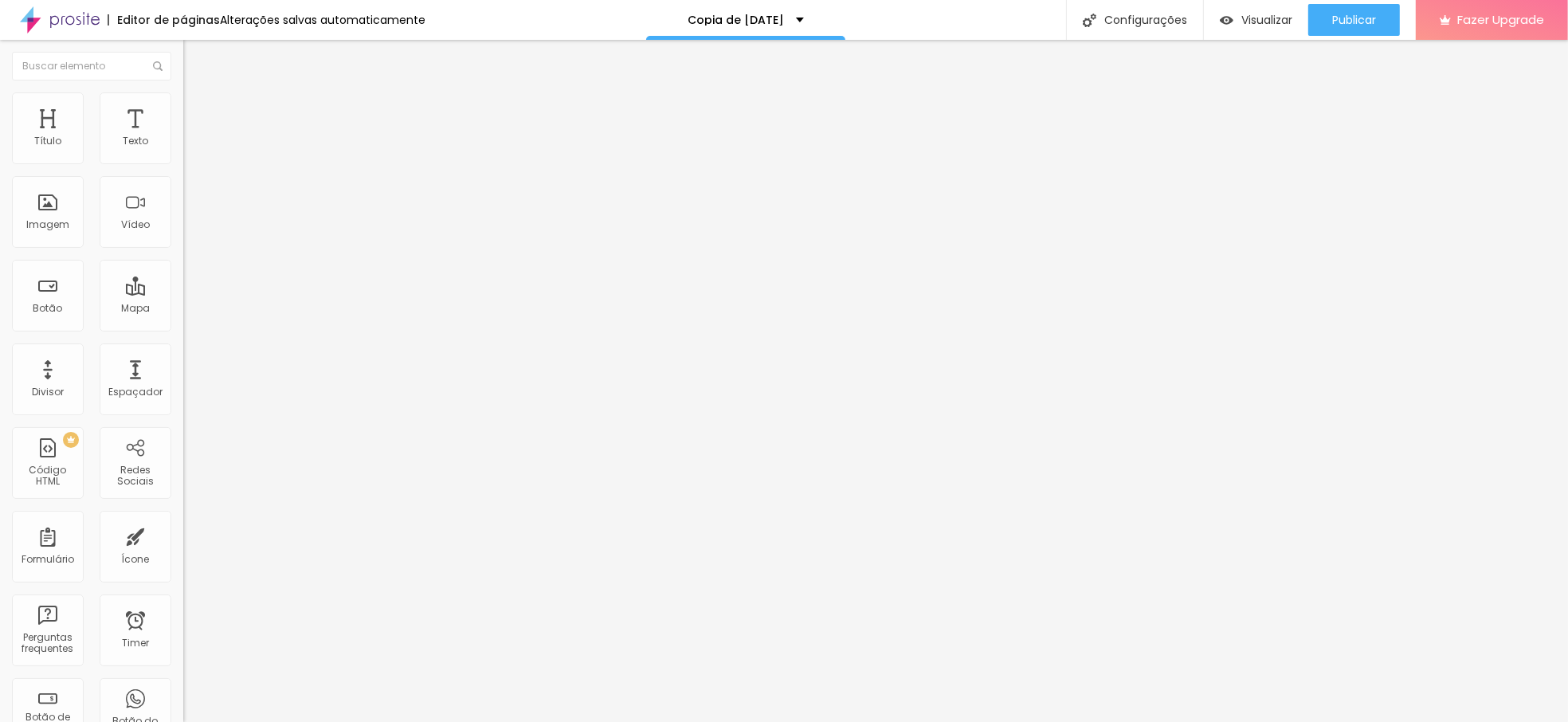
type input "19"
type input "21"
type input "23"
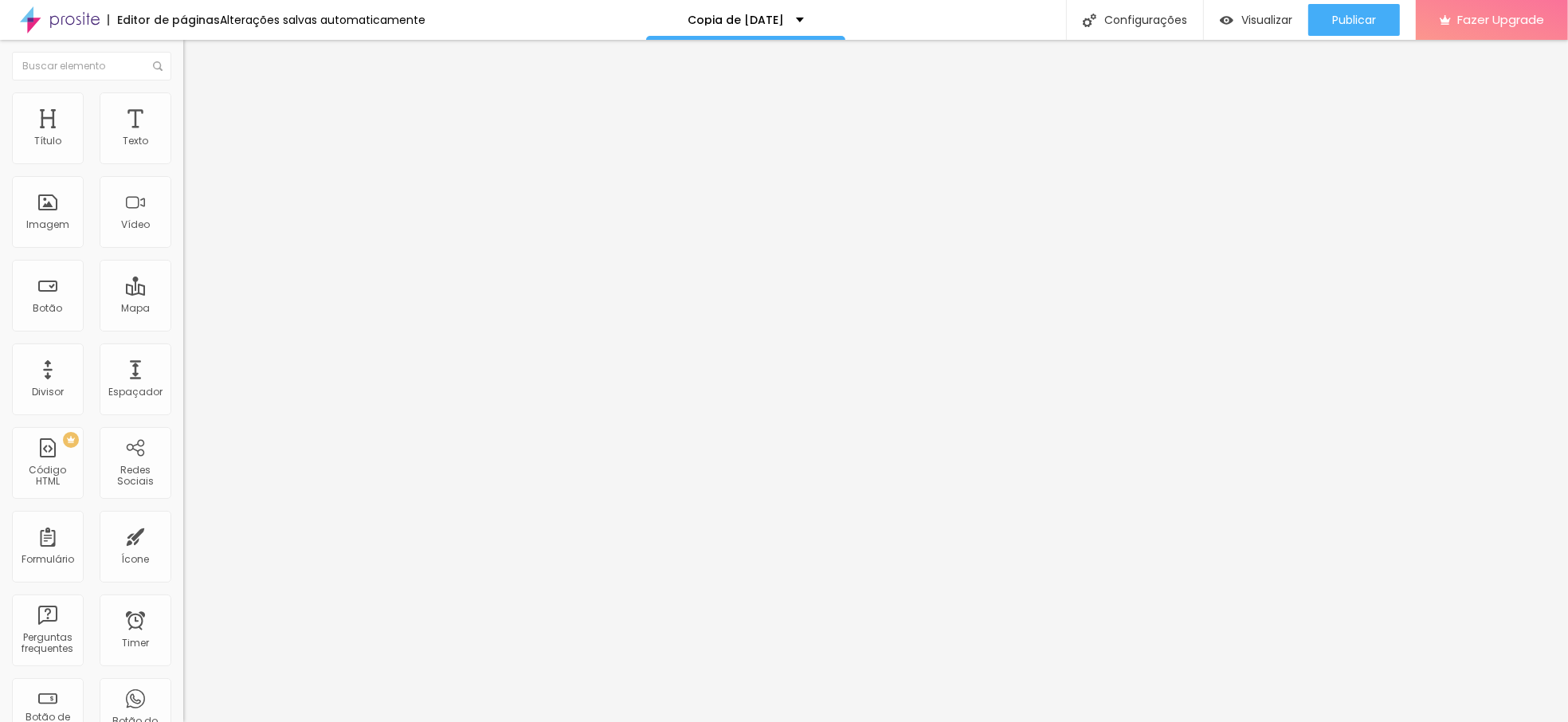
type input "23"
type input "24"
type input "25"
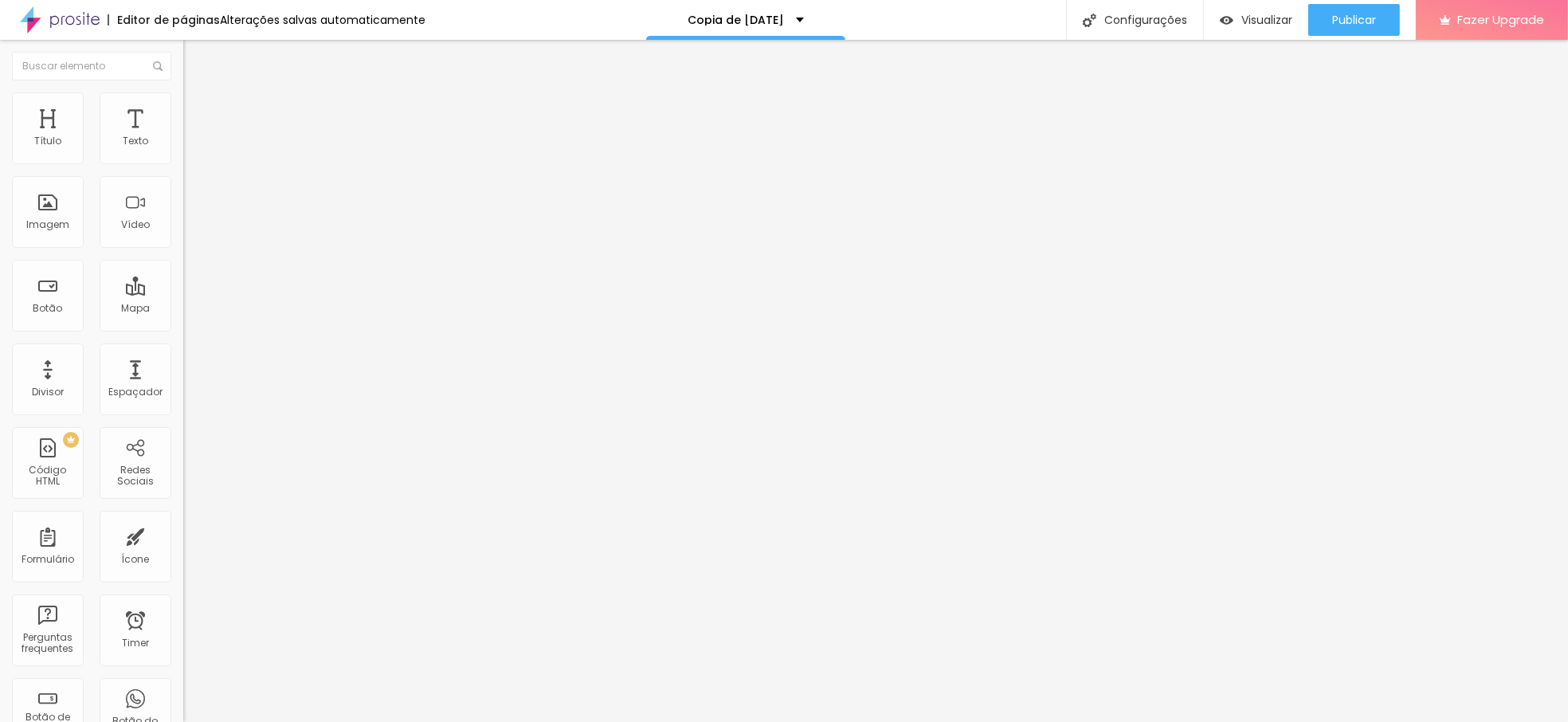
drag, startPoint x: 42, startPoint y: 189, endPoint x: 61, endPoint y: 194, distance: 19.6
type input "25"
click at [183, 519] on input "range" at bounding box center [235, 525] width 103 height 13
click at [183, 94] on img at bounding box center [190, 100] width 15 height 15
type input "2"
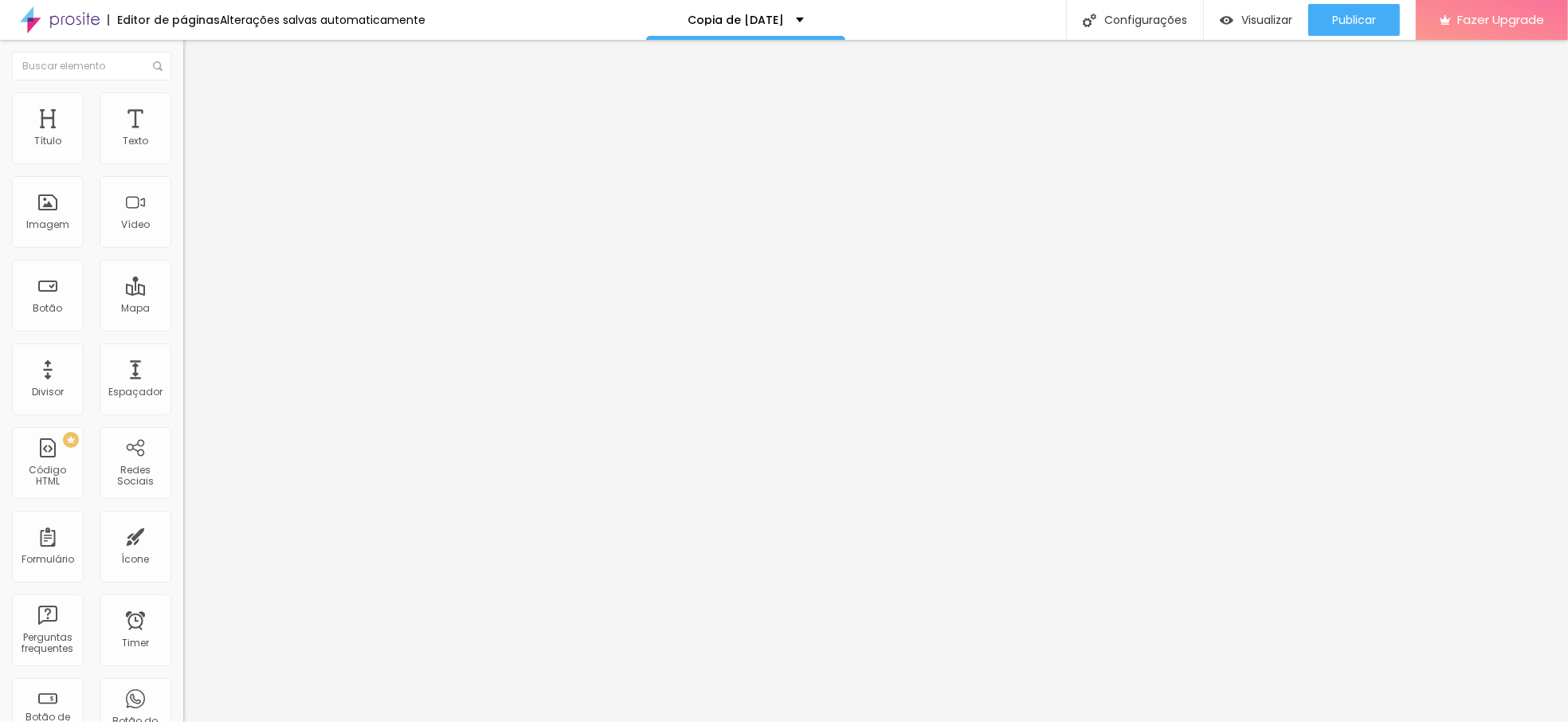
type input "2"
type input "1"
type input "0"
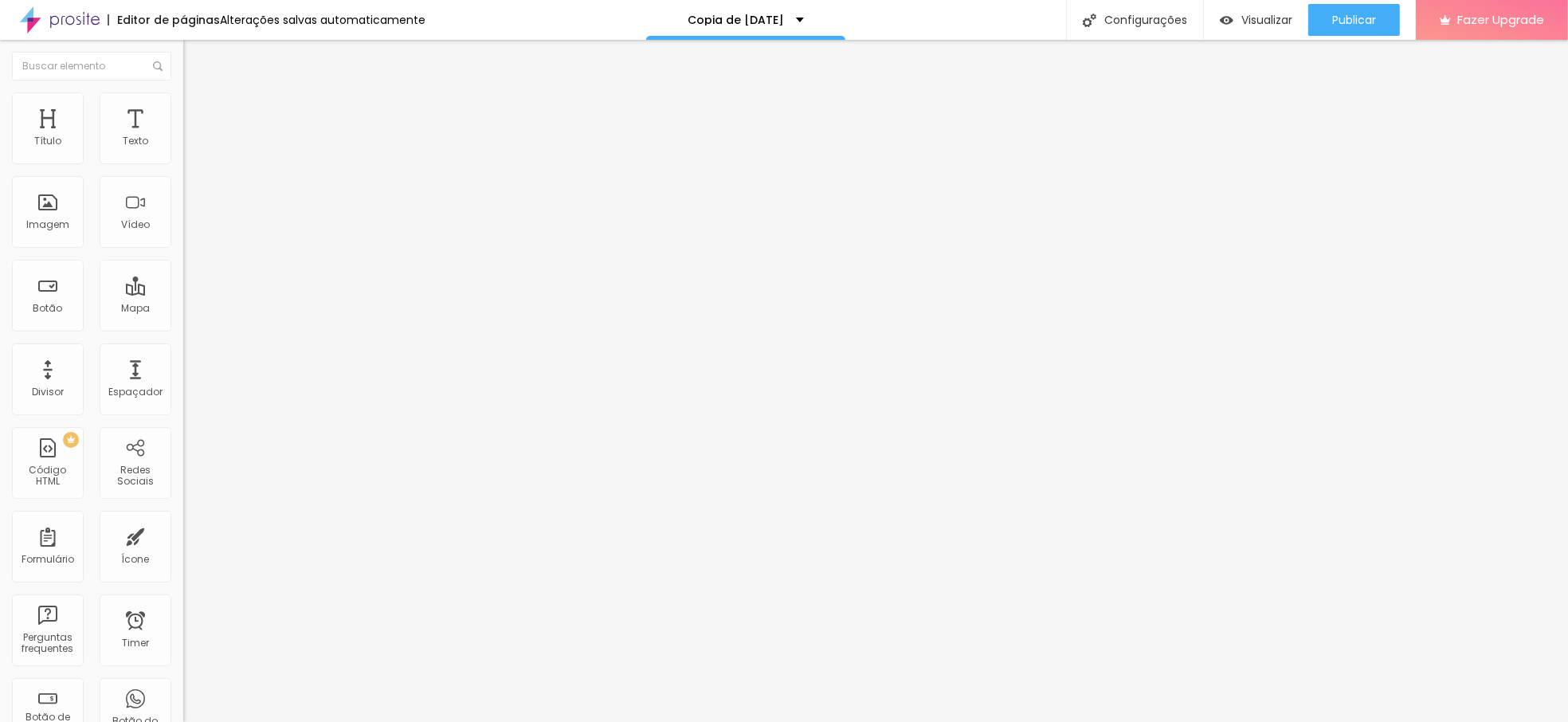
type input "0"
click at [183, 519] on input "range" at bounding box center [235, 525] width 103 height 13
click at [183, 110] on ul "Conteúdo Estilo Avançado" at bounding box center [275, 100] width 183 height 48
click at [183, 109] on li "Estilo" at bounding box center [275, 100] width 183 height 16
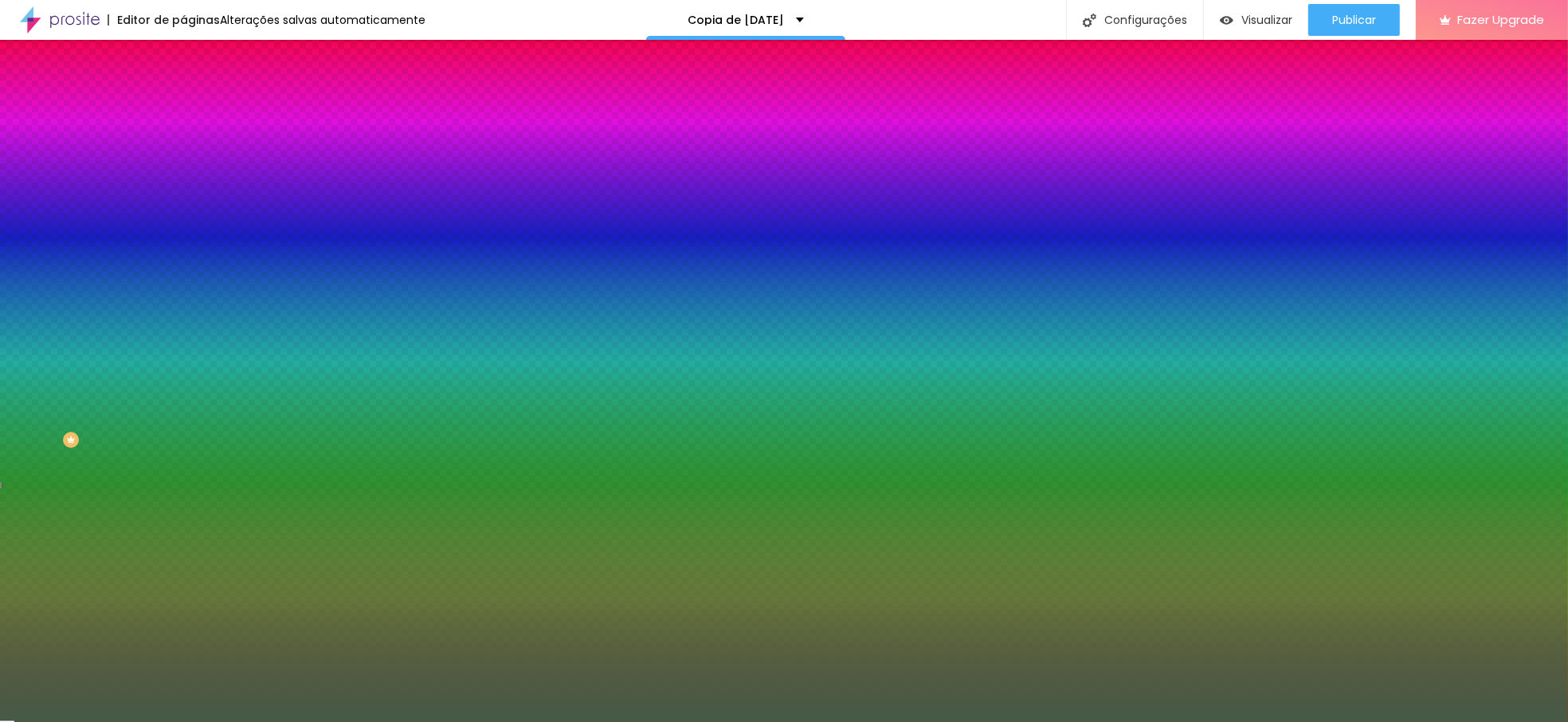
click at [183, 216] on div at bounding box center [275, 216] width 183 height 0
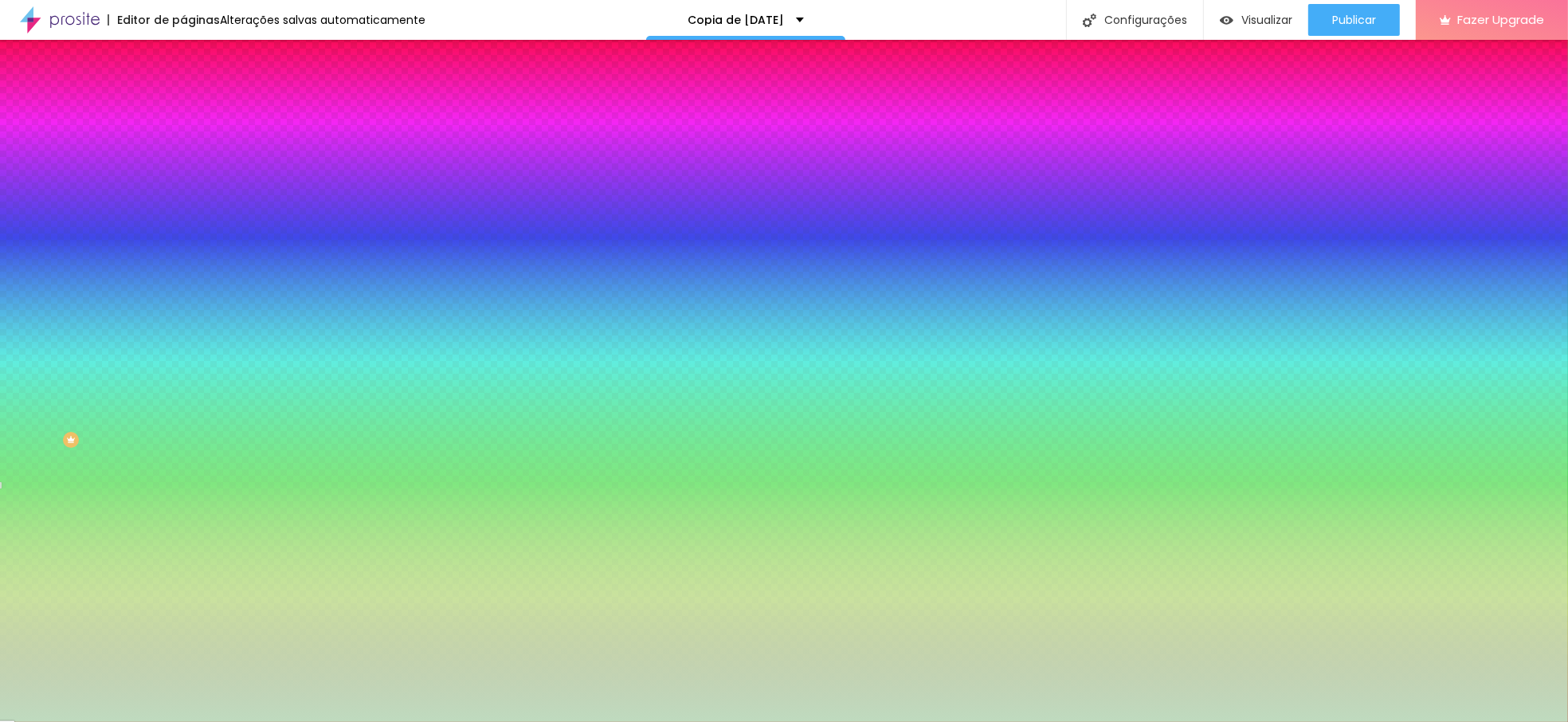
type input "#FFFFFF"
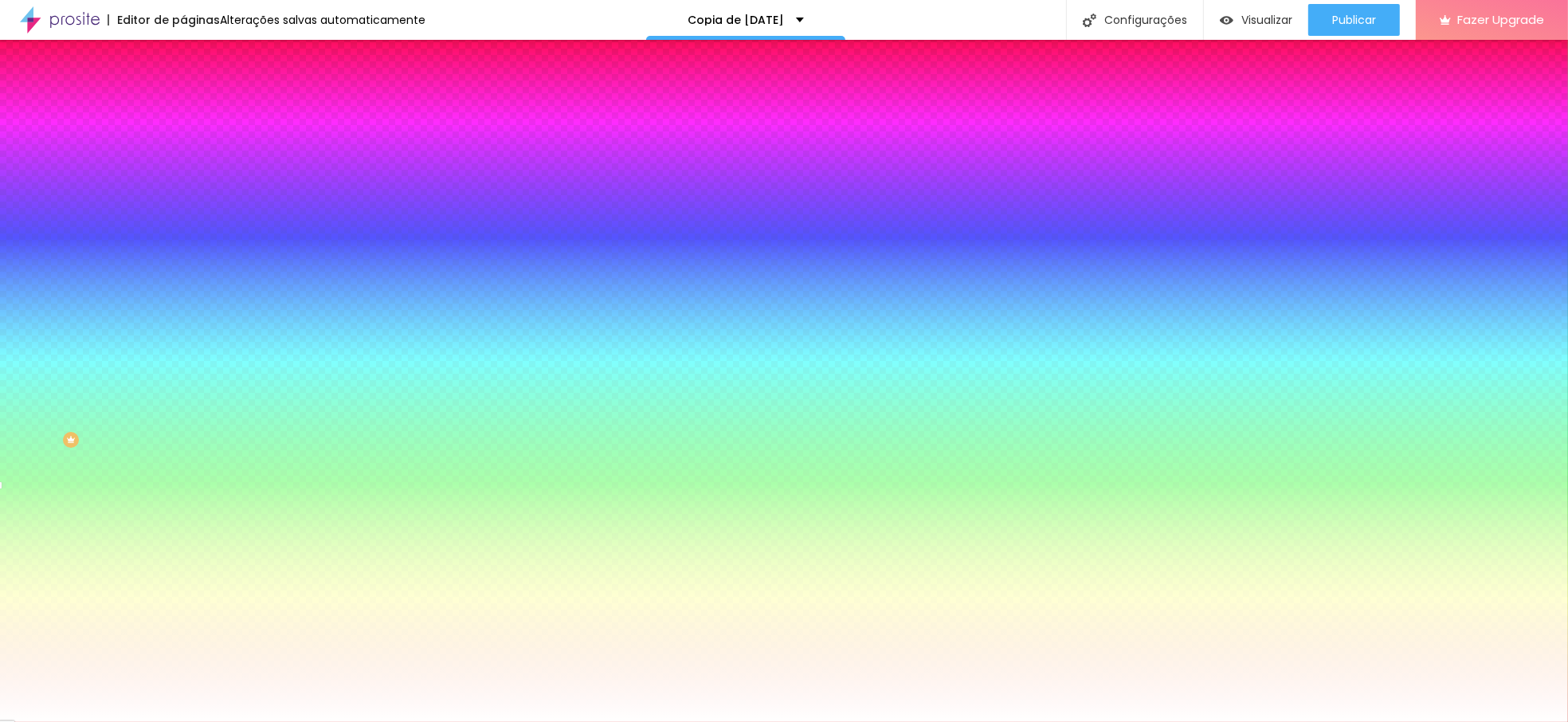
drag, startPoint x: 34, startPoint y: 322, endPoint x: -32, endPoint y: 256, distance: 93.3
click at [0, 256] on html "Editor de páginas Alterações salvas automaticamente Copia de Natal 2024 Configu…" at bounding box center [784, 361] width 1568 height 722
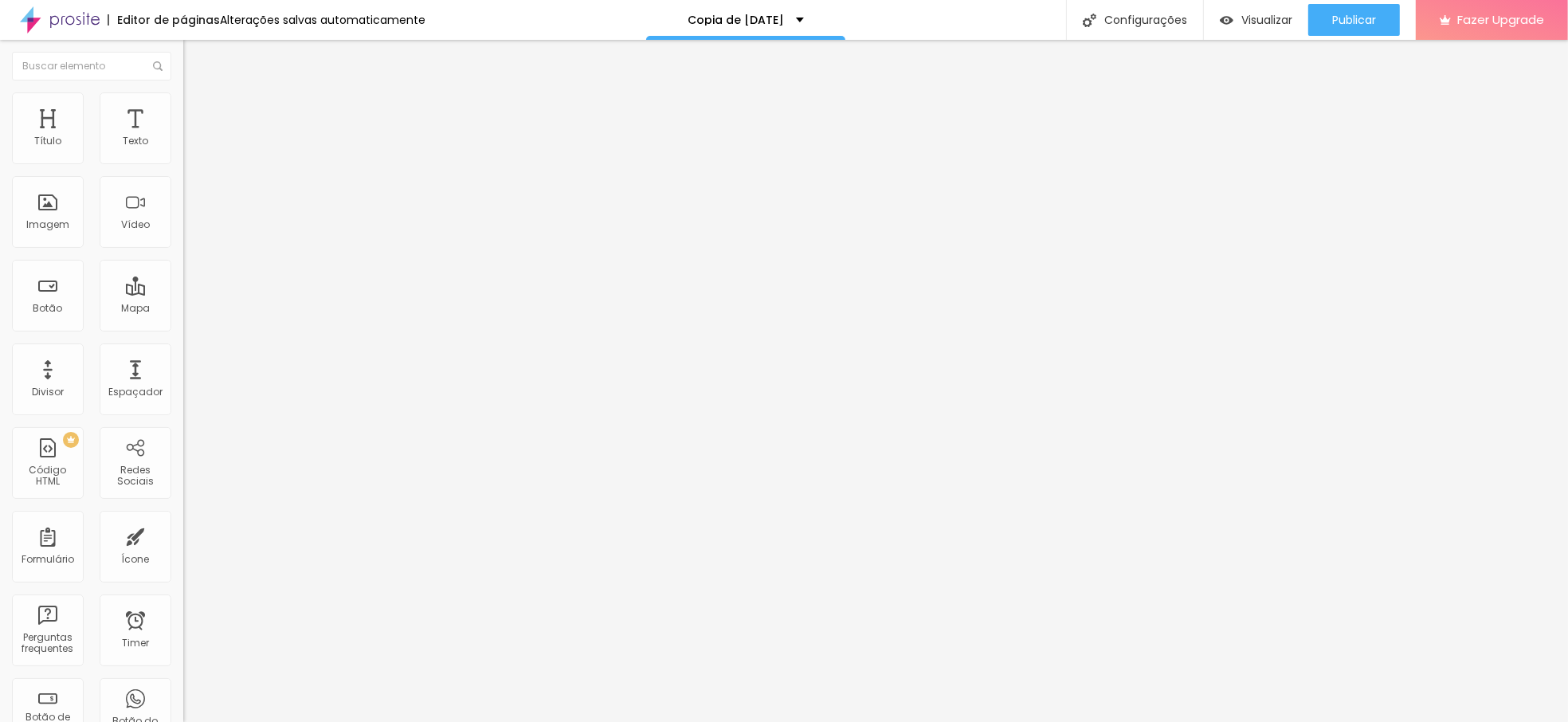
click at [183, 103] on ul "Conteúdo Estilo Avançado" at bounding box center [275, 100] width 183 height 48
click at [183, 97] on li "Estilo" at bounding box center [275, 100] width 183 height 16
click at [183, 105] on li "Estilo" at bounding box center [275, 100] width 183 height 16
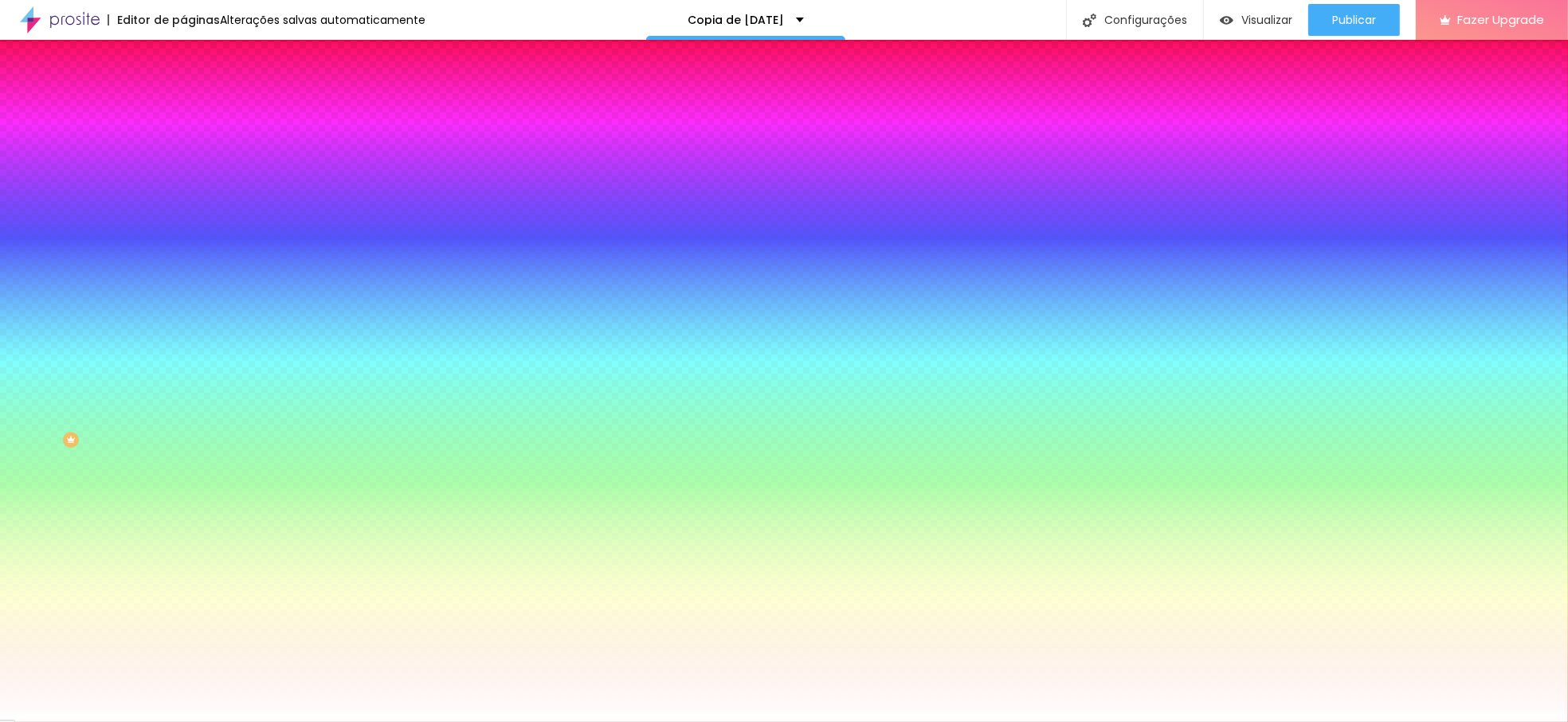
click at [183, 146] on span "Trocar imagem" at bounding box center [226, 140] width 87 height 14
click at [183, 121] on li "Avançado" at bounding box center [275, 117] width 183 height 16
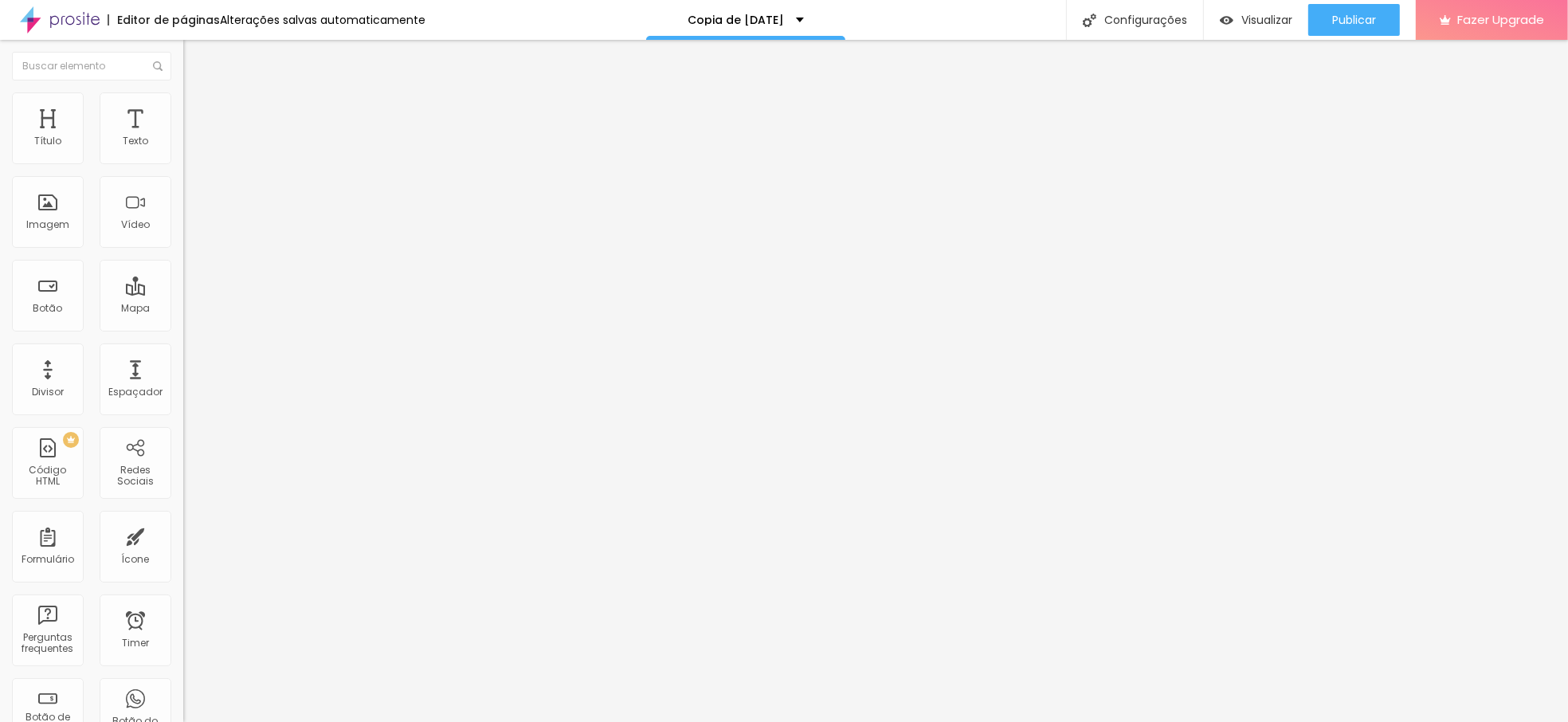
type input "15"
type input "20"
click at [183, 309] on input "range" at bounding box center [235, 315] width 103 height 13
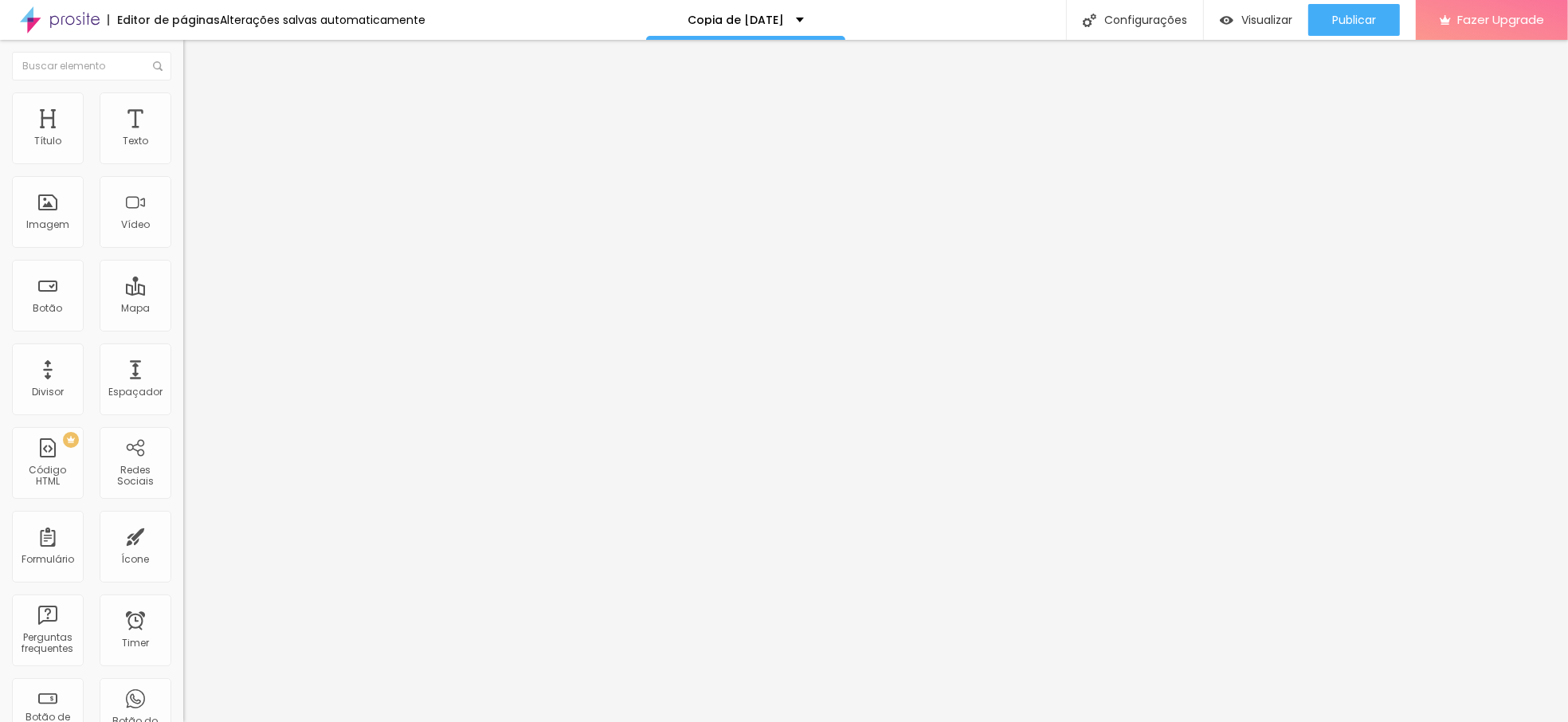
click at [183, 103] on li "Estilo" at bounding box center [275, 100] width 183 height 16
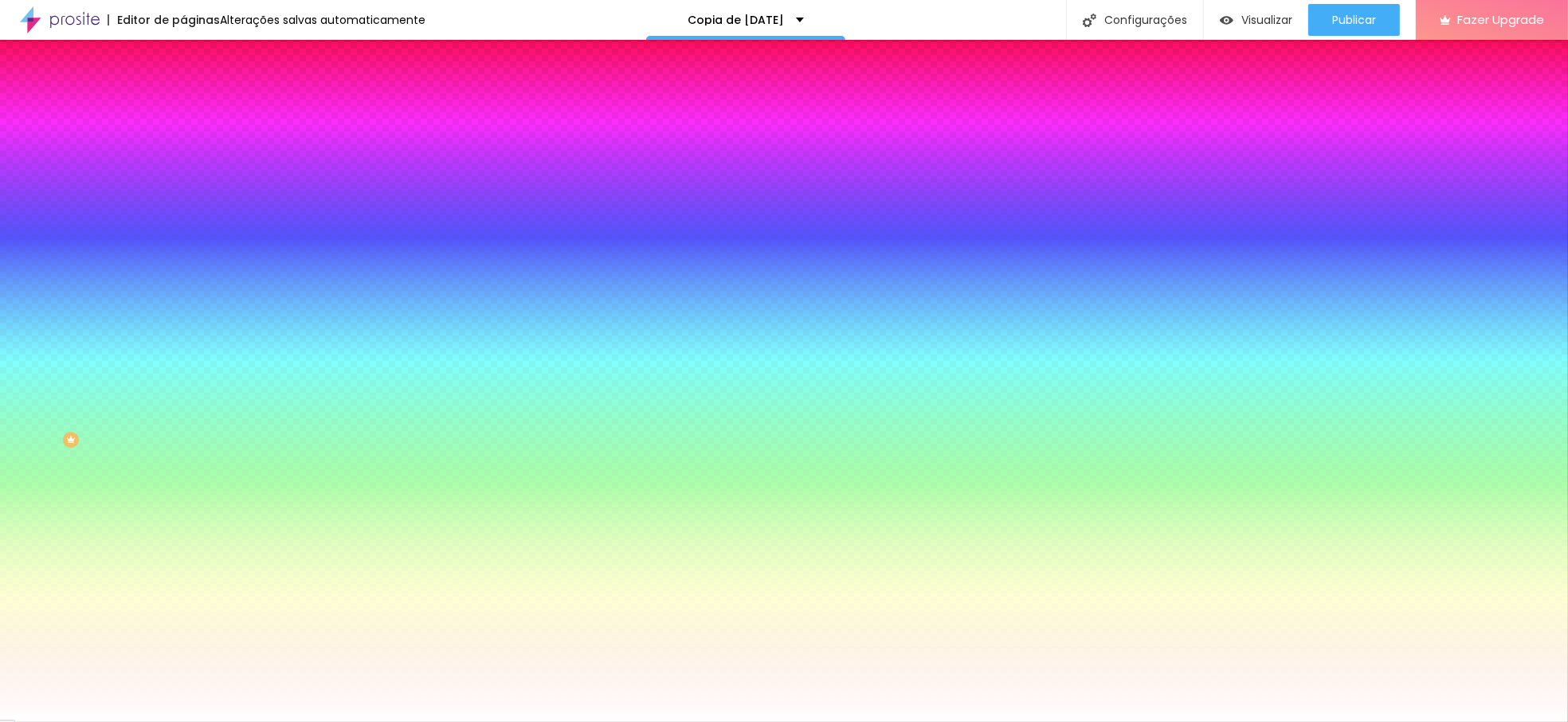
click at [183, 90] on li "Conteúdo" at bounding box center [275, 85] width 183 height 16
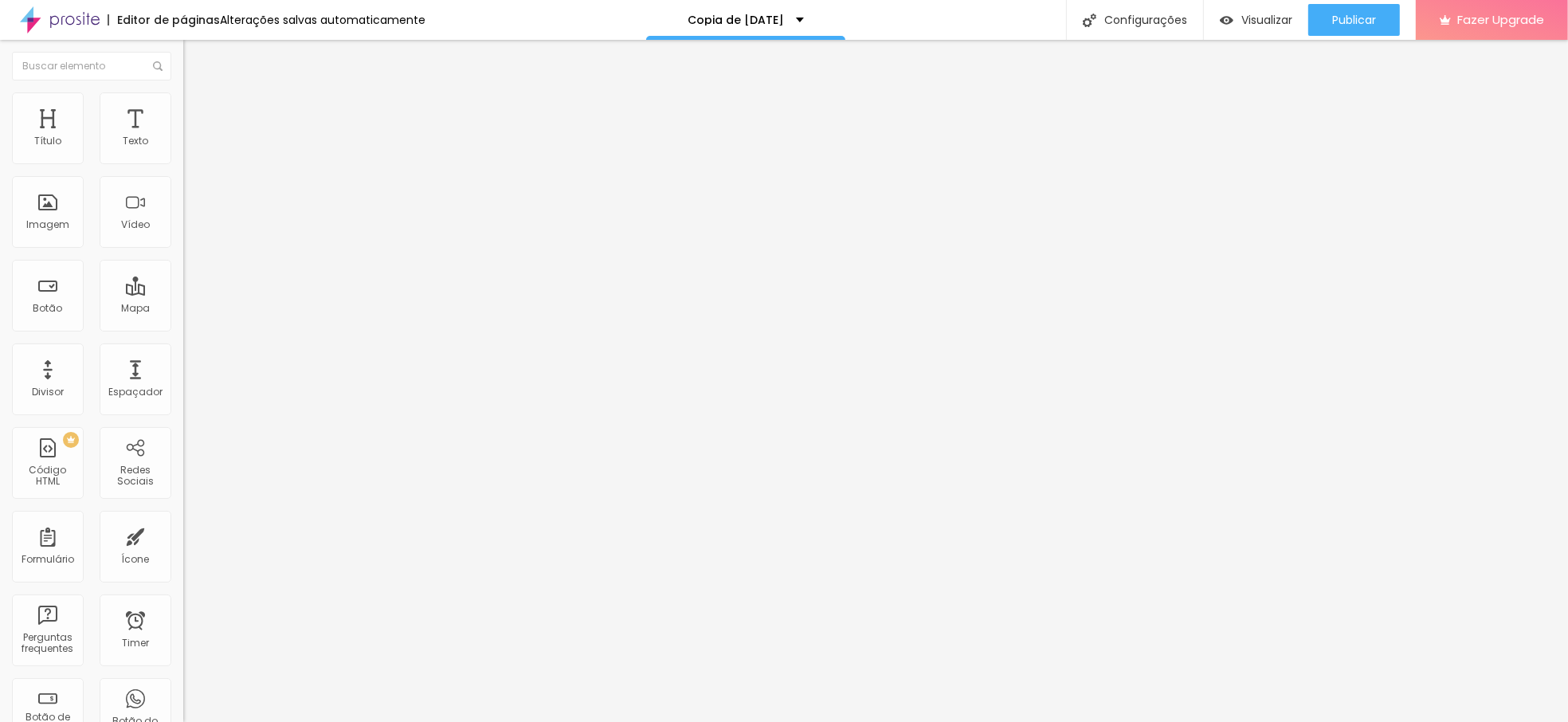
click at [183, 145] on div "Modo Encaixotado Encaixotado Completo" at bounding box center [275, 146] width 183 height 44
click at [183, 145] on span "Encaixotado" at bounding box center [214, 138] width 62 height 14
click at [183, 381] on div "Editar Seção Conteúdo Estilo Avançado Modo Encaixotado Encaixotado Completo" at bounding box center [275, 381] width 183 height 682
click at [198, 110] on span "Estilo" at bounding box center [210, 103] width 25 height 14
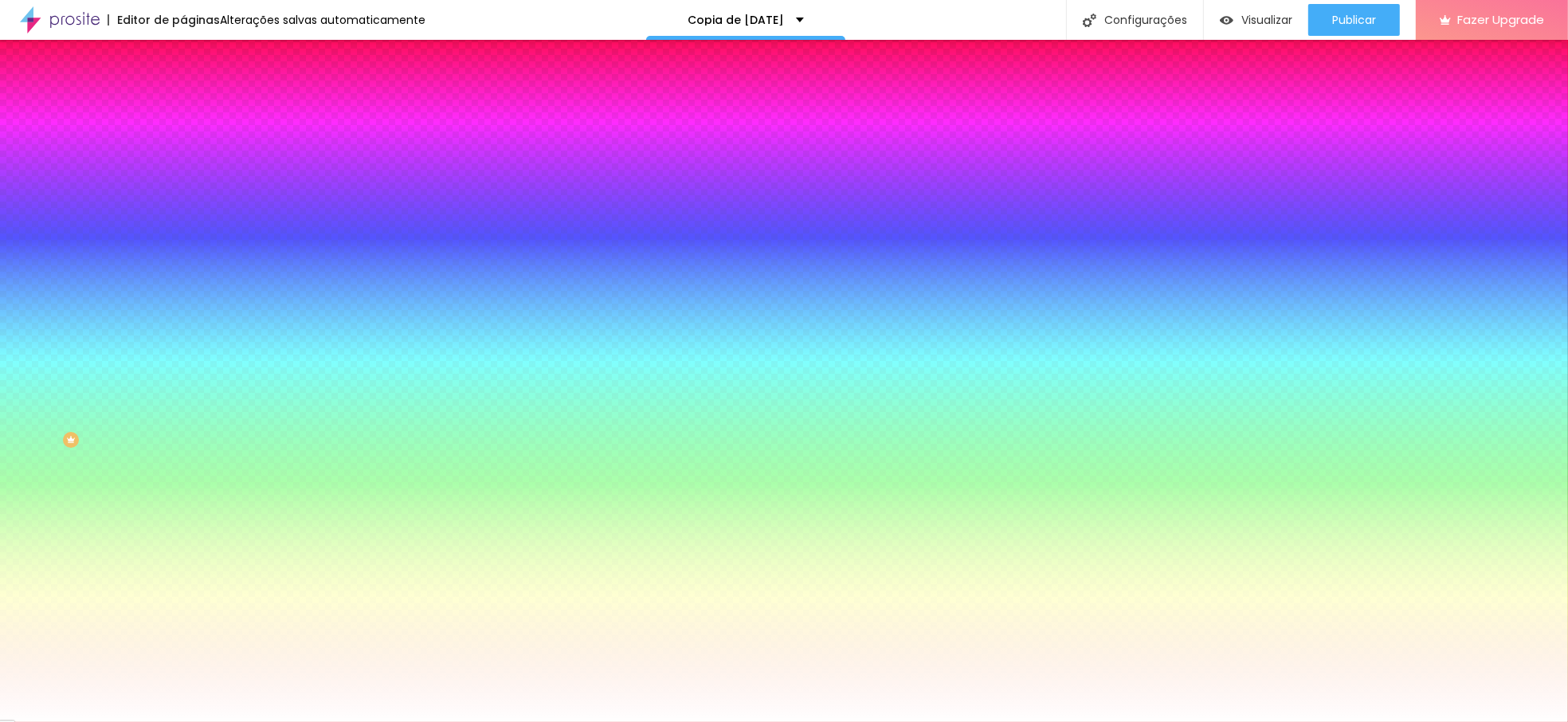
click at [198, 113] on span "Avançado" at bounding box center [224, 119] width 52 height 14
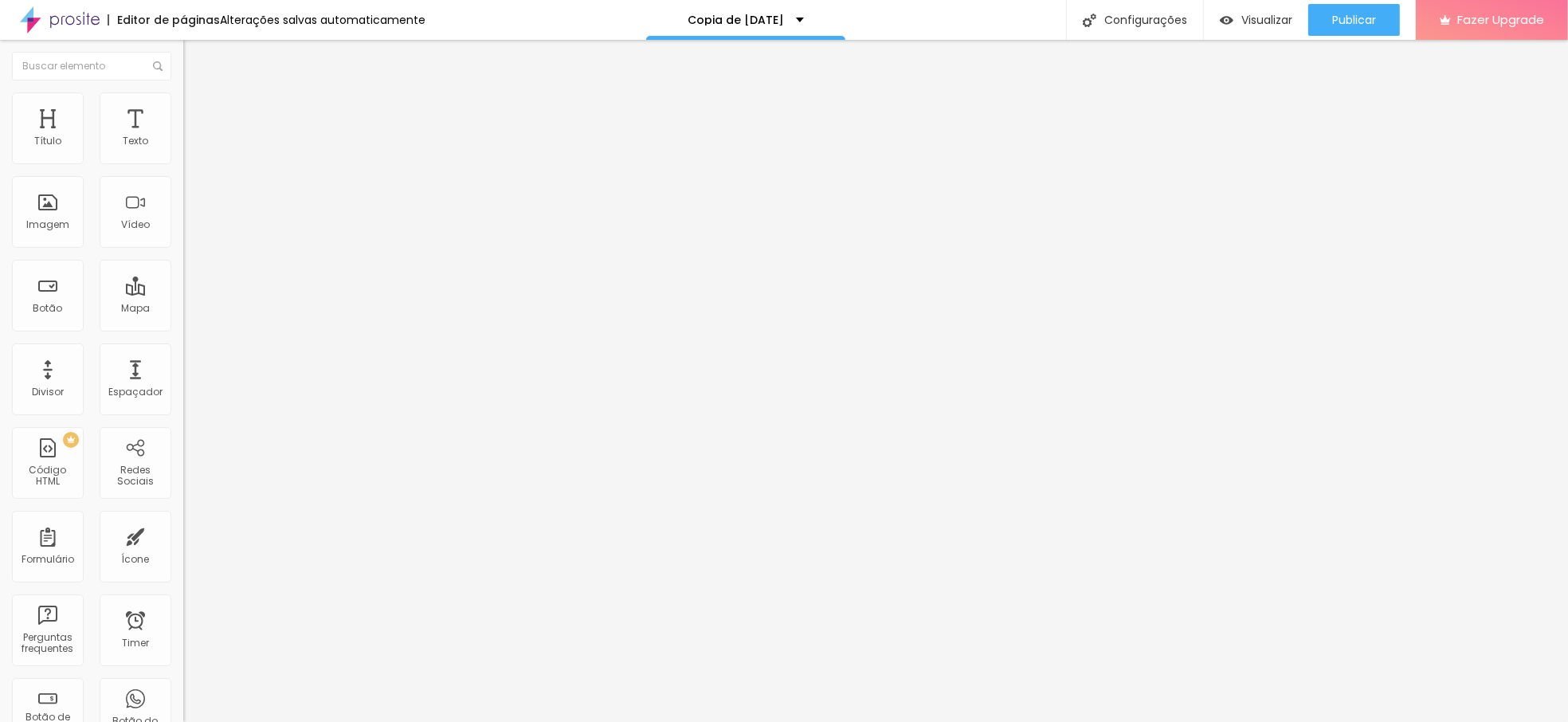
click at [183, 99] on li "Estilo" at bounding box center [275, 100] width 183 height 16
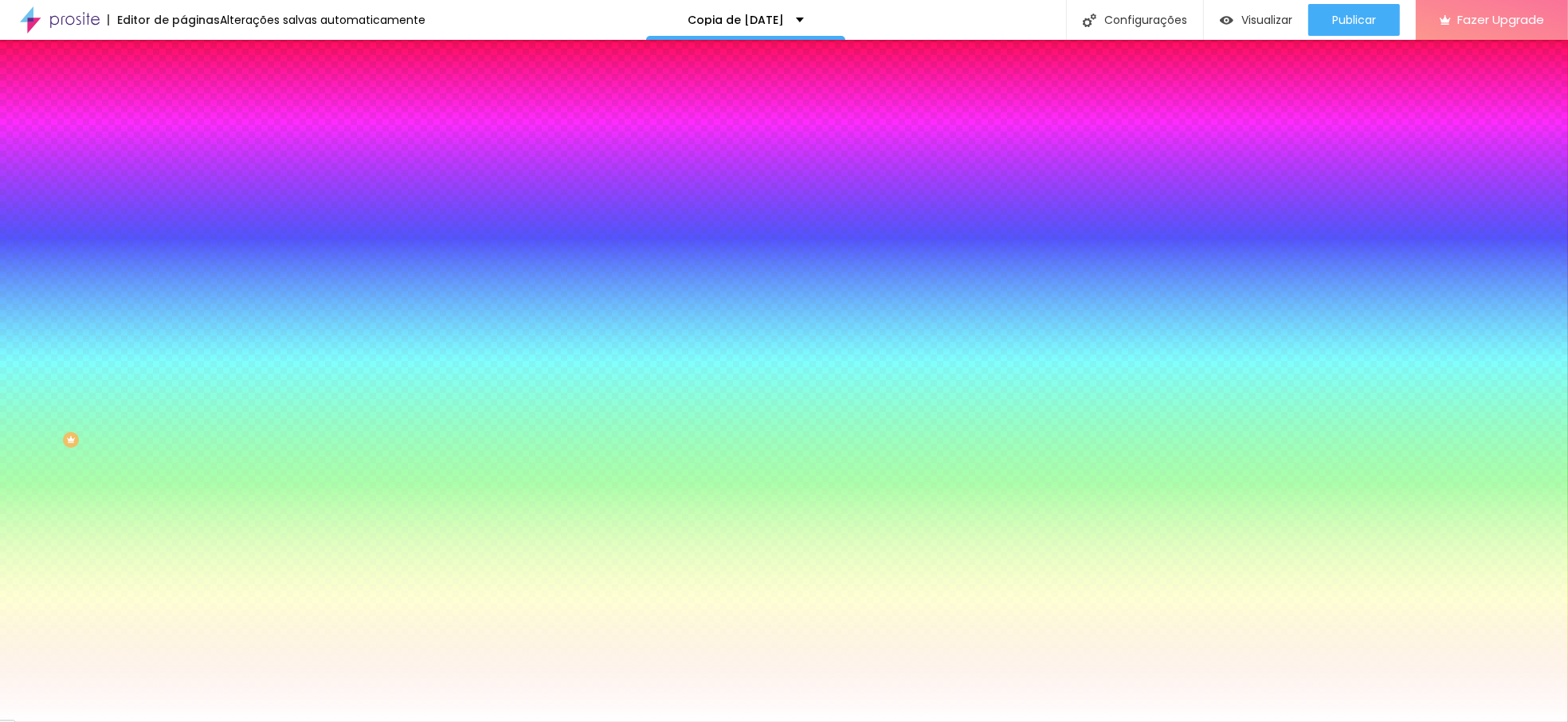
click at [183, 216] on div at bounding box center [275, 216] width 183 height 0
drag, startPoint x: 159, startPoint y: 318, endPoint x: 172, endPoint y: 275, distance: 44.9
click at [183, 275] on div "Imagem de fundo Trocar imagem Efeito da Imagem Parallax Nenhum Parallax Cor de …" at bounding box center [275, 227] width 183 height 207
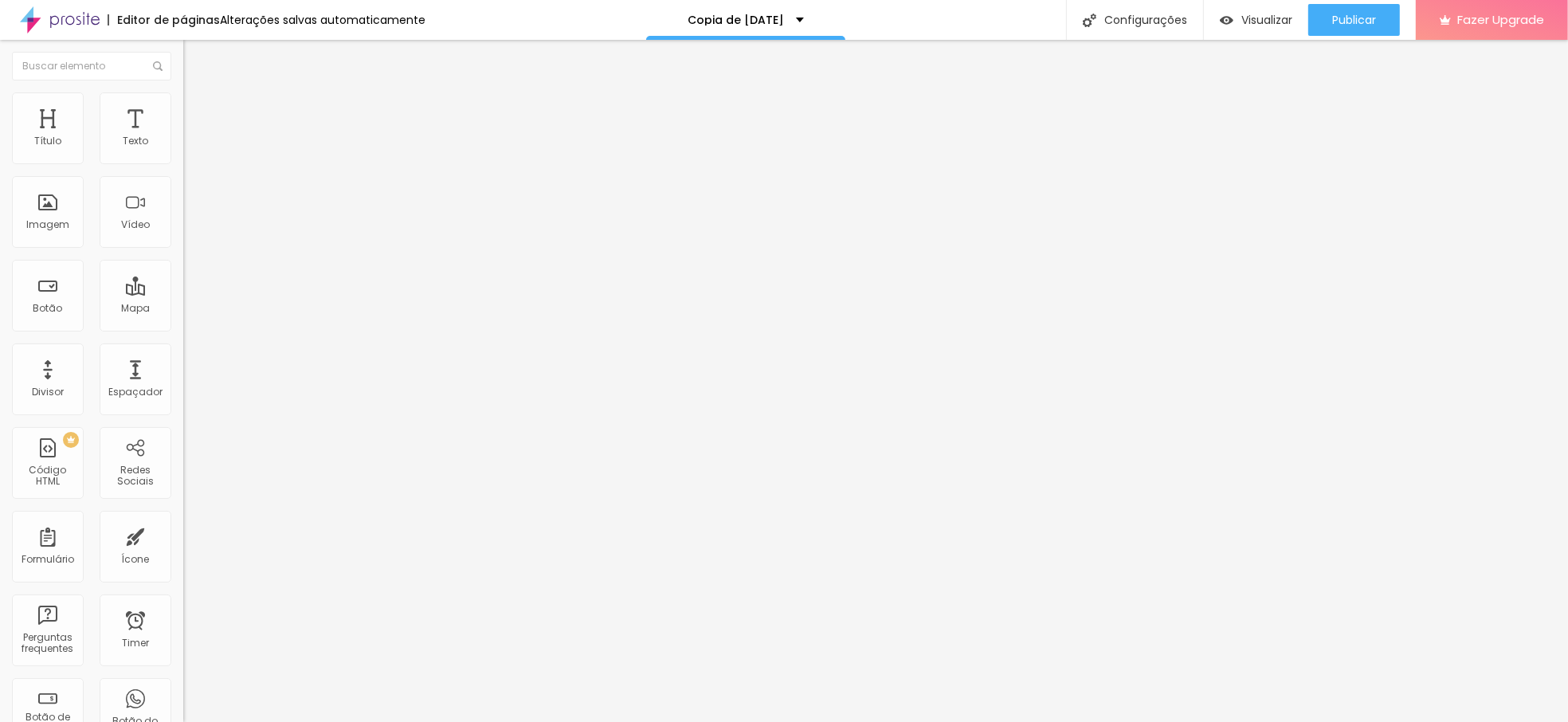
click at [183, 99] on li "Avançado" at bounding box center [275, 100] width 183 height 16
click at [198, 110] on span "Estilo" at bounding box center [210, 103] width 25 height 14
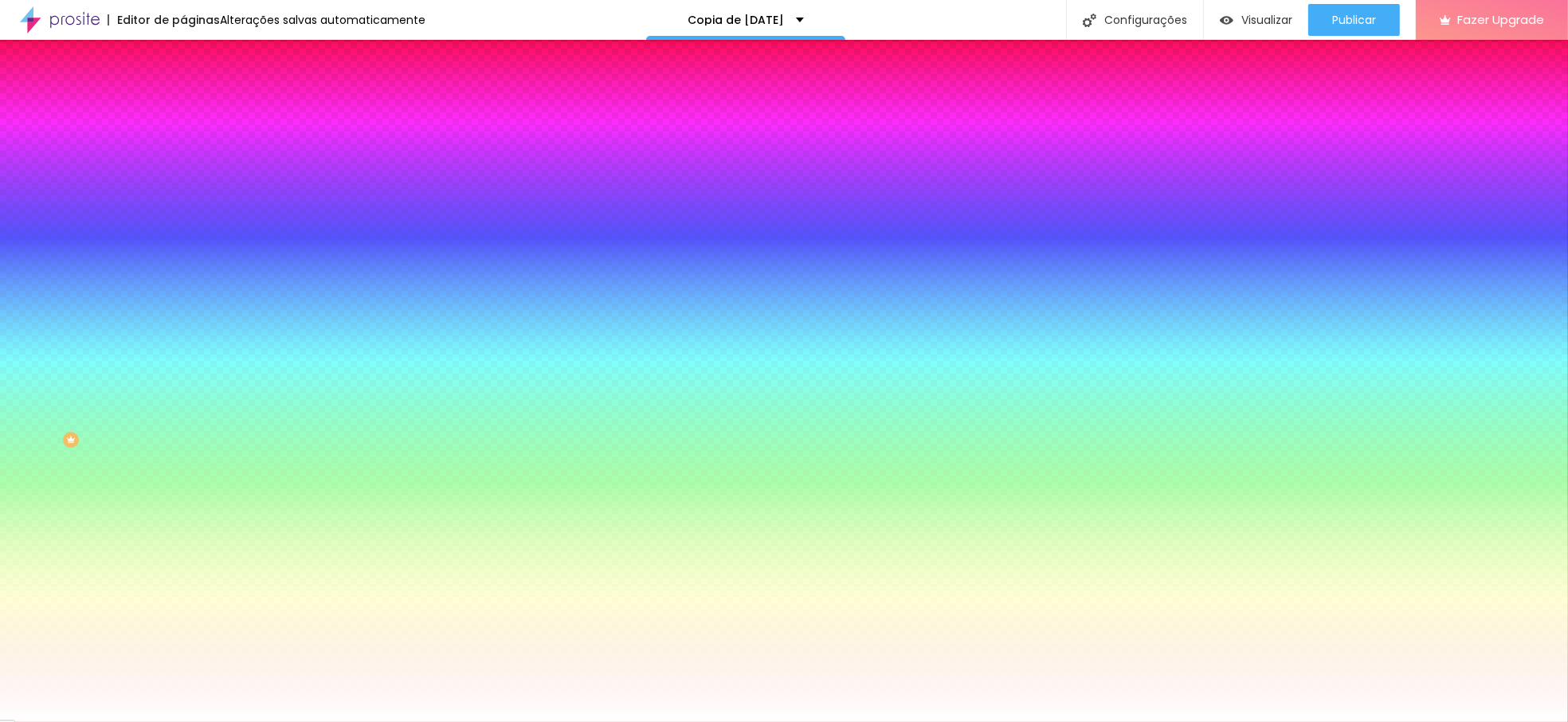
click at [183, 152] on div at bounding box center [275, 152] width 183 height 0
drag, startPoint x: 160, startPoint y: 266, endPoint x: 164, endPoint y: 360, distance: 94.1
click at [183, 360] on div "Editar Coluna Conteúdo Estilo Avançado Cor de fundo Voltar ao padrão #FFFFFF 0 …" at bounding box center [275, 381] width 183 height 682
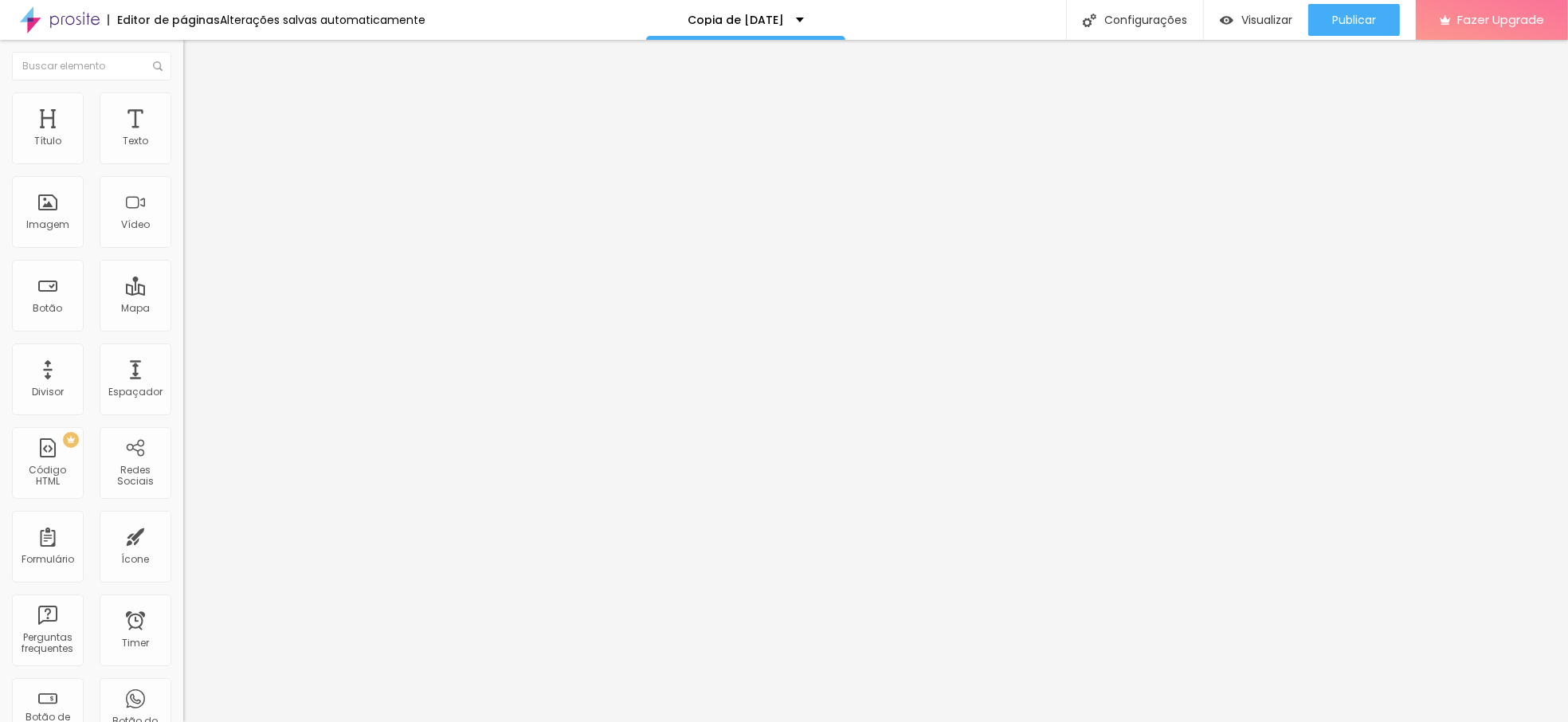
click at [183, 100] on li "Avançado" at bounding box center [275, 100] width 183 height 16
type input "3"
type input "6"
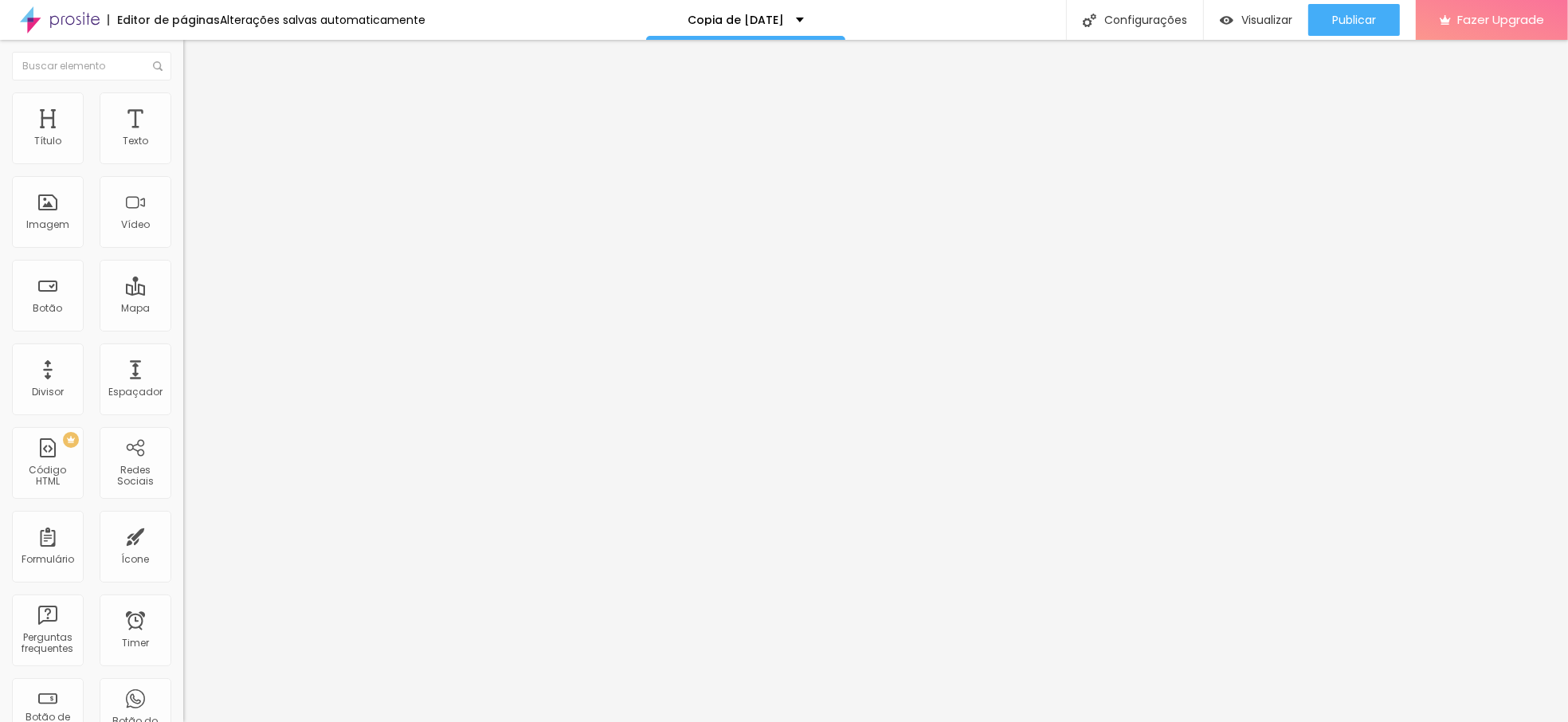
type input "9"
type input "10"
drag, startPoint x: 38, startPoint y: 188, endPoint x: 47, endPoint y: 193, distance: 10.3
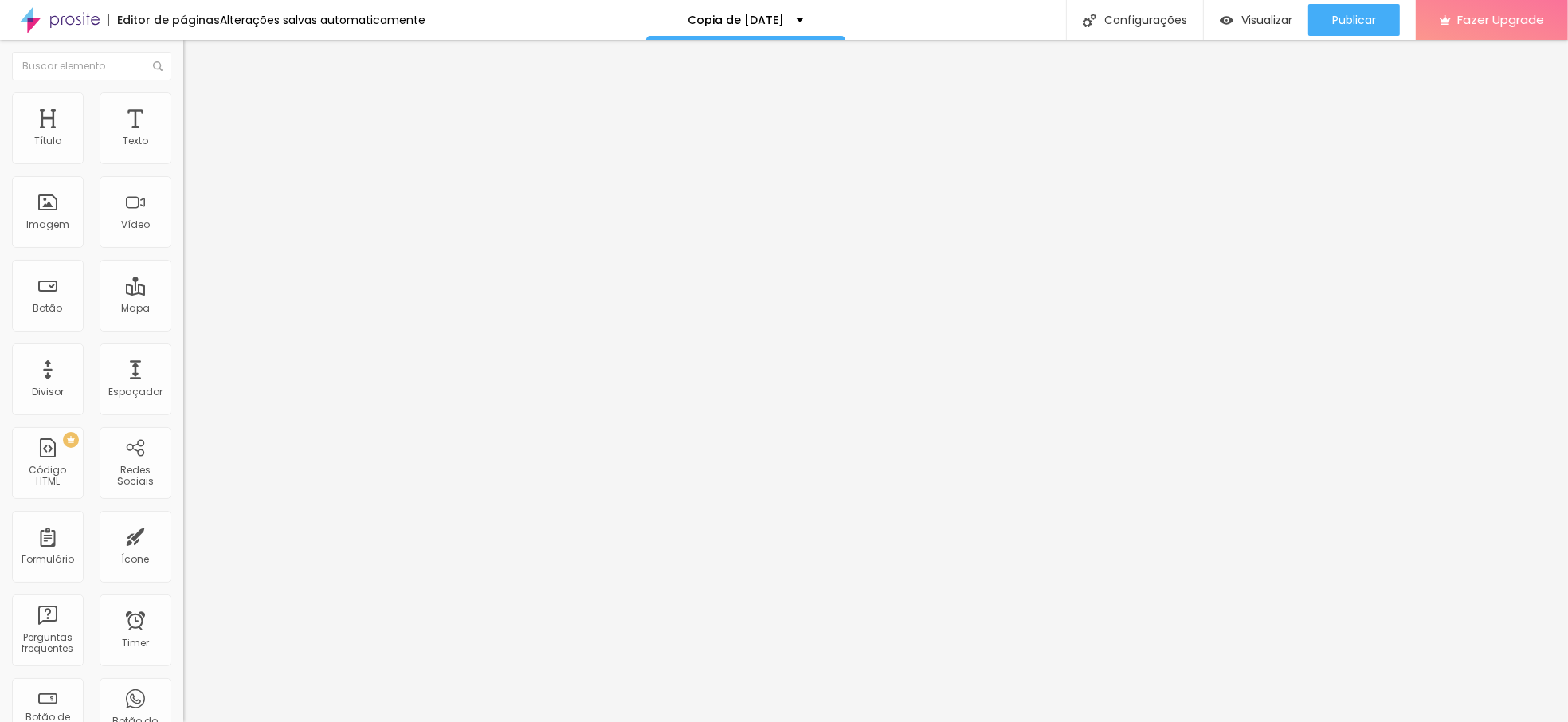
type input "10"
click at [183, 519] on input "range" at bounding box center [235, 525] width 103 height 13
click at [198, 108] on span "Estilo" at bounding box center [210, 103] width 25 height 14
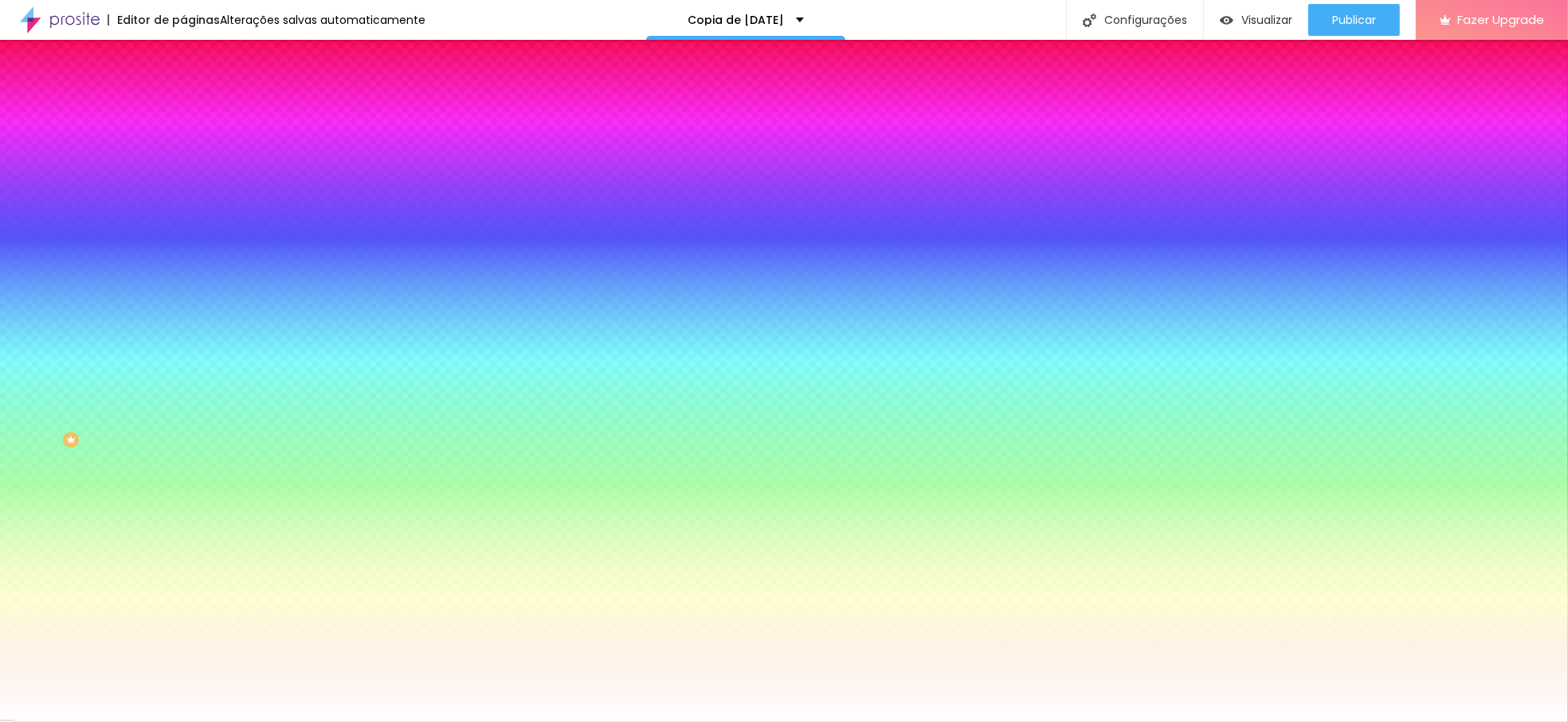
click at [183, 109] on li "Avançado" at bounding box center [275, 117] width 183 height 16
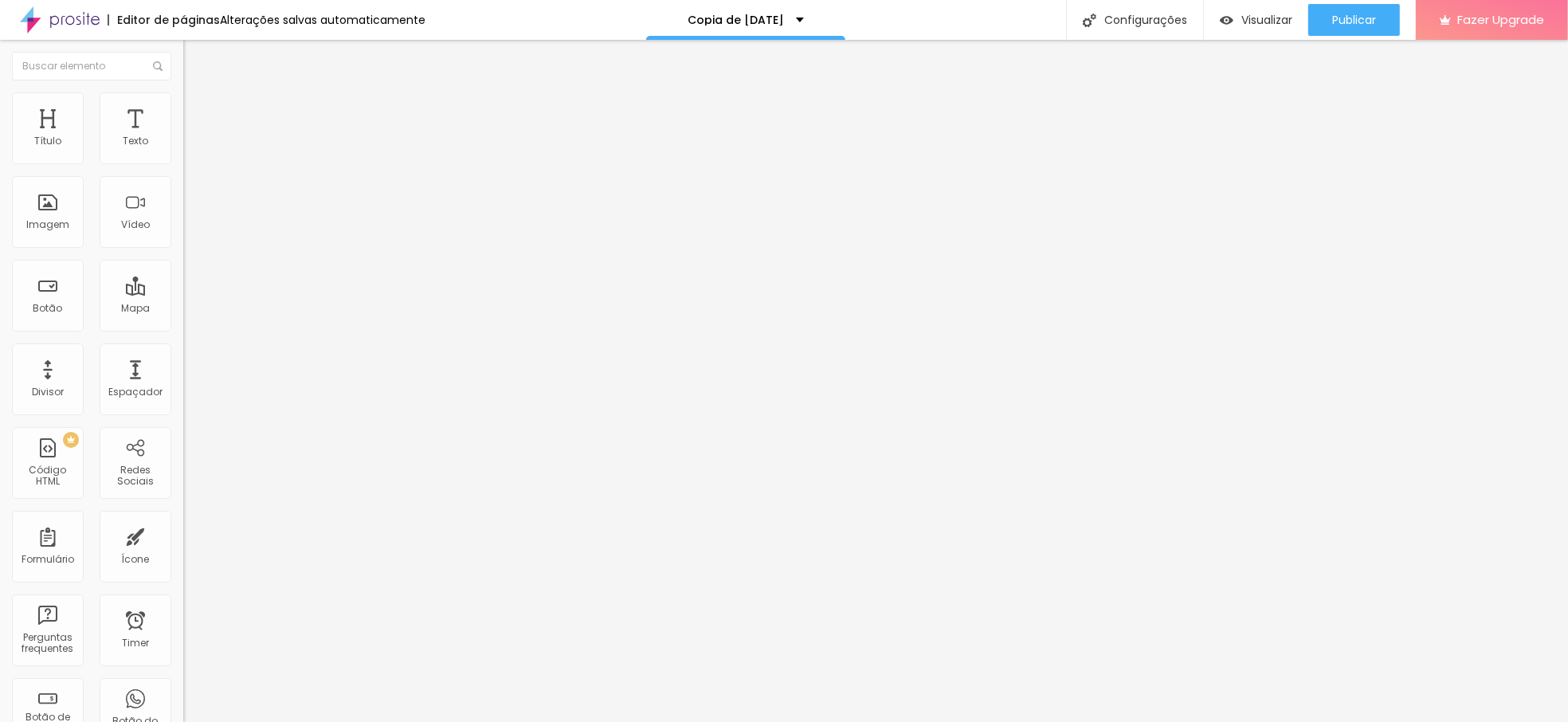
click at [183, 97] on img at bounding box center [190, 100] width 15 height 15
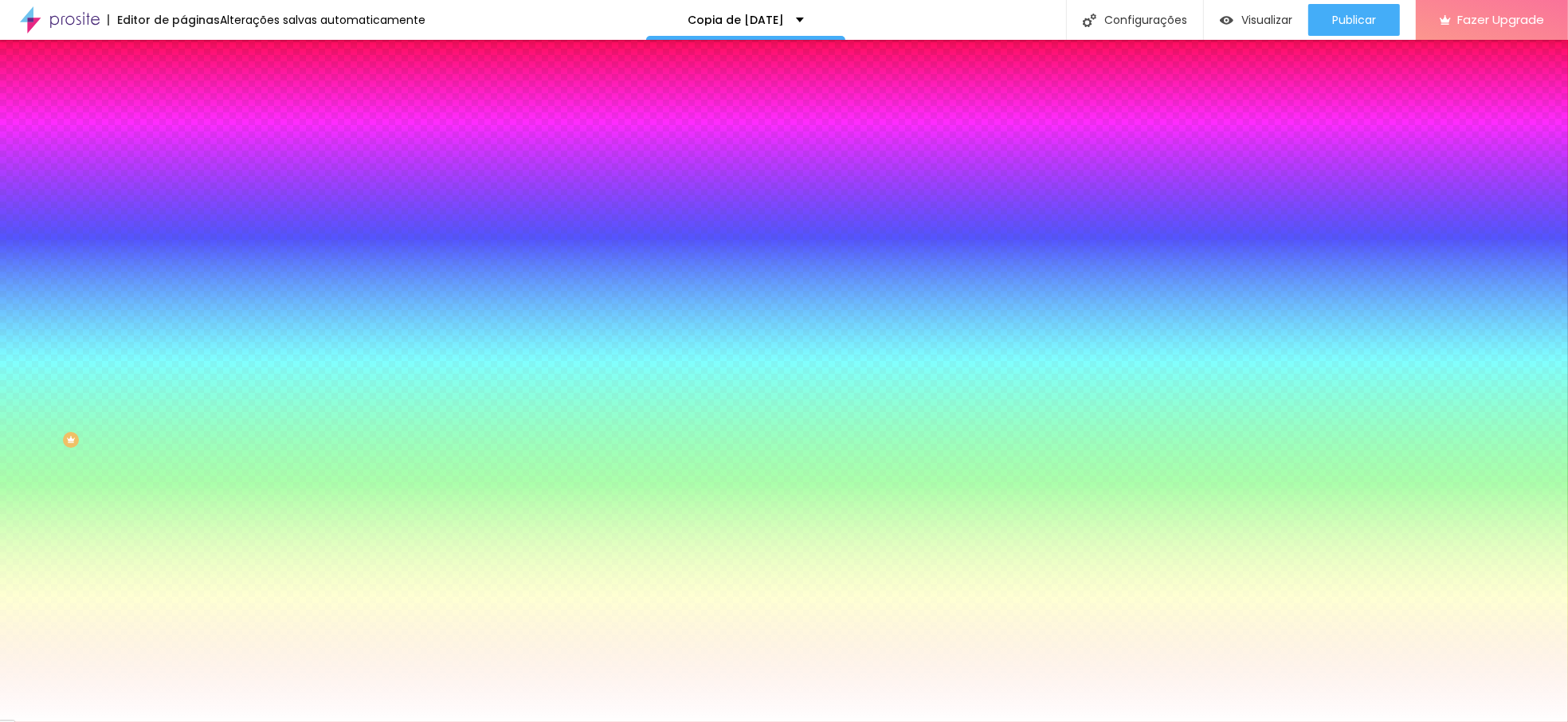
click at [183, 89] on li "Conteúdo" at bounding box center [275, 85] width 183 height 16
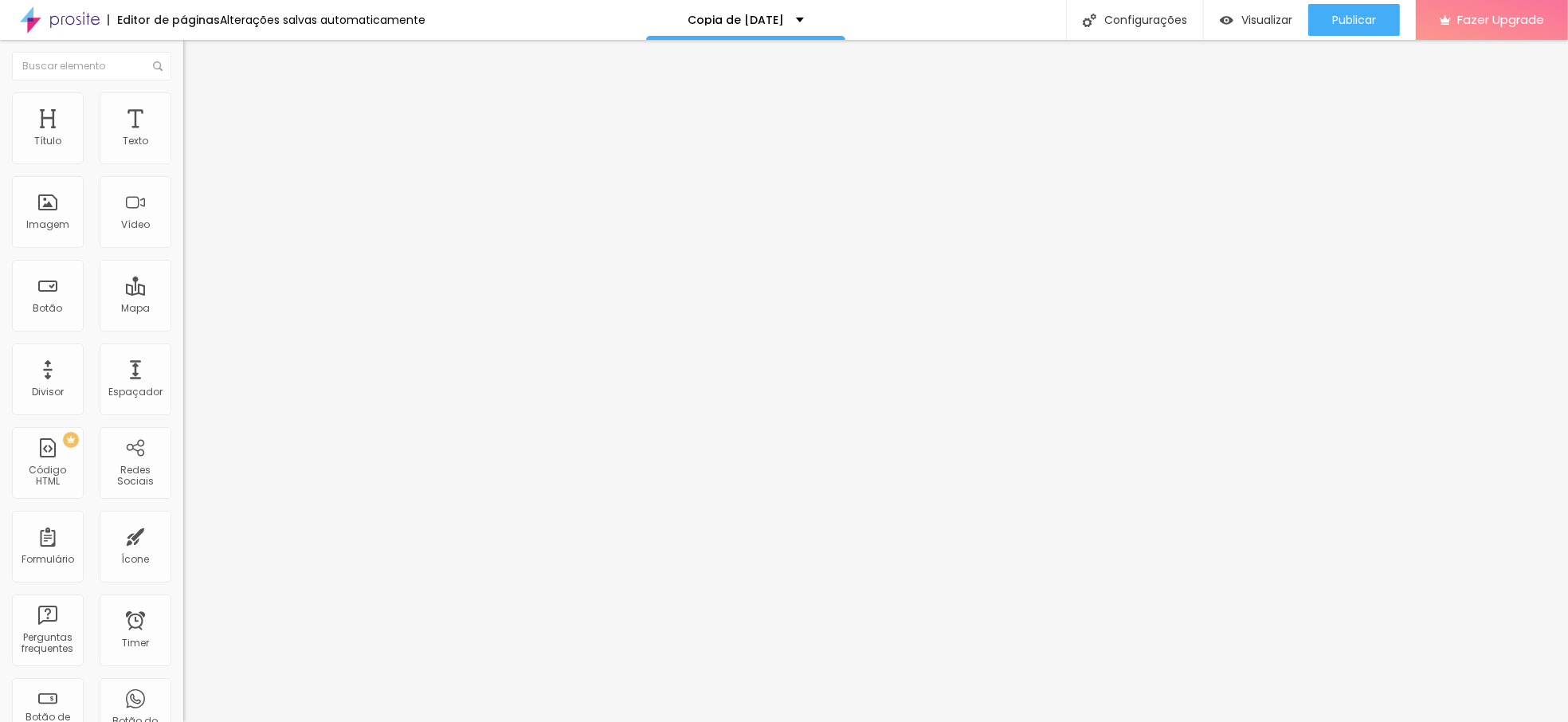
click at [183, 151] on div at bounding box center [275, 153] width 183 height 13
click at [183, 98] on li "Estilo" at bounding box center [275, 100] width 183 height 16
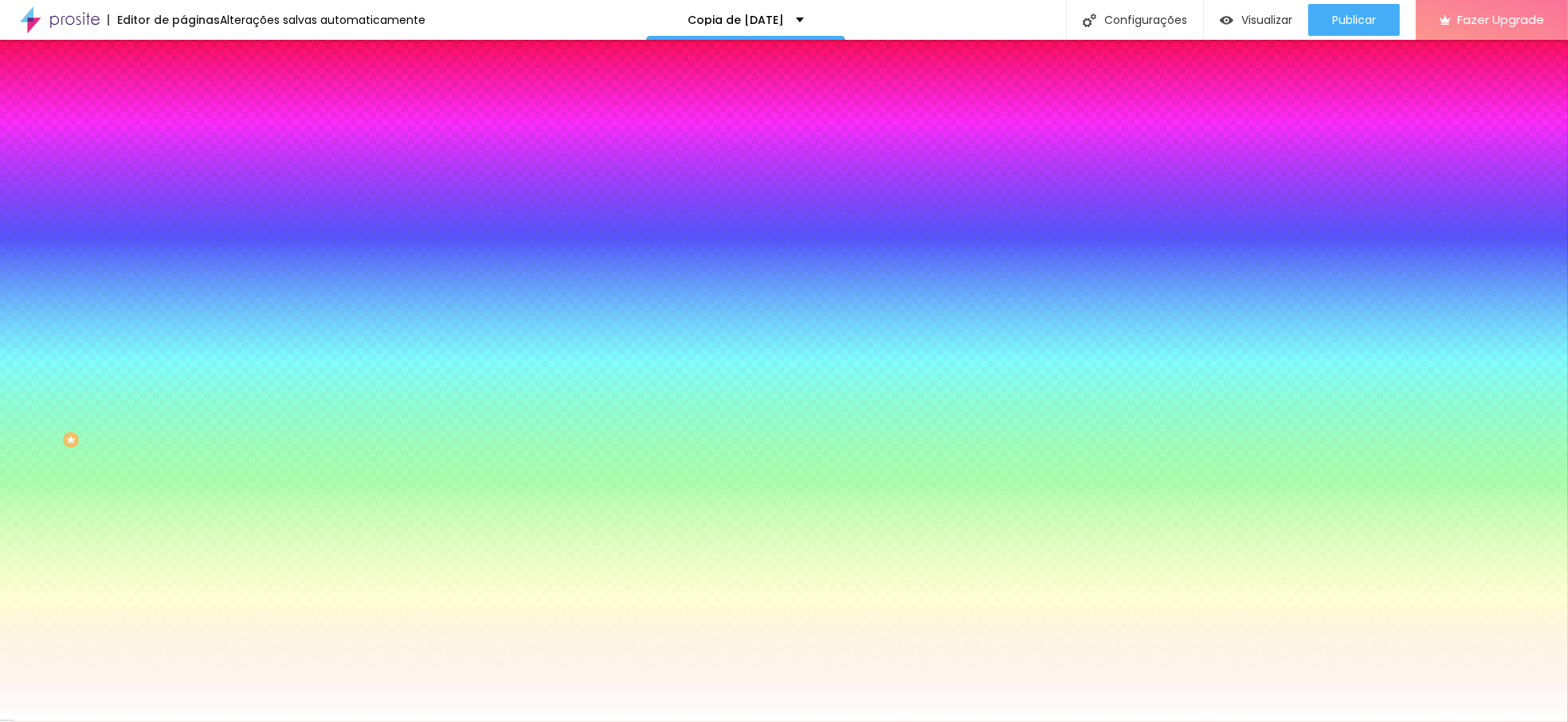
click at [183, 109] on img at bounding box center [190, 116] width 15 height 15
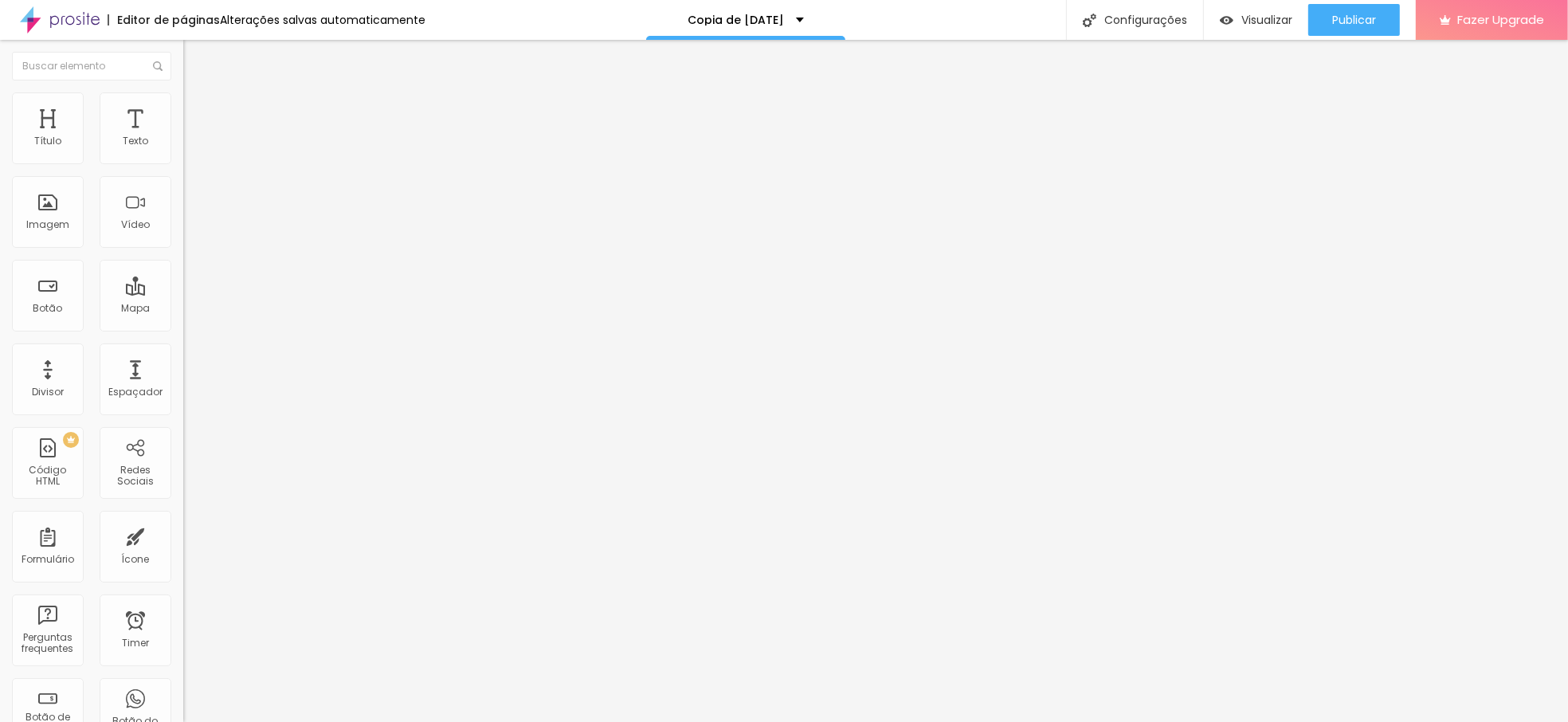
type input "0"
drag, startPoint x: 34, startPoint y: 189, endPoint x: 15, endPoint y: 189, distance: 19.0
type input "0"
click at [183, 534] on input "range" at bounding box center [235, 541] width 103 height 13
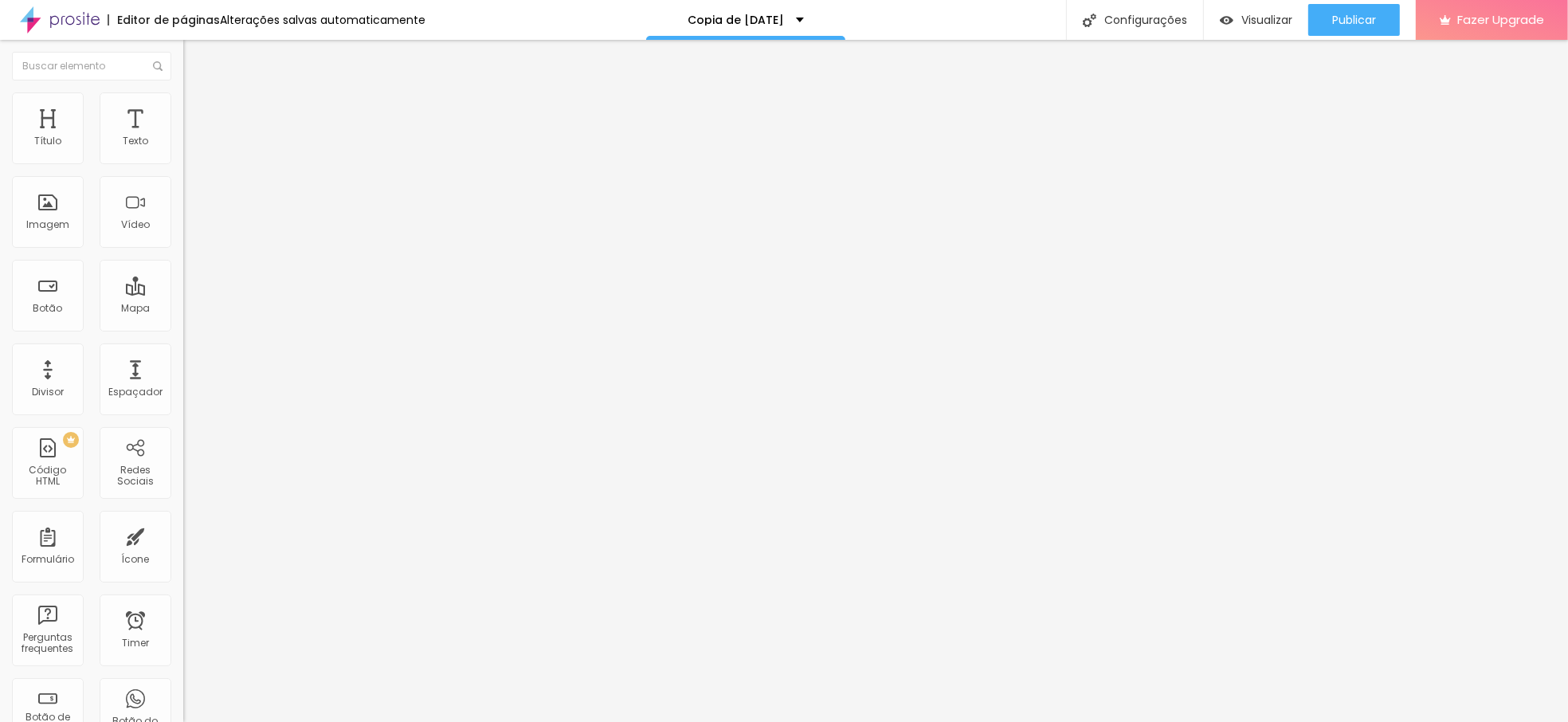
click at [195, 63] on img "button" at bounding box center [202, 58] width 13 height 13
click at [183, 137] on span "Adicionar imagem" at bounding box center [235, 130] width 103 height 14
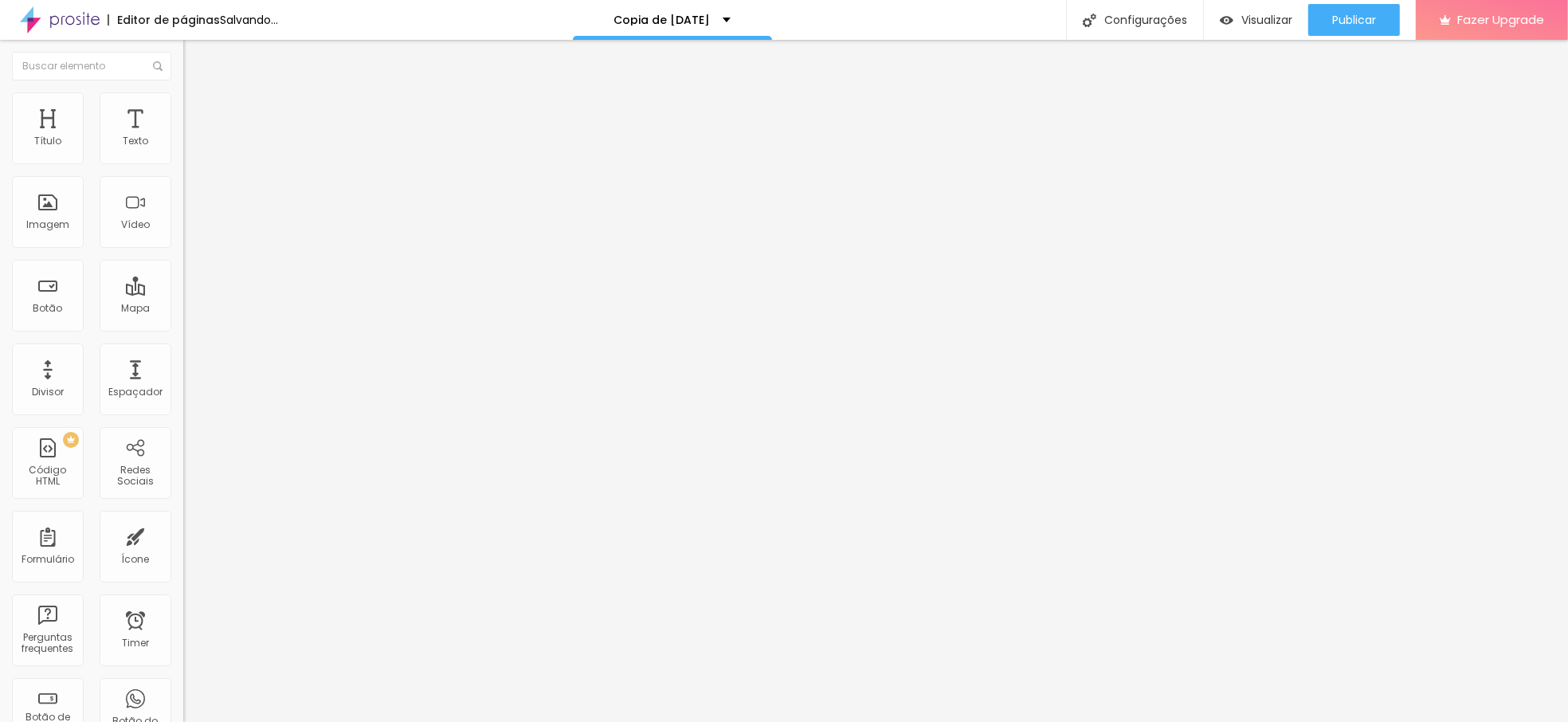
click at [183, 292] on div "Proporção Original Cinema 16:9 Padrão 4:3 Quadrado 1:1 Original" at bounding box center [275, 260] width 183 height 63
click at [183, 249] on span "Original" at bounding box center [202, 243] width 38 height 14
click at [183, 257] on div "Cinema 16:9" at bounding box center [275, 252] width 183 height 10
click at [198, 108] on span "Avançado" at bounding box center [224, 103] width 52 height 14
type input "12"
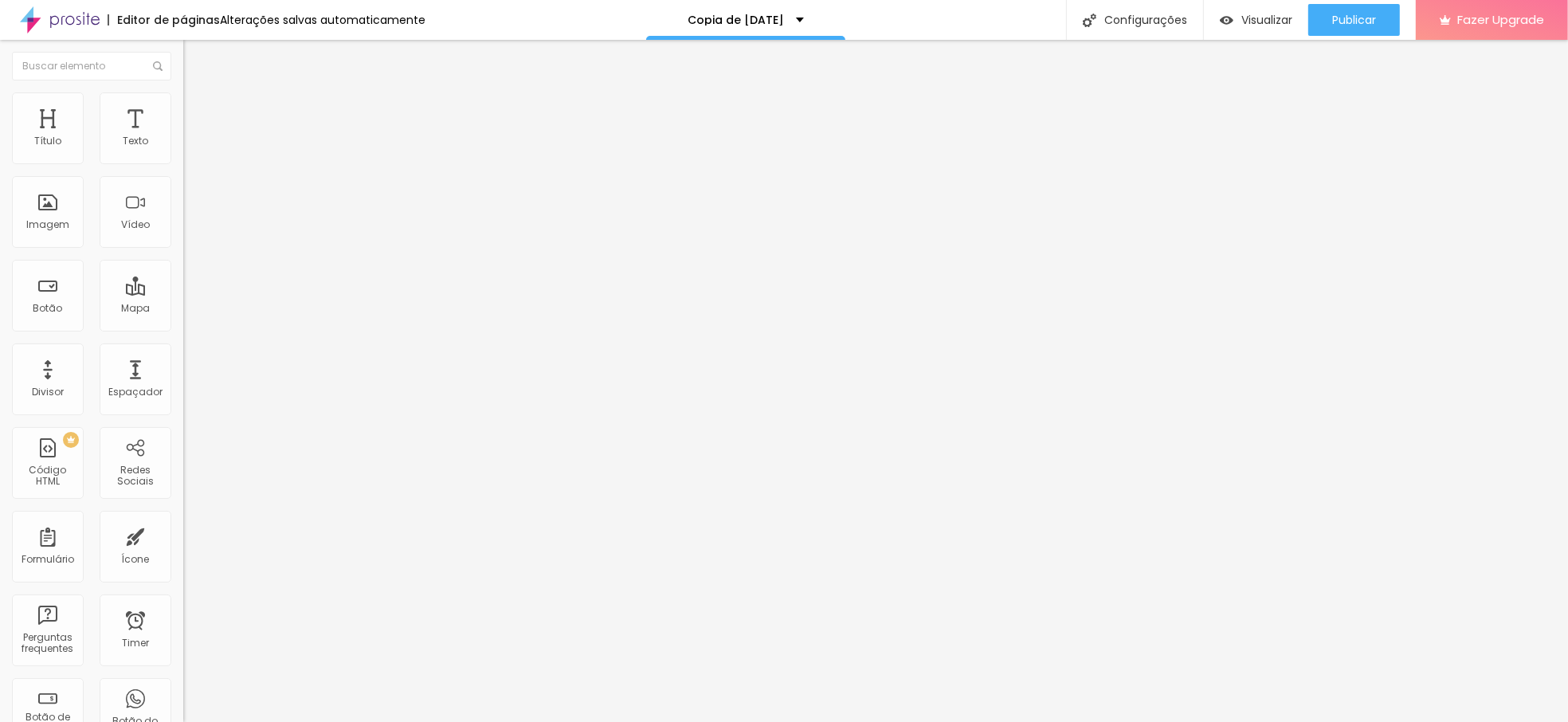
type input "12"
type input "11"
type input "10"
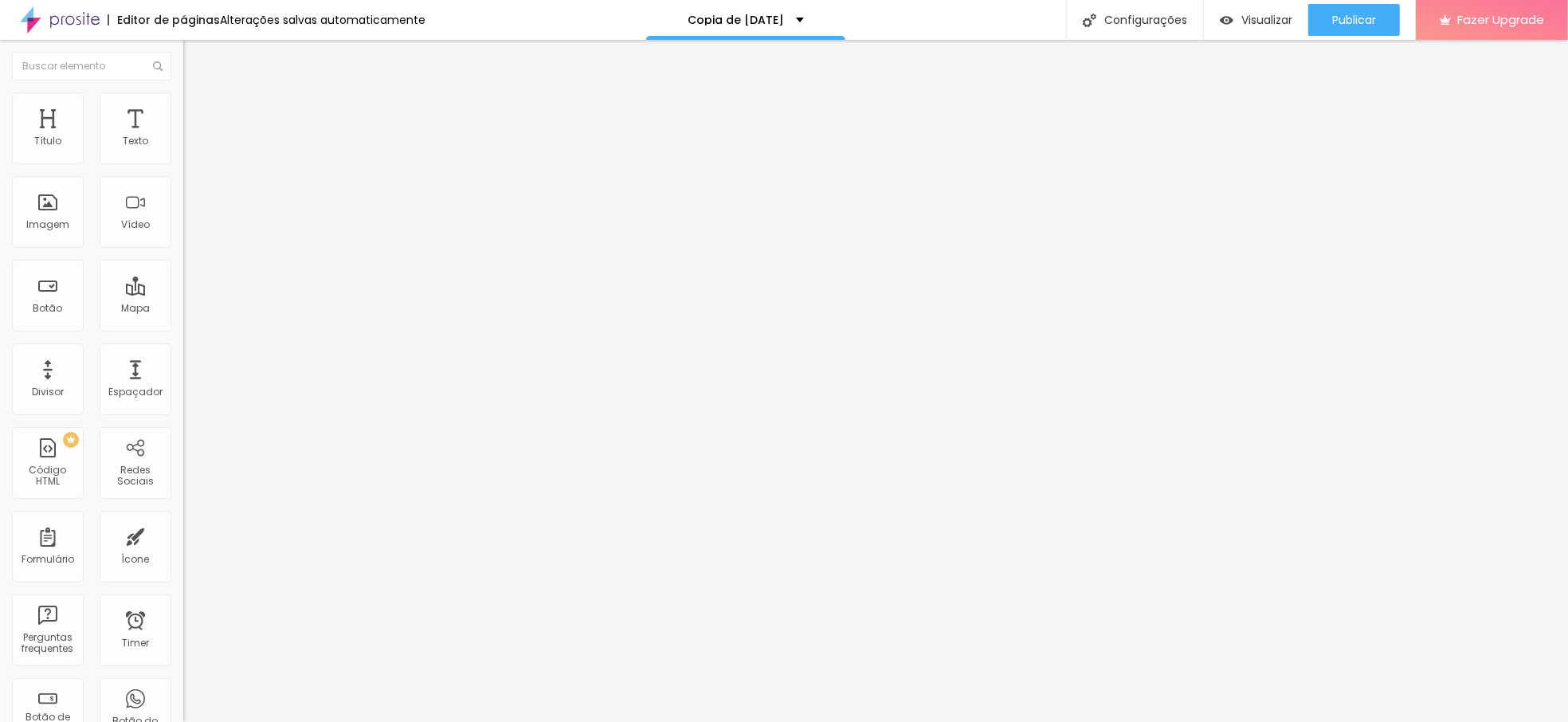
type input "9"
click at [183, 293] on input "range" at bounding box center [235, 300] width 103 height 13
click at [183, 153] on button "button" at bounding box center [194, 145] width 22 height 16
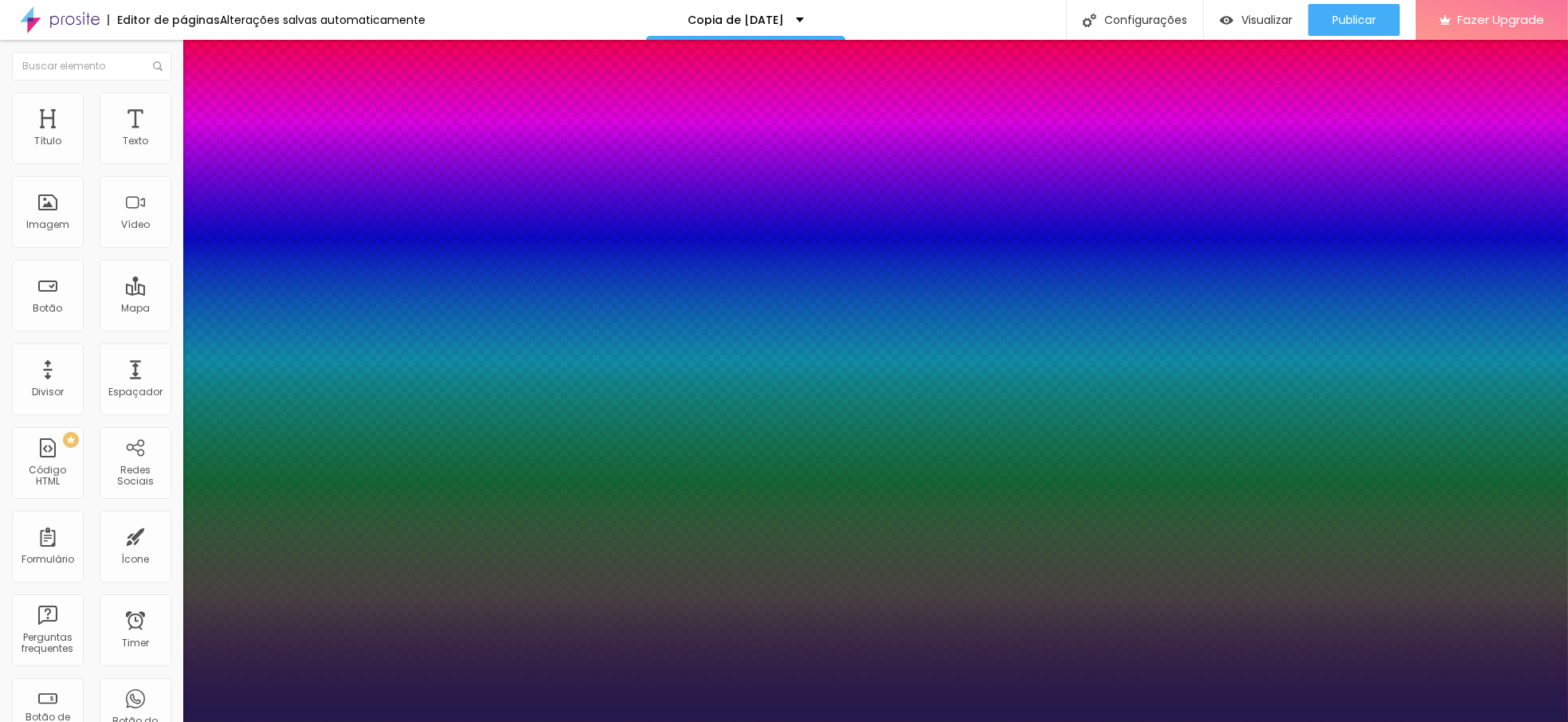
click at [1097, 721] on div at bounding box center [784, 722] width 1568 height 0
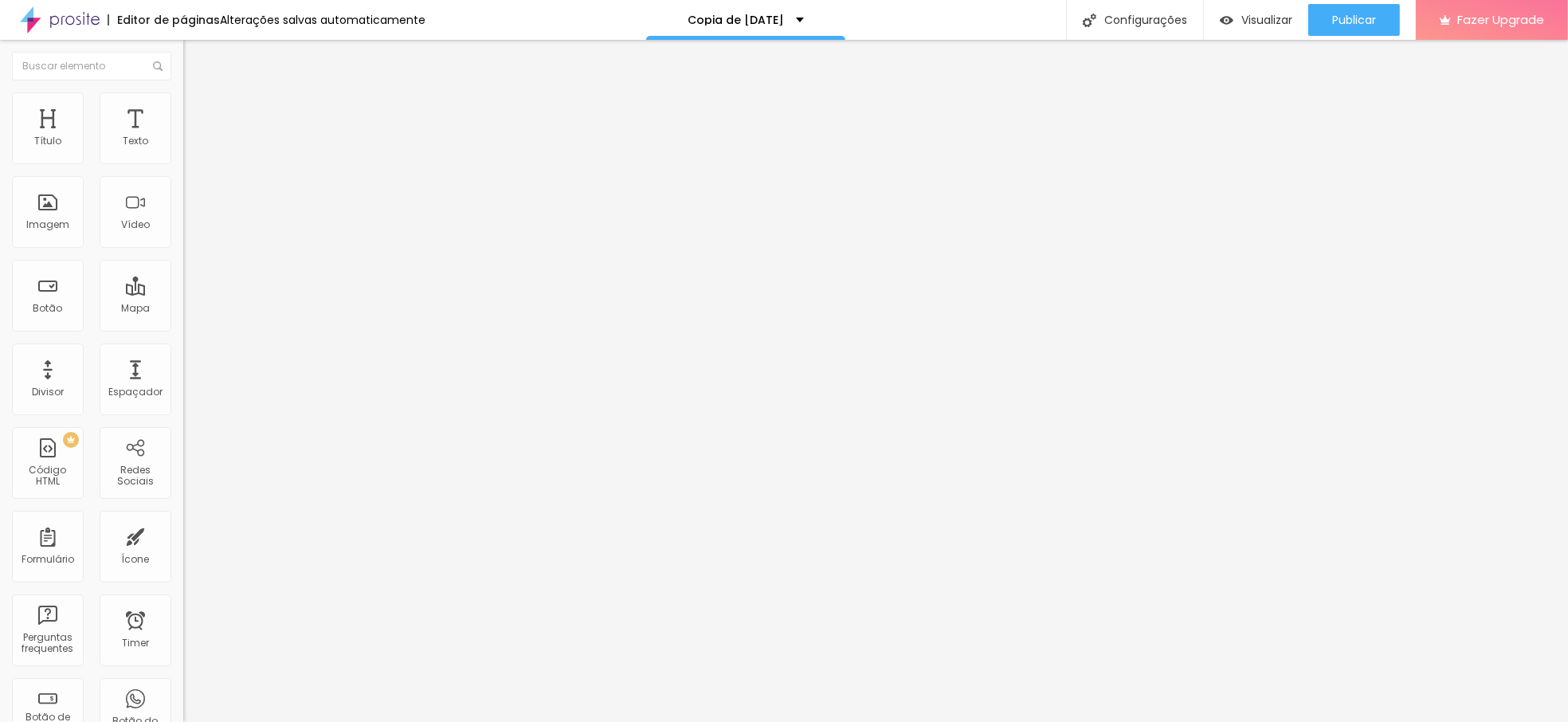
click at [183, 105] on li "Estilo" at bounding box center [275, 100] width 183 height 16
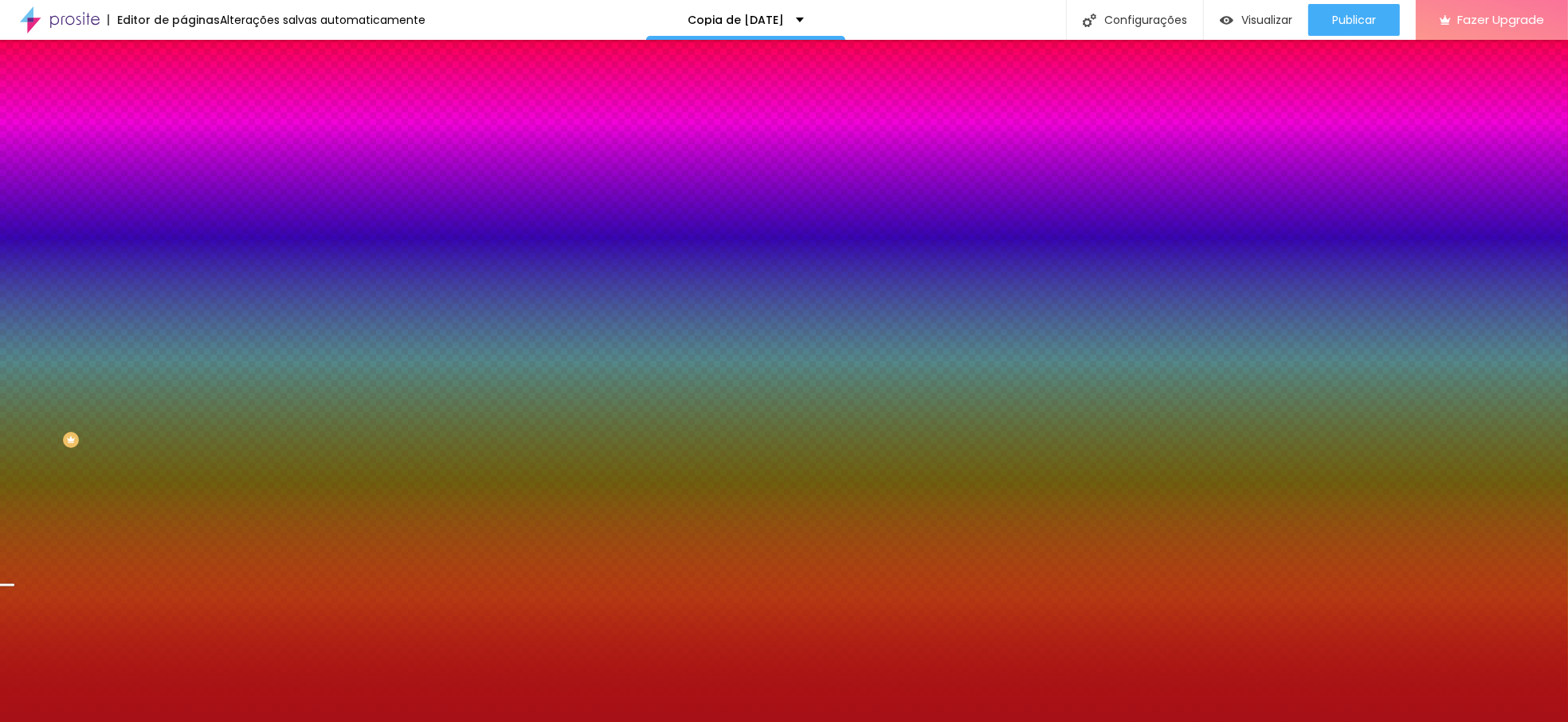
click at [183, 216] on div at bounding box center [275, 216] width 183 height 0
drag, startPoint x: 159, startPoint y: 407, endPoint x: 158, endPoint y: 415, distance: 8.1
click at [16, 642] on div at bounding box center [8, 643] width 16 height 2
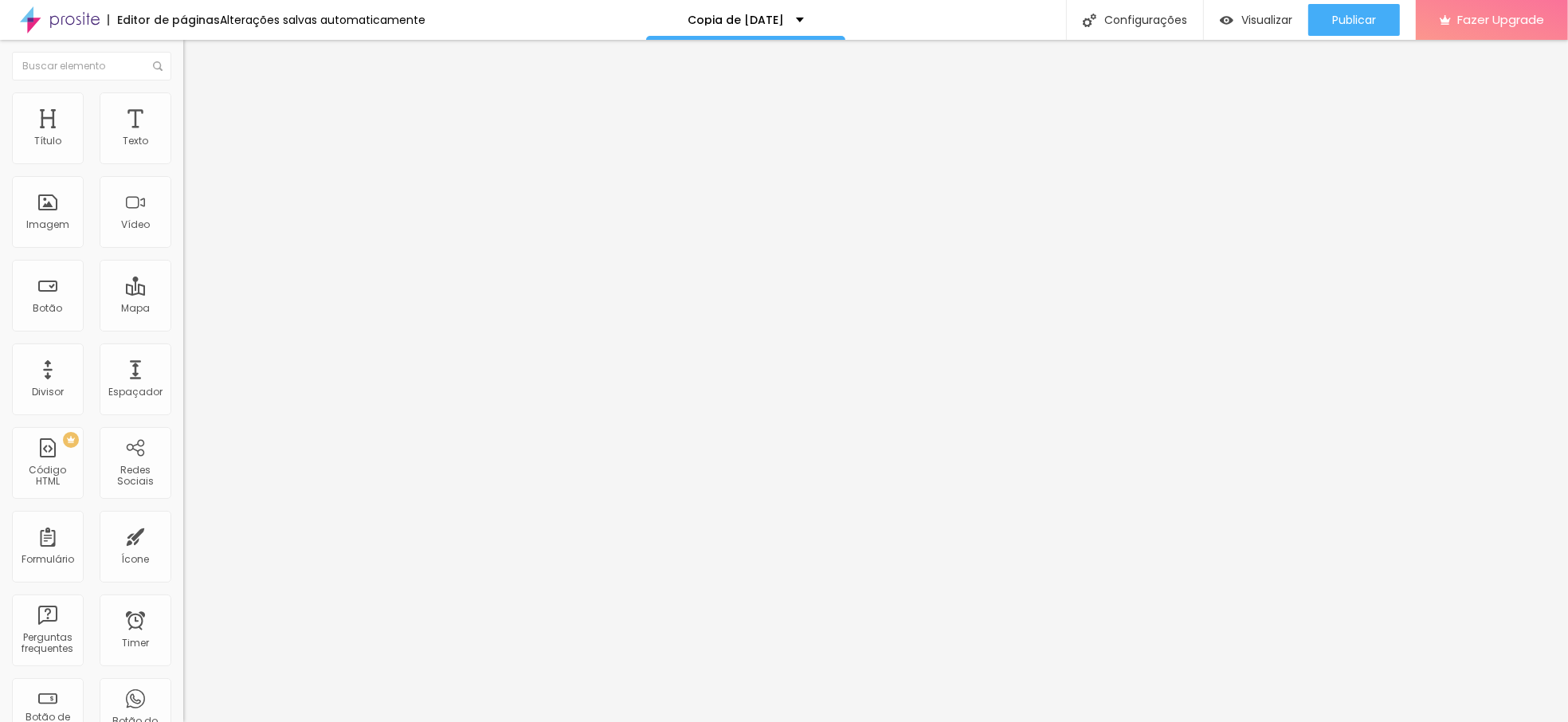
click at [183, 328] on input "text" at bounding box center [279, 320] width 191 height 16
paste input "https://littletalesphotography.pixieset.com/booking/sessao-natal-2025-lote1"
click at [183, 516] on div "Editar Botão Conteúdo Estilo Avançado Texto RESERVAR AGORA Alinhamento Tamanho …" at bounding box center [275, 381] width 183 height 682
click at [183, 328] on input "text" at bounding box center [279, 320] width 191 height 16
paste input "https://littletalesphotography.pixieset.com/booking/sessao-natal-2025-lote1"
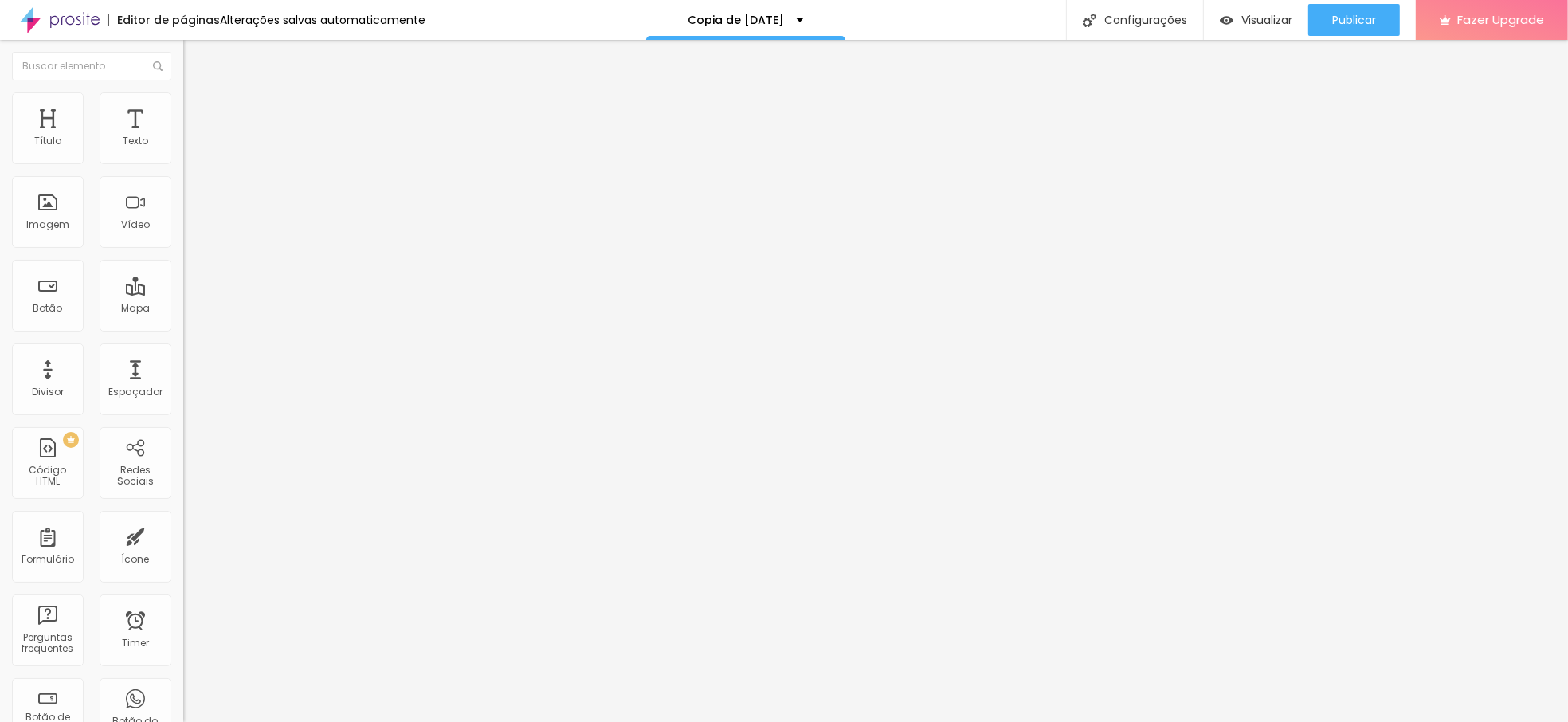
scroll to position [0, 226]
click at [183, 420] on div "Editar Botão Conteúdo Estilo Avançado Texto RESERVAR AGORA Alinhamento Tamanho …" at bounding box center [275, 381] width 183 height 682
click at [183, 323] on input "text" at bounding box center [279, 320] width 191 height 16
paste input "https://littletalesphotography.pixieset.com/booking/sessao-natal-2025-lote1"
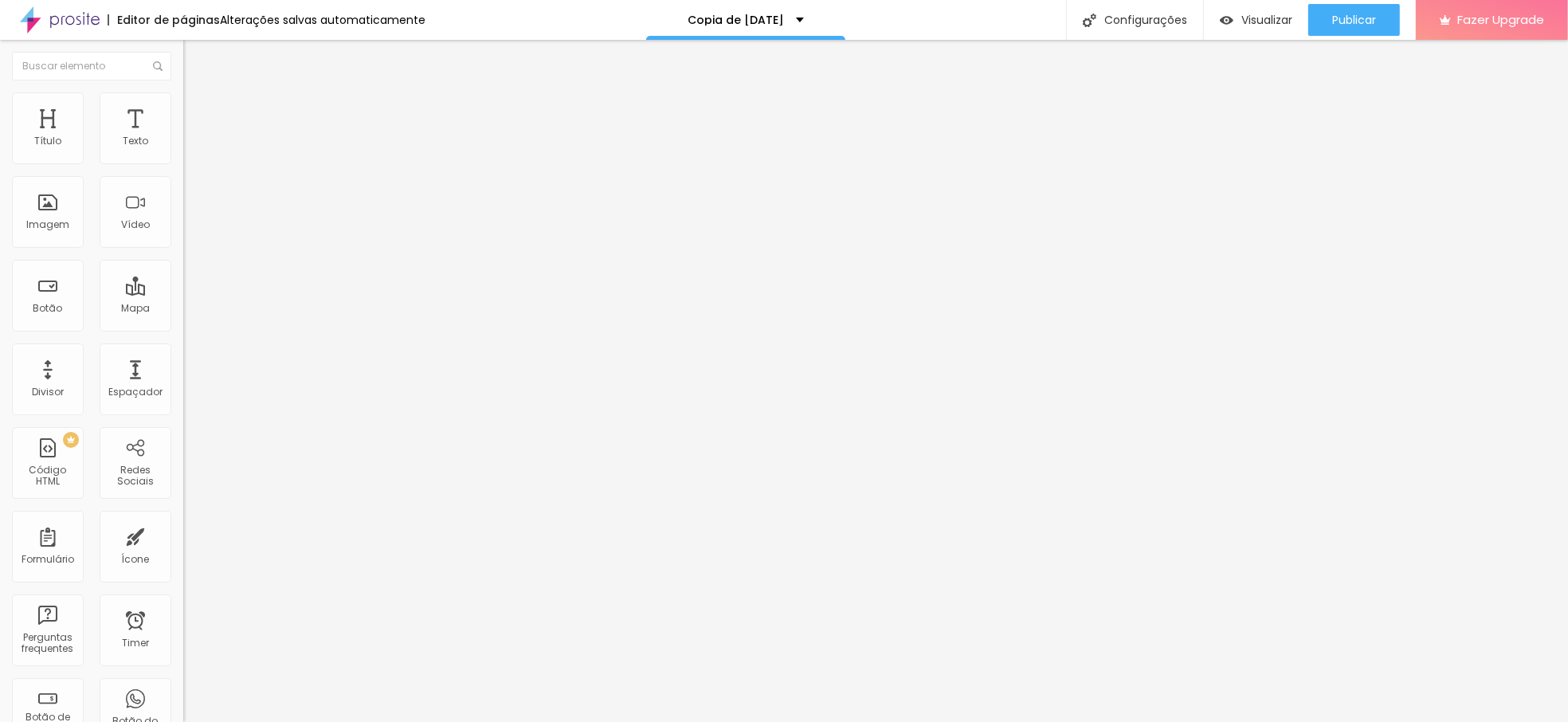
scroll to position [0, 226]
click at [183, 424] on div "Editar Botão Conteúdo Estilo Avançado Texto RESERVAR AGORA Alinhamento Tamanho …" at bounding box center [275, 381] width 183 height 682
click at [183, 328] on input "text" at bounding box center [279, 320] width 191 height 16
paste input "https://littletalesphotography.pixieset.com/booking/sessao-natal-2025-lote1"
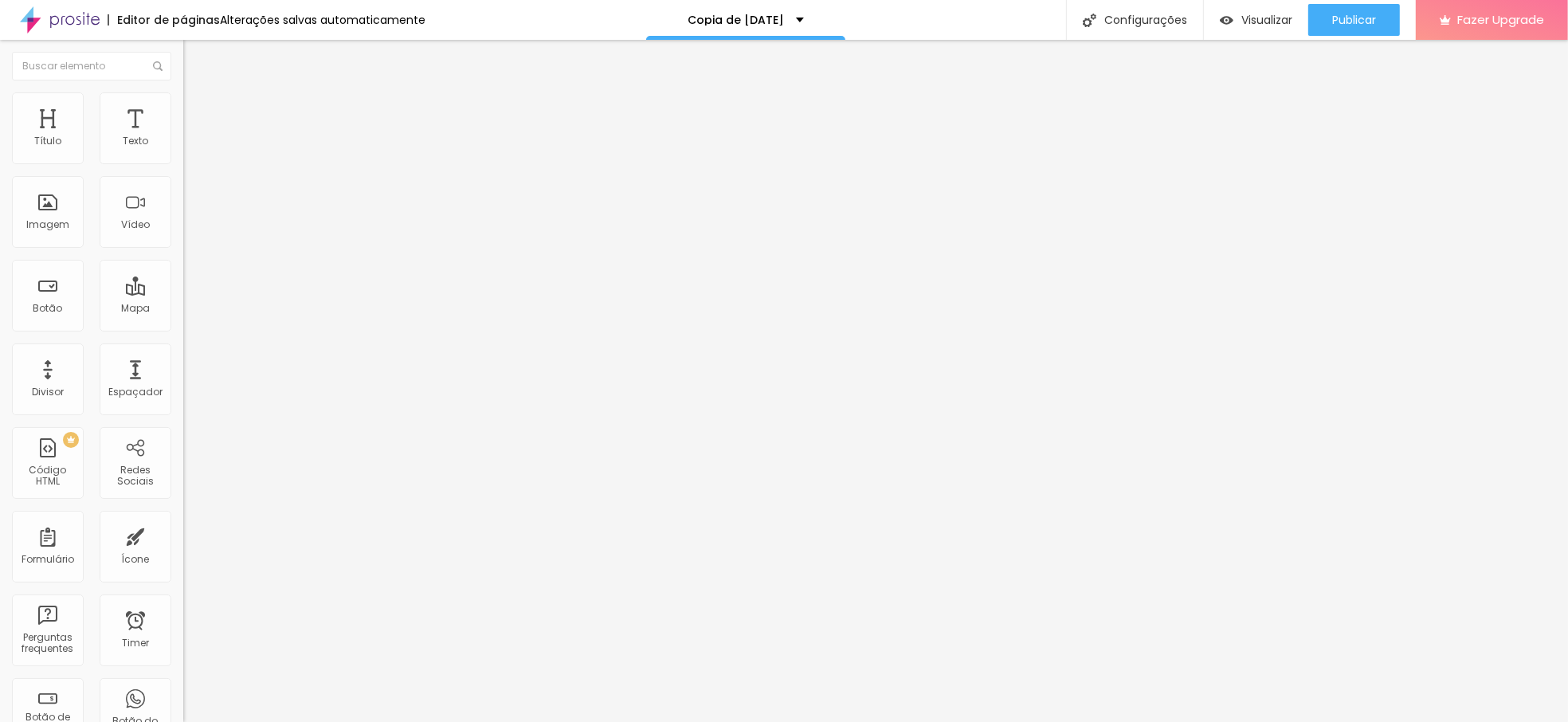
scroll to position [0, 226]
click at [183, 441] on div "Editar Botão Conteúdo Estilo Avançado Texto RESERVAR AGORA Alinhamento Tamanho …" at bounding box center [275, 381] width 183 height 682
click at [1346, 32] on div "Publicar" at bounding box center [1355, 20] width 44 height 32
